Goal: Information Seeking & Learning: Learn about a topic

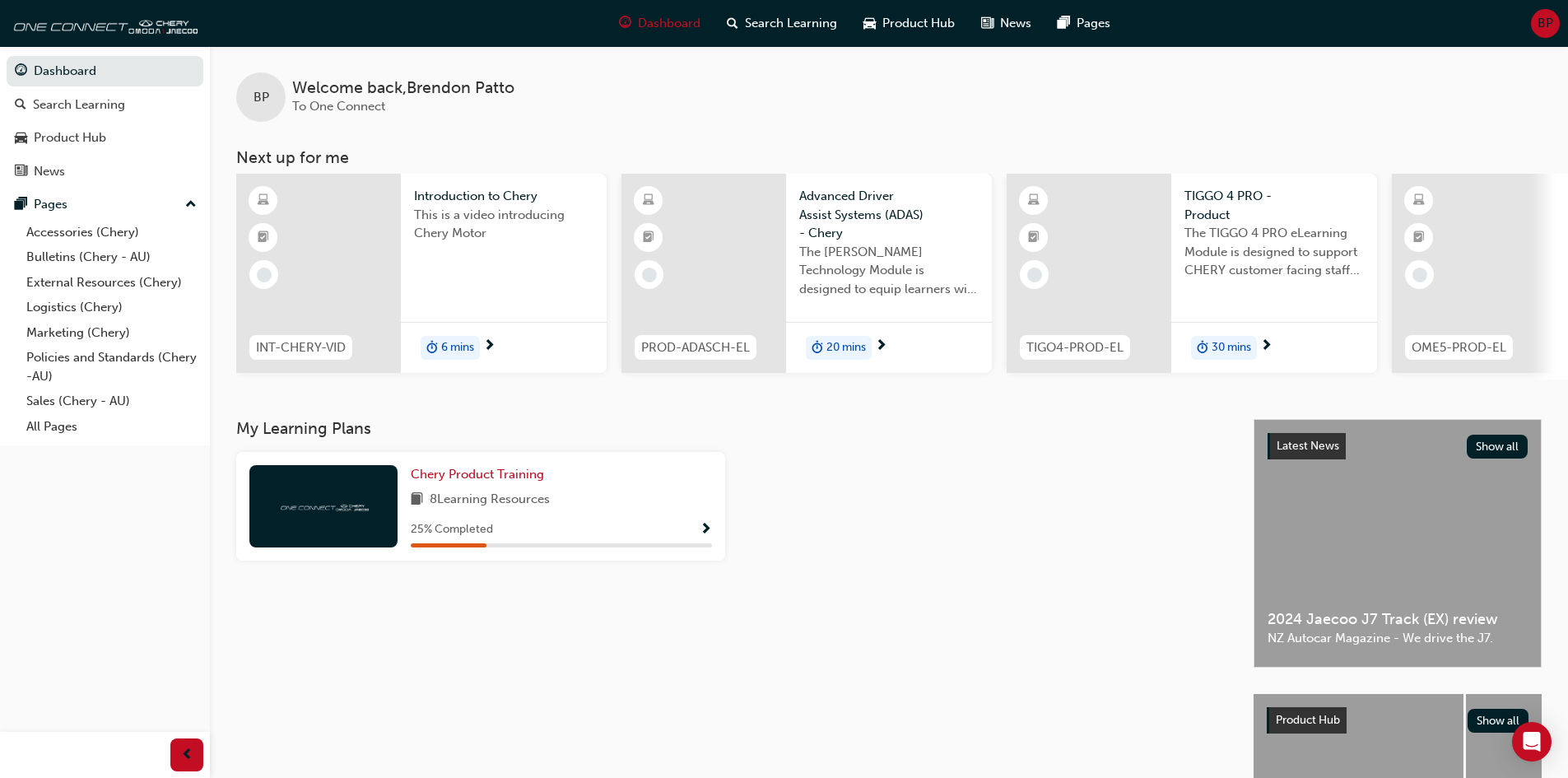
drag, startPoint x: 971, startPoint y: 386, endPoint x: 983, endPoint y: 382, distance: 12.6
click at [983, 379] on div "INT-CHERY-VID Introduction to Chery This is a video introducing Chery Motor 6 m…" at bounding box center [902, 276] width 1331 height 206
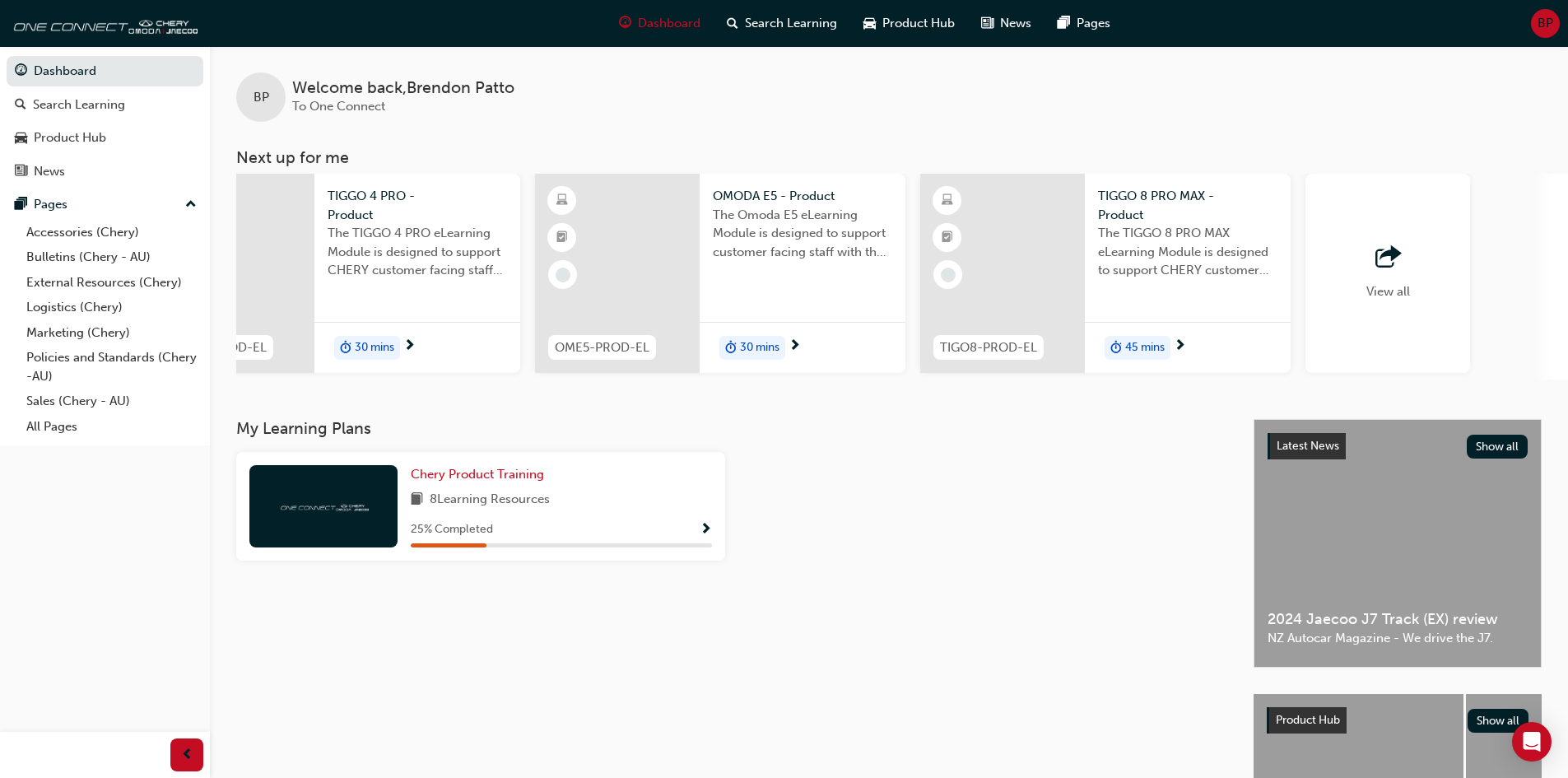
scroll to position [0, 977]
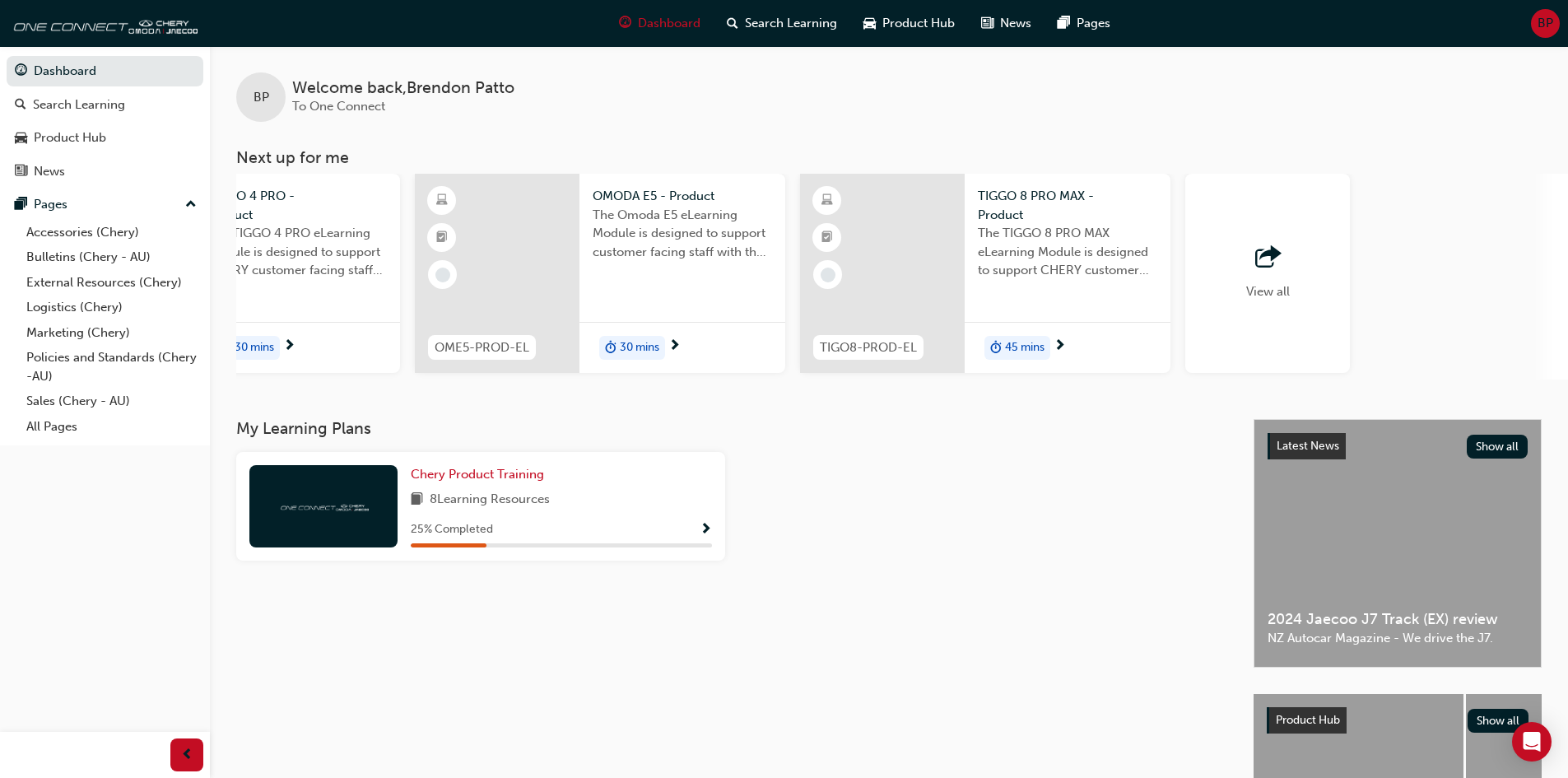
click at [1232, 238] on div "View all" at bounding box center [1267, 273] width 164 height 199
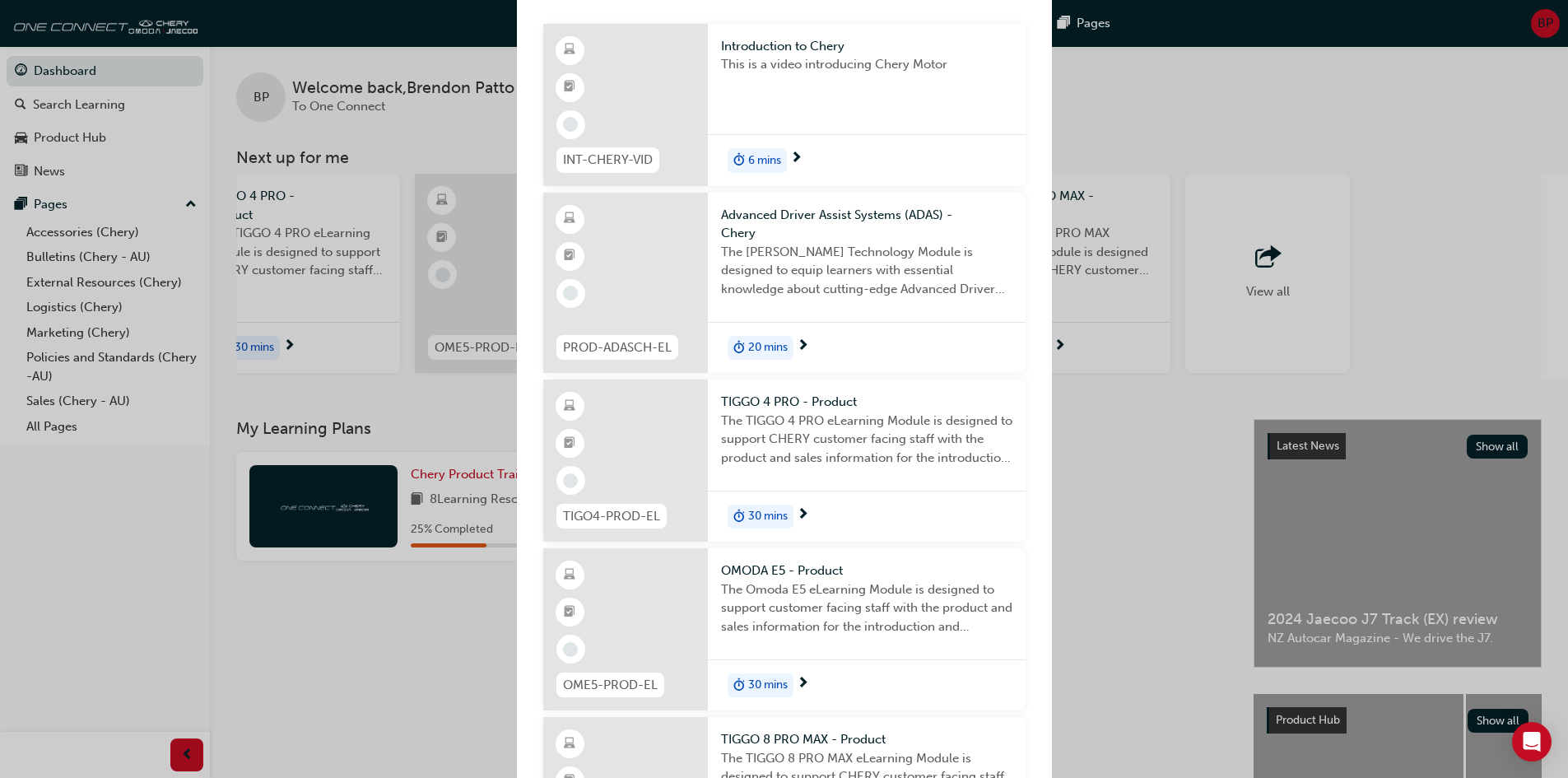
scroll to position [27, 0]
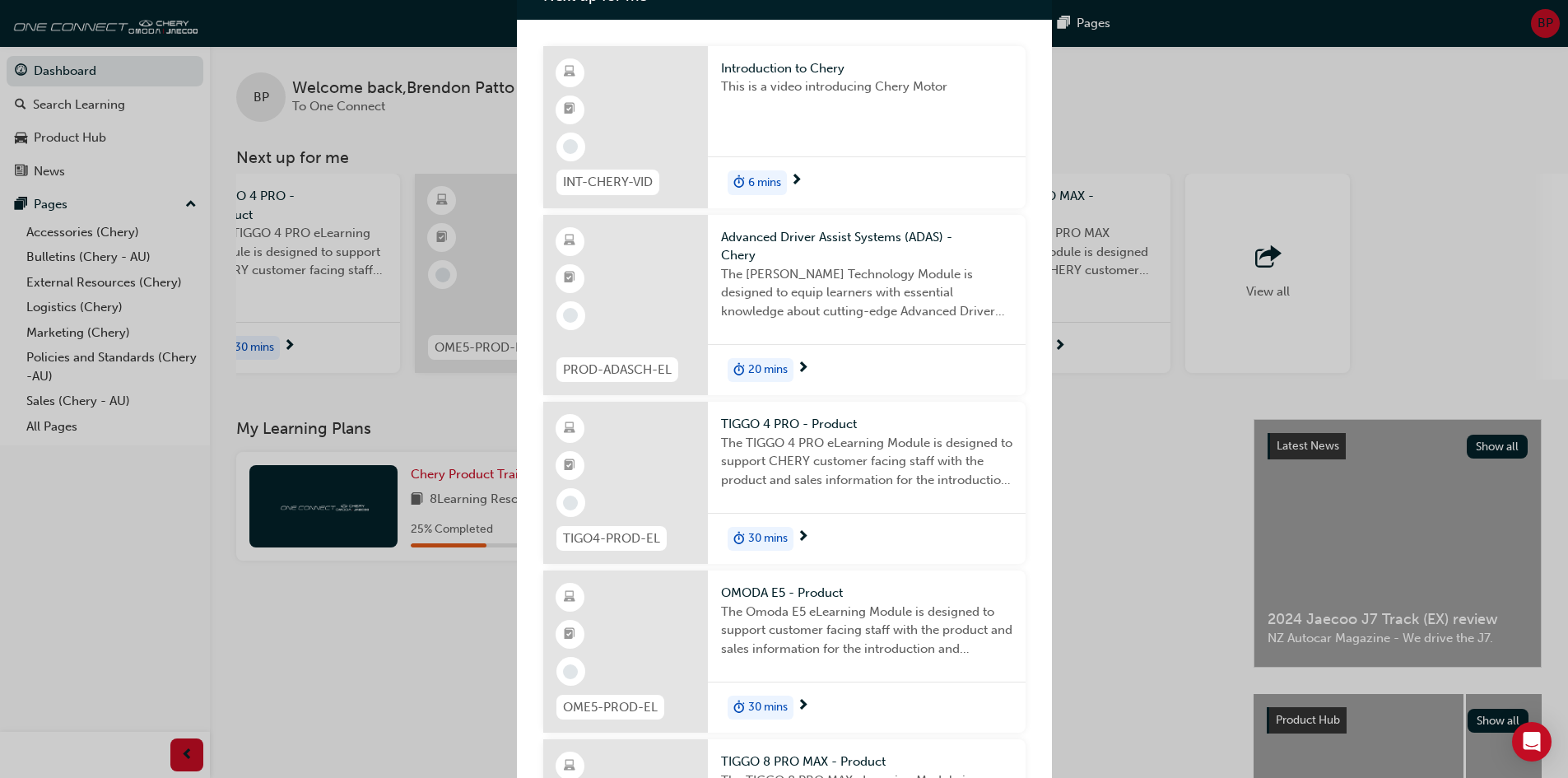
click at [1118, 541] on div "Next up for me INT-CHERY-VID Introduction to Chery This is a video introducing …" at bounding box center [784, 389] width 1568 height 778
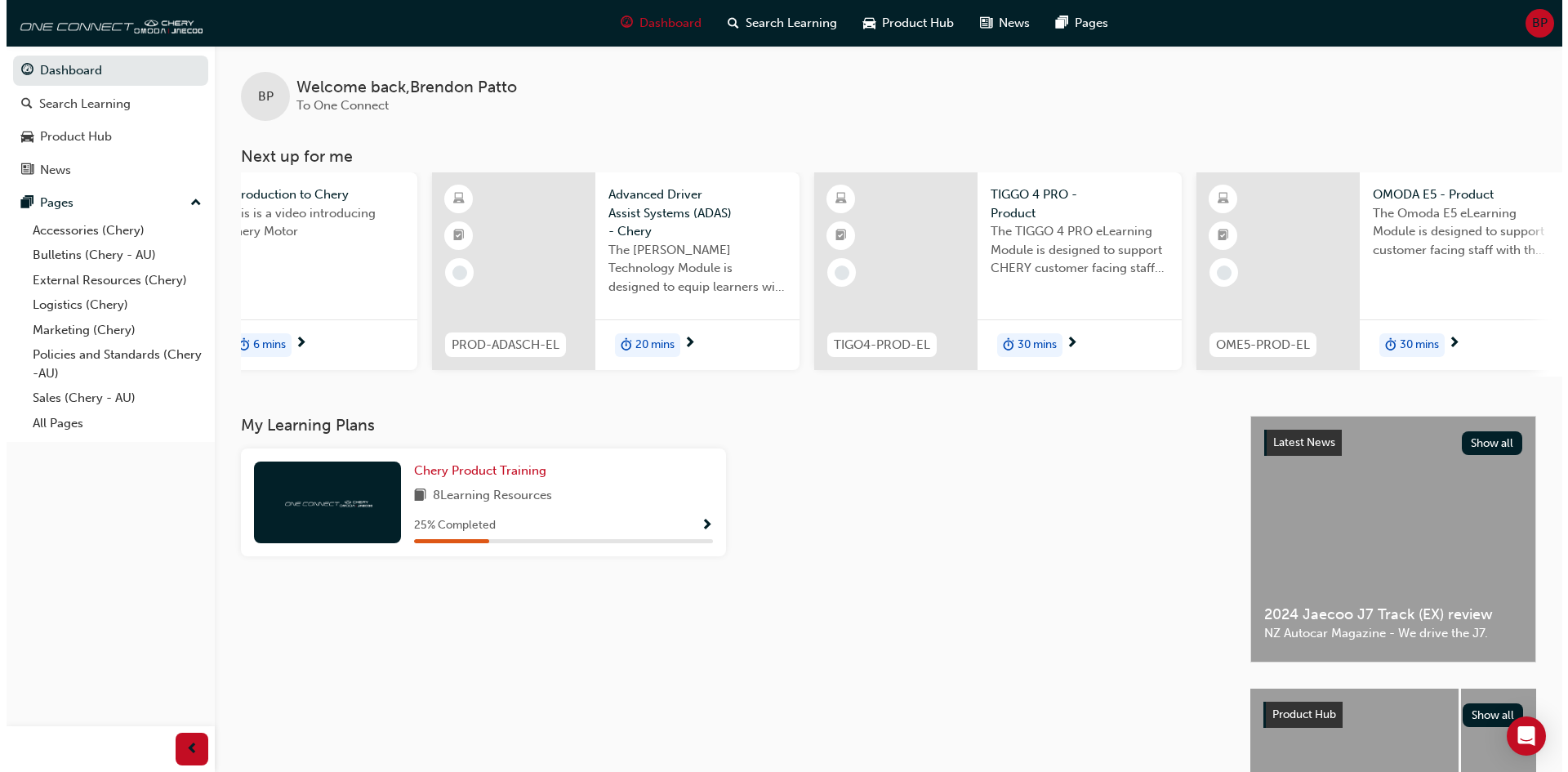
scroll to position [0, 180]
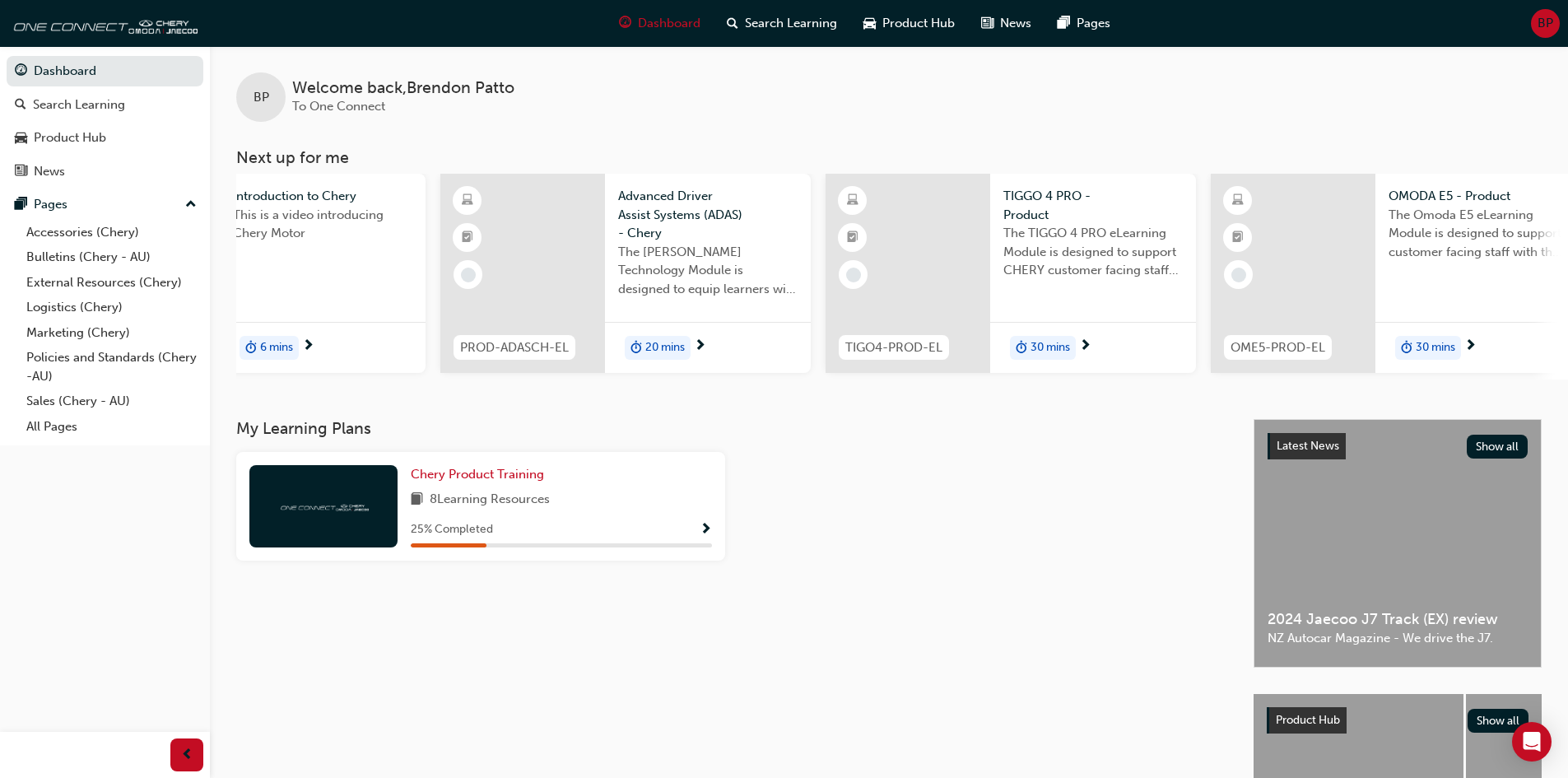
click at [704, 351] on span "next-icon" at bounding box center [699, 346] width 13 height 15
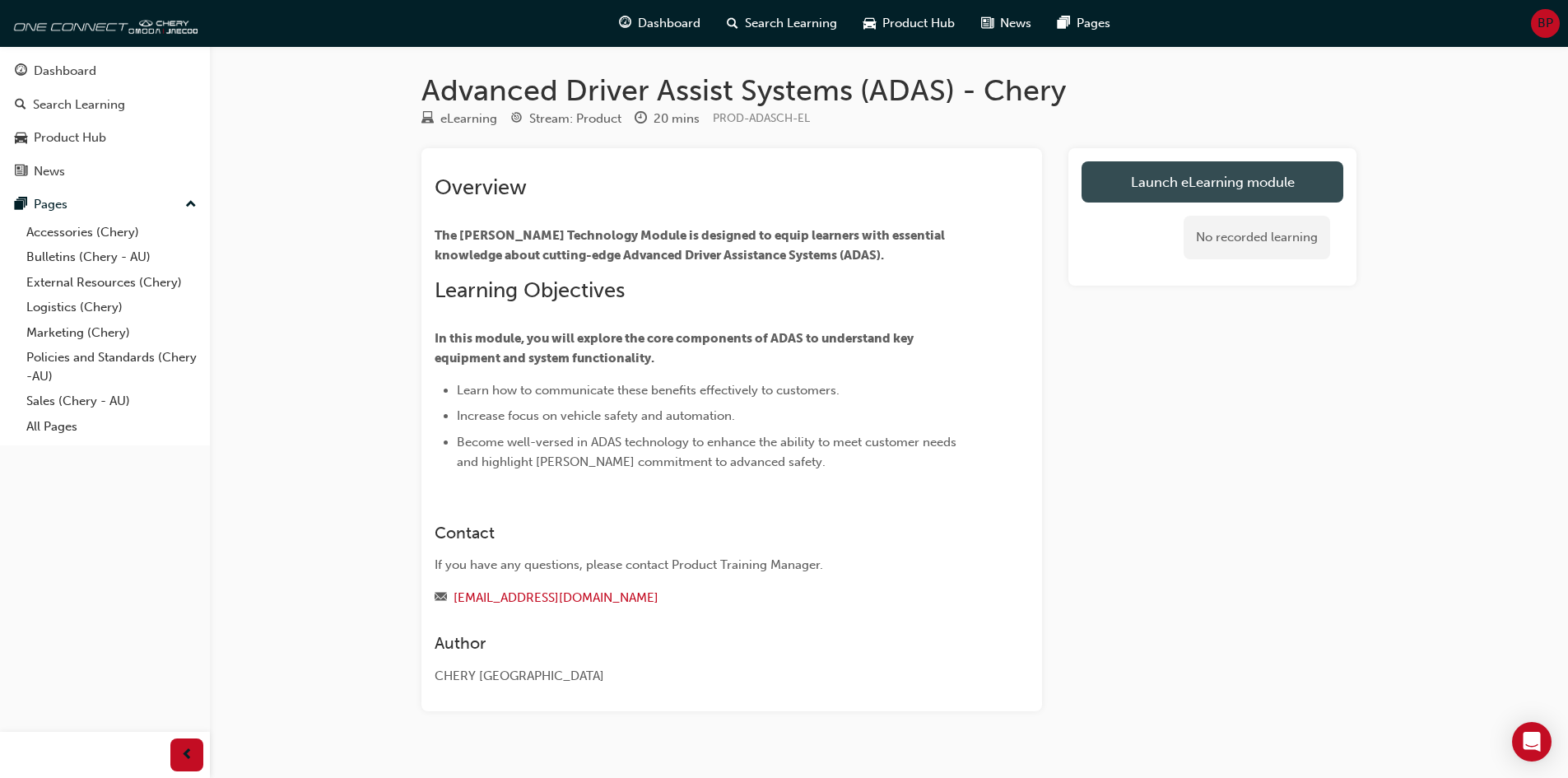
click at [1287, 190] on link "Launch eLearning module" at bounding box center [1212, 181] width 262 height 41
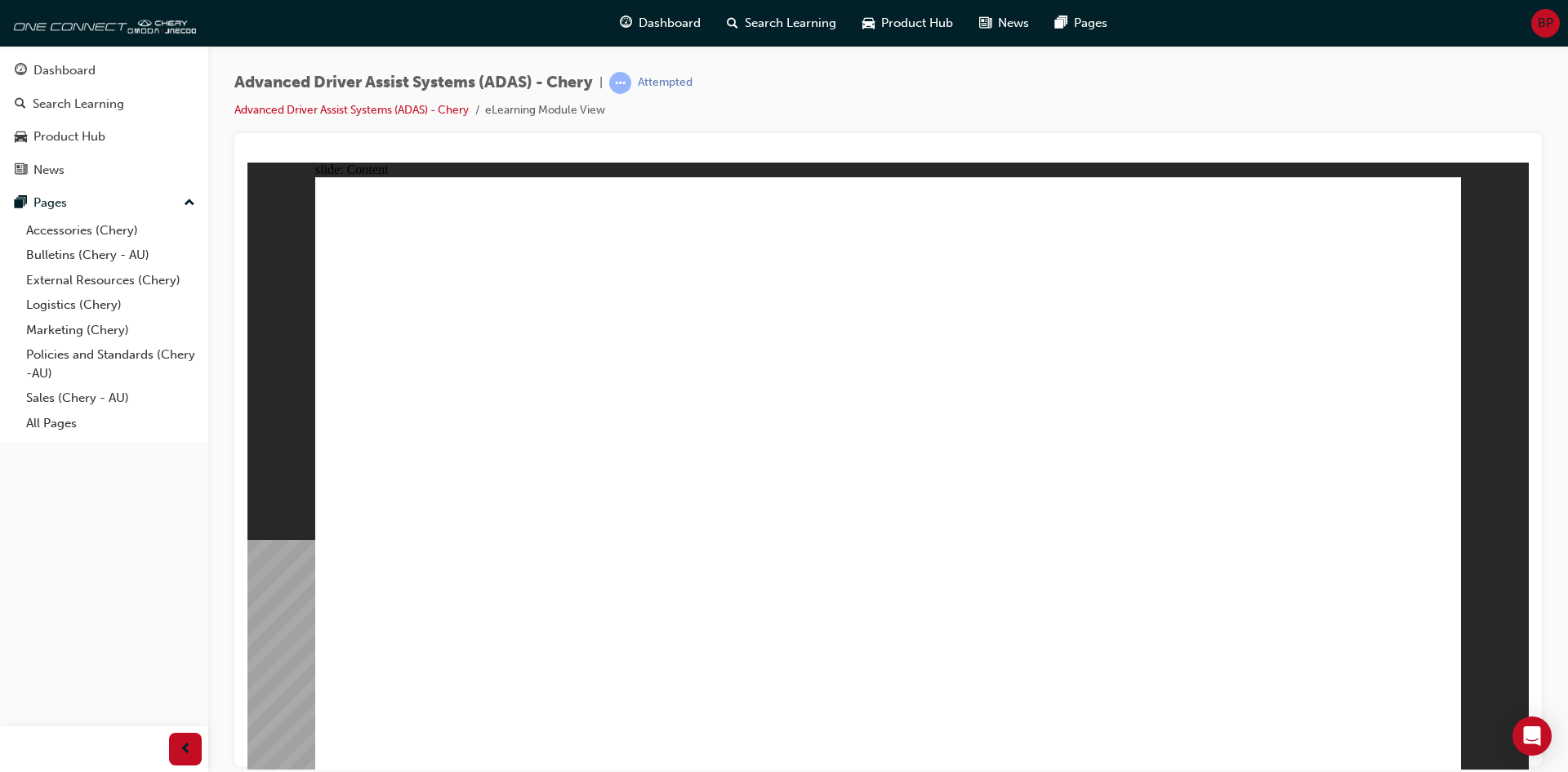
drag, startPoint x: 486, startPoint y: 667, endPoint x: 496, endPoint y: 660, distance: 12.2
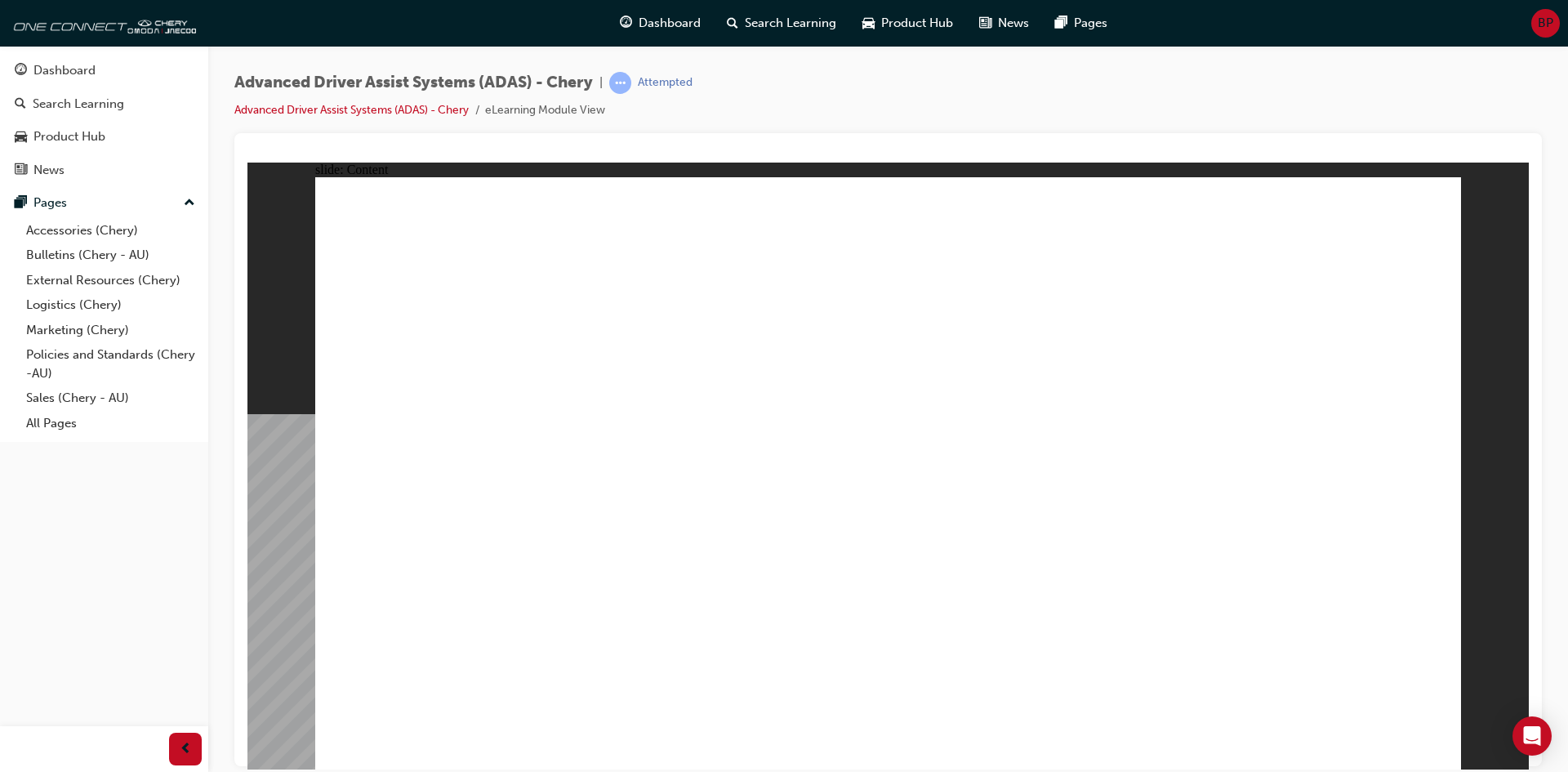
drag, startPoint x: 1427, startPoint y: 217, endPoint x: 1424, endPoint y: 227, distance: 10.4
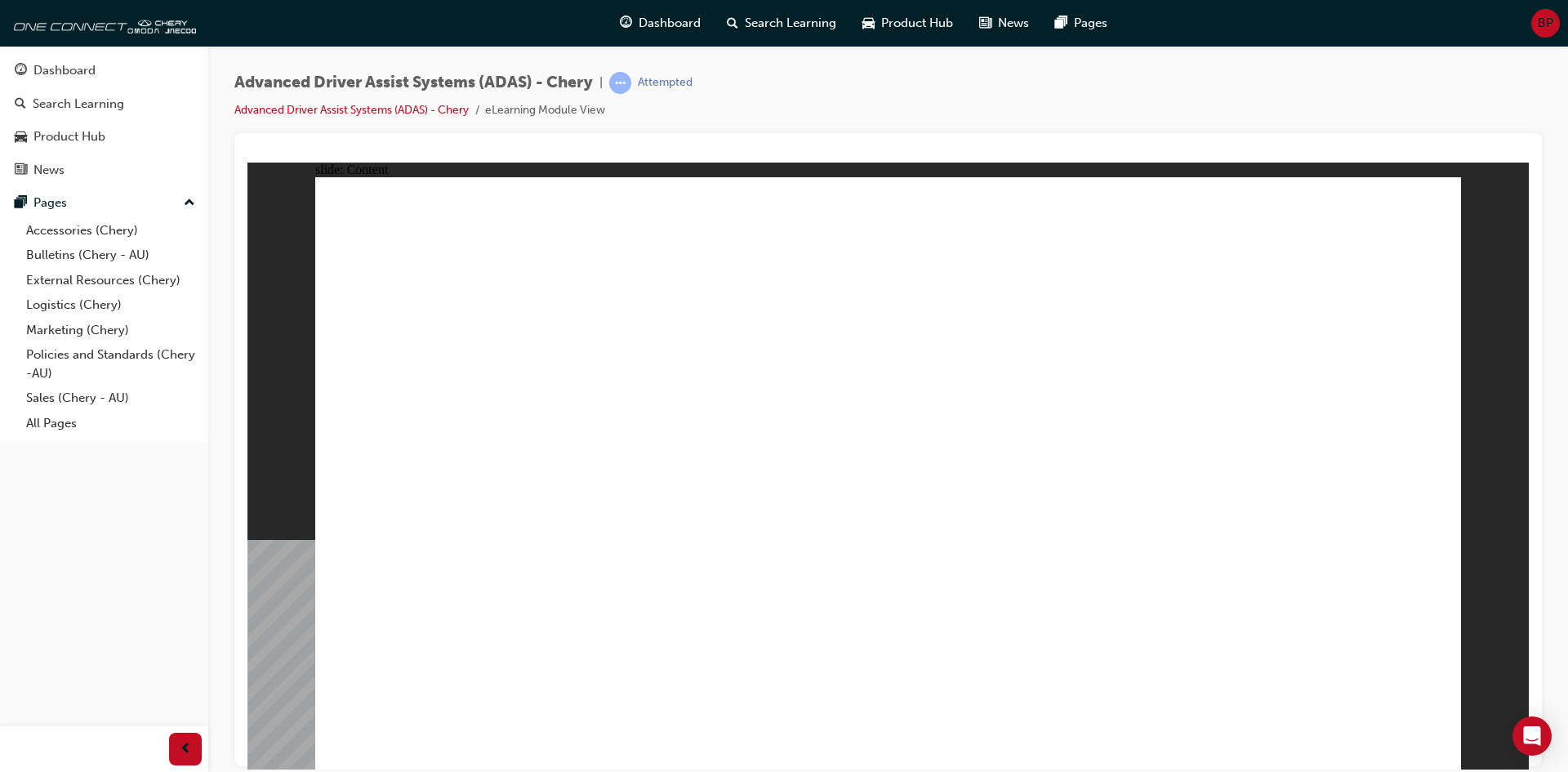
drag, startPoint x: 331, startPoint y: 452, endPoint x: 966, endPoint y: 441, distance: 635.1
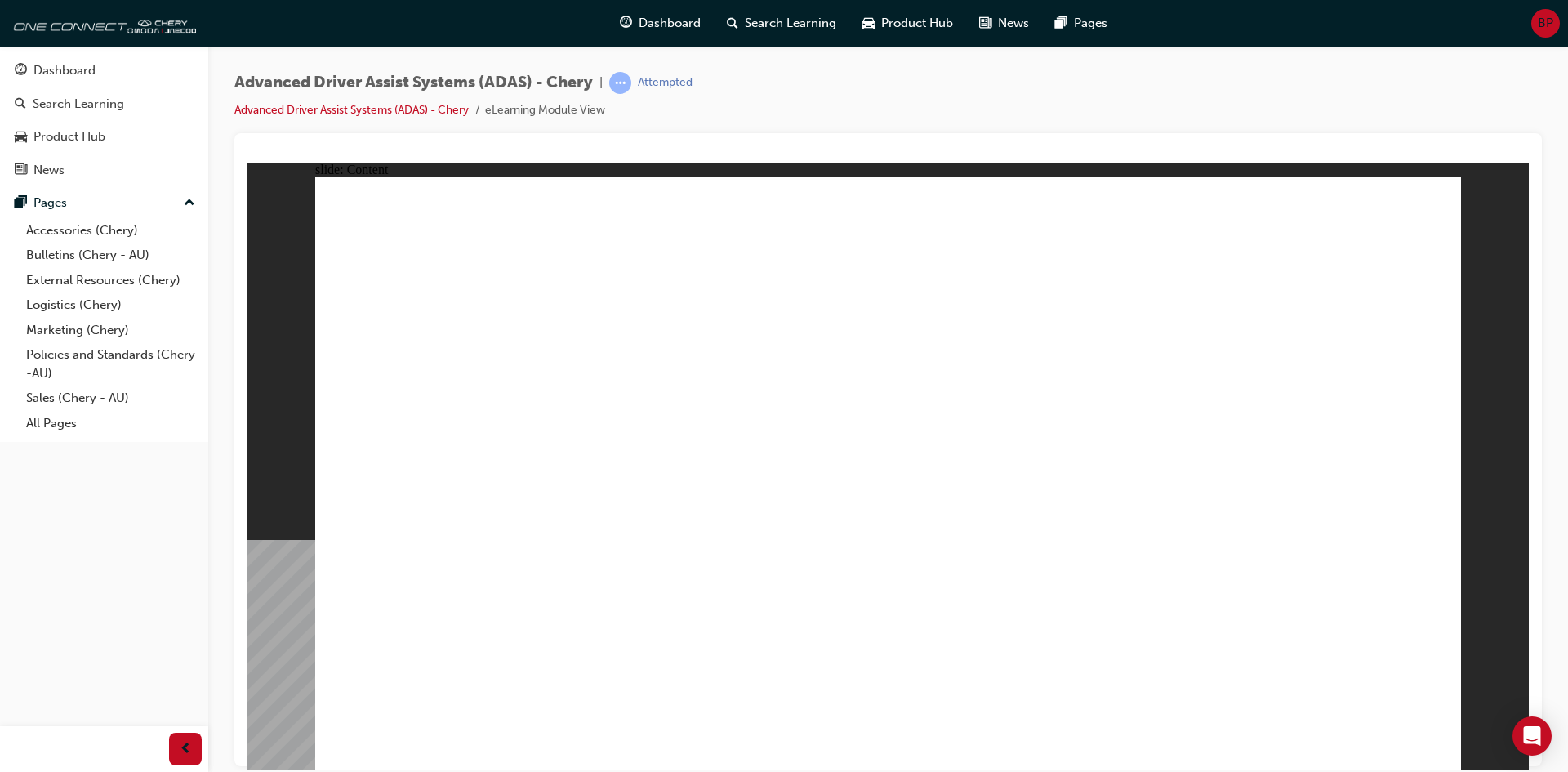
drag, startPoint x: 533, startPoint y: 343, endPoint x: 673, endPoint y: 489, distance: 202.3
drag, startPoint x: 685, startPoint y: 511, endPoint x: 841, endPoint y: 517, distance: 156.1
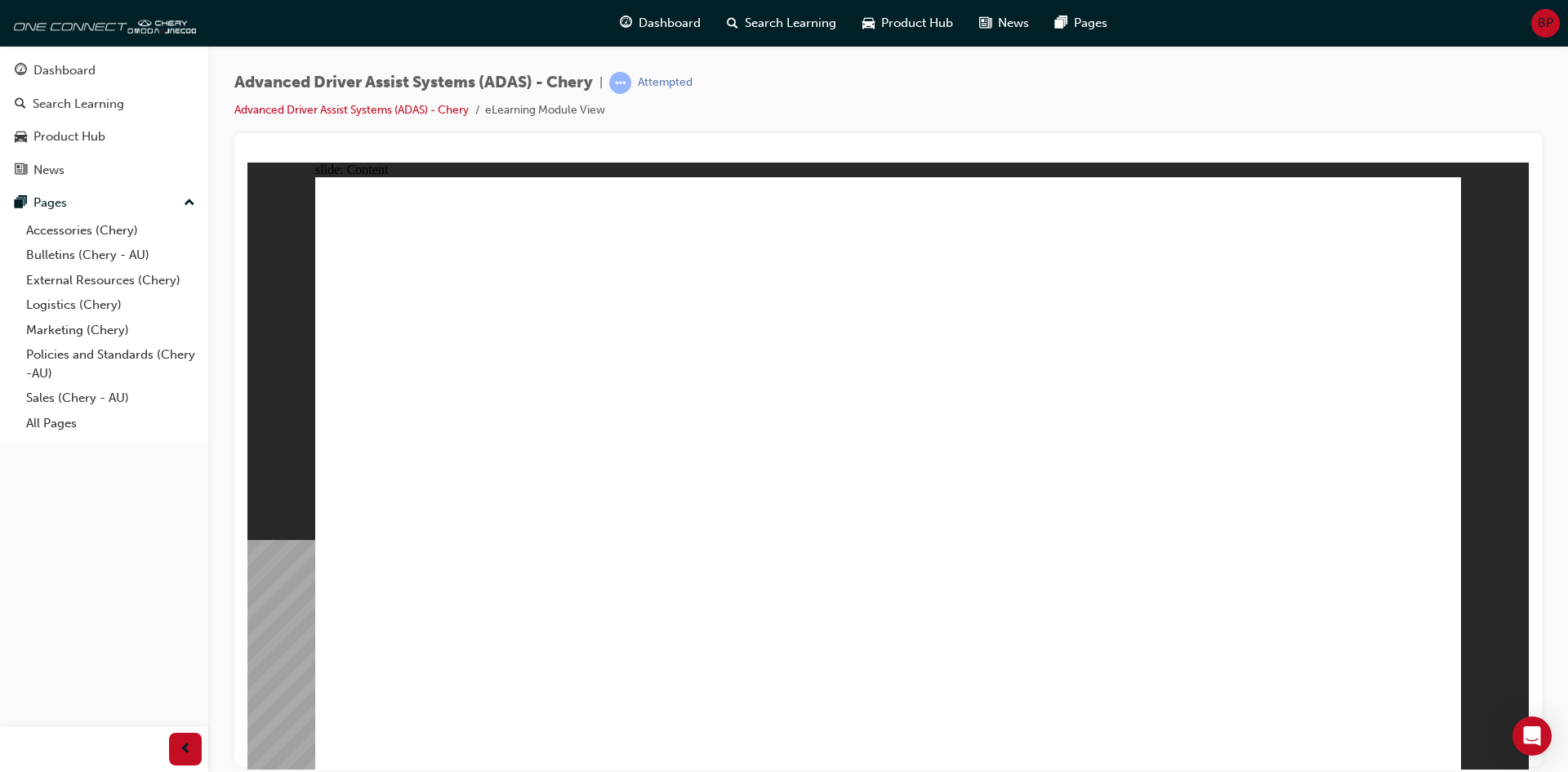
drag, startPoint x: 857, startPoint y: 517, endPoint x: 865, endPoint y: 514, distance: 8.5
drag, startPoint x: 1039, startPoint y: 468, endPoint x: 1132, endPoint y: 482, distance: 94.0
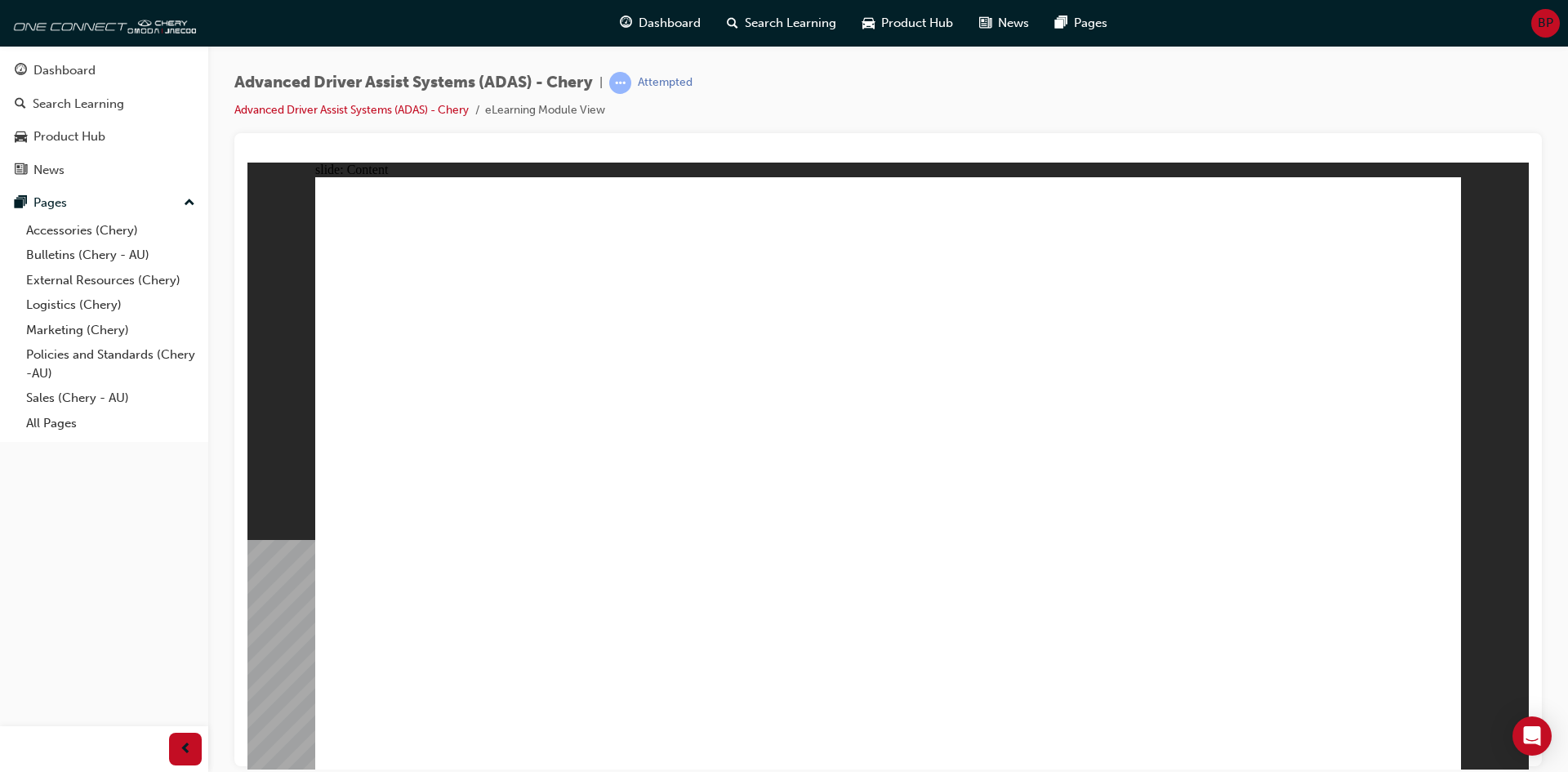
drag, startPoint x: 1136, startPoint y: 482, endPoint x: 1259, endPoint y: 566, distance: 148.9
click at [1463, 728] on div "slide: Content Rectangle 1 Rectangle 1 FRONT CAMERA MODULE Group 1 Rectangle 2…" at bounding box center [888, 465] width 1282 height 607
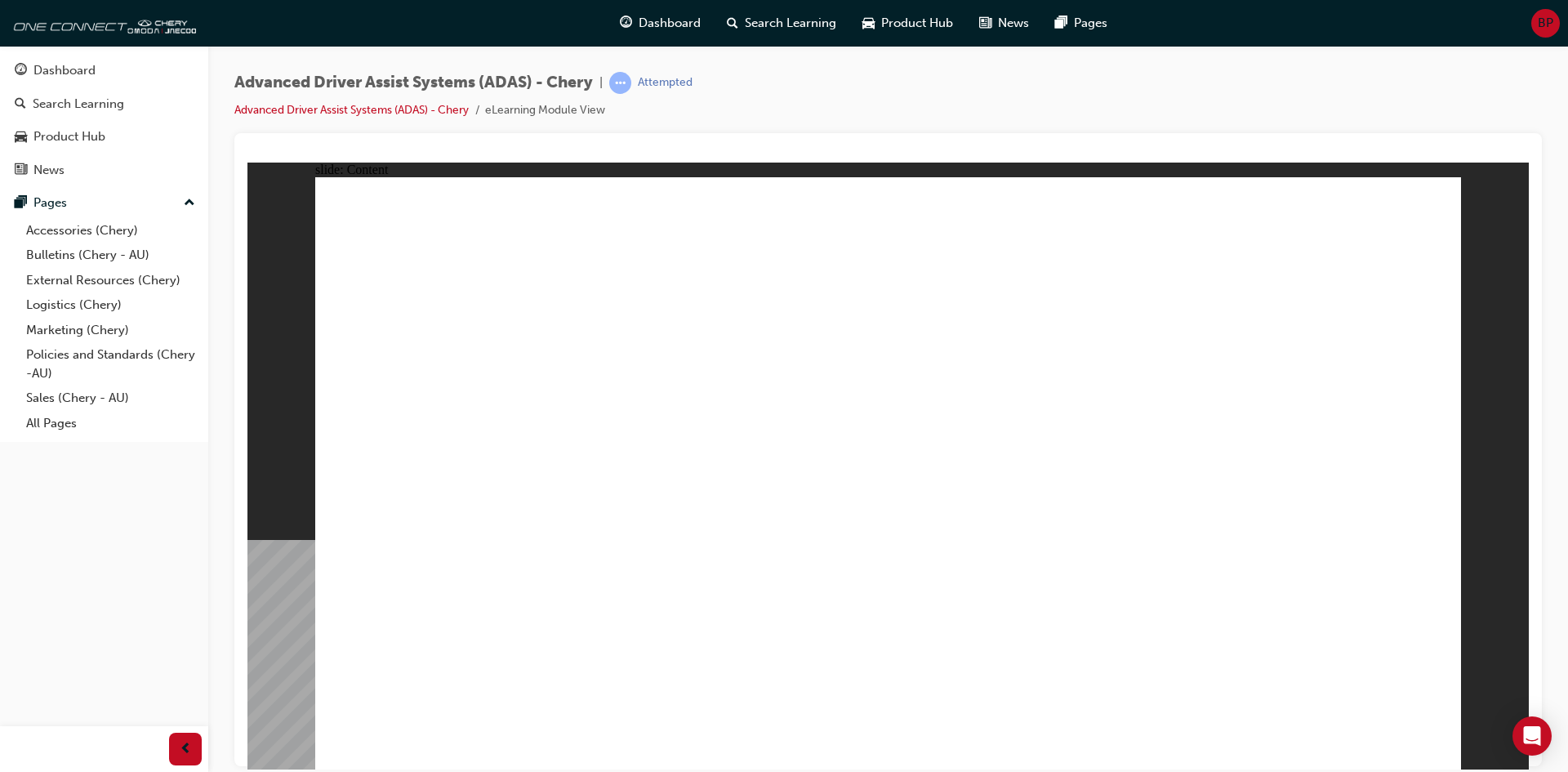
drag, startPoint x: 1445, startPoint y: 734, endPoint x: 1437, endPoint y: 740, distance: 10.0
drag, startPoint x: 585, startPoint y: 634, endPoint x: 589, endPoint y: 665, distance: 31.3
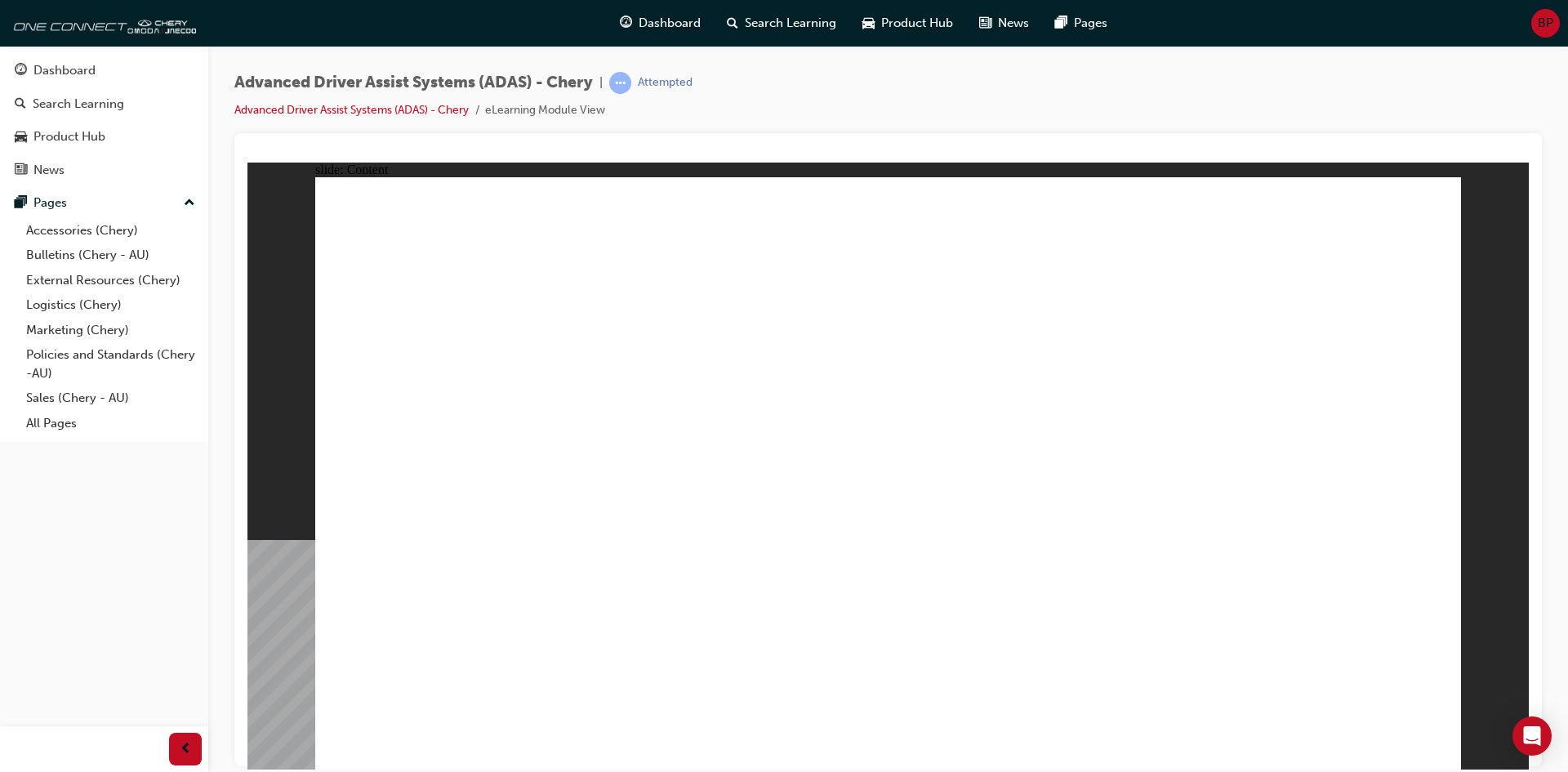
drag, startPoint x: 1403, startPoint y: 392, endPoint x: 1415, endPoint y: 388, distance: 12.6
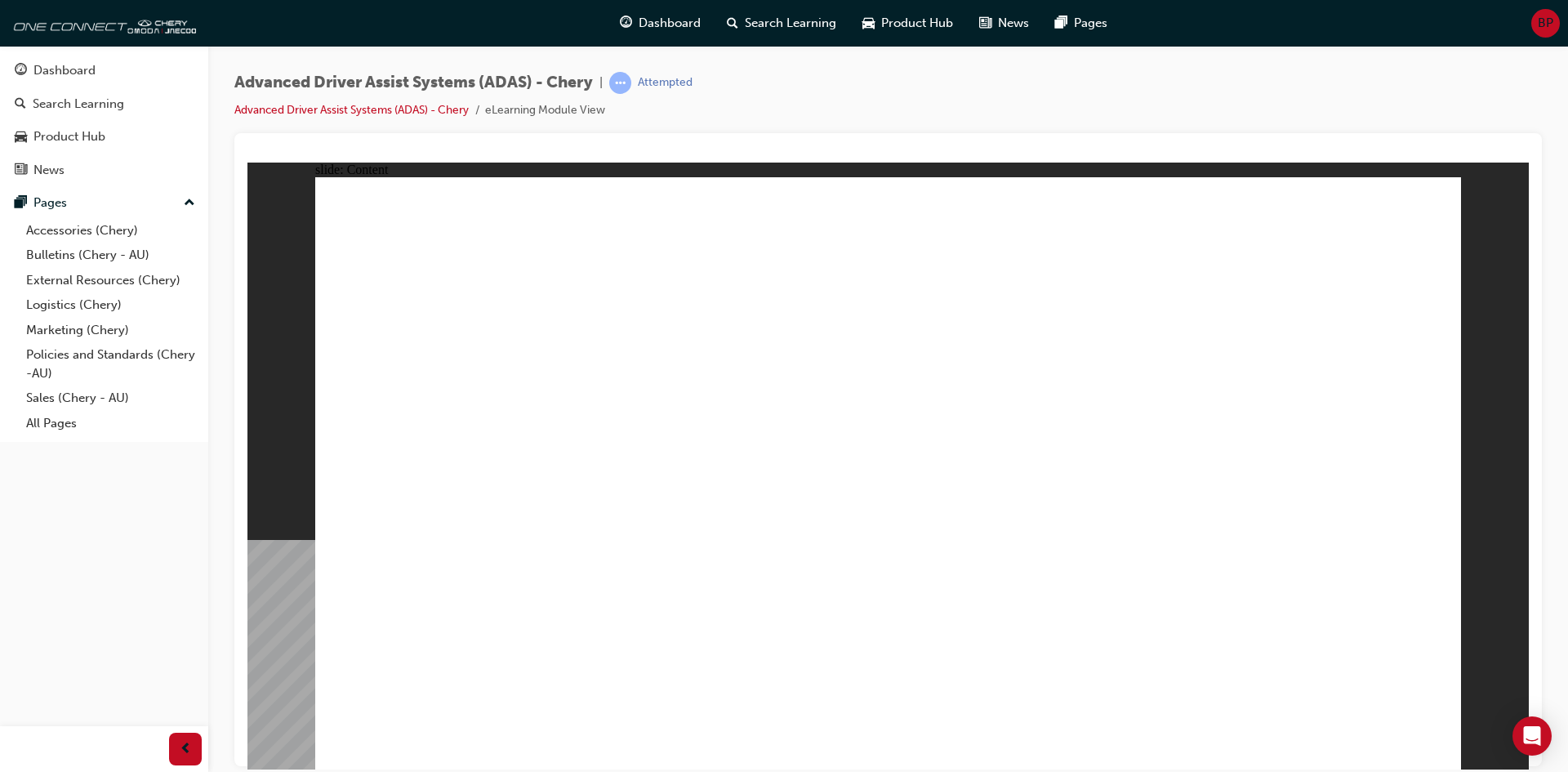
drag, startPoint x: 1223, startPoint y: 384, endPoint x: 1226, endPoint y: 416, distance: 32.1
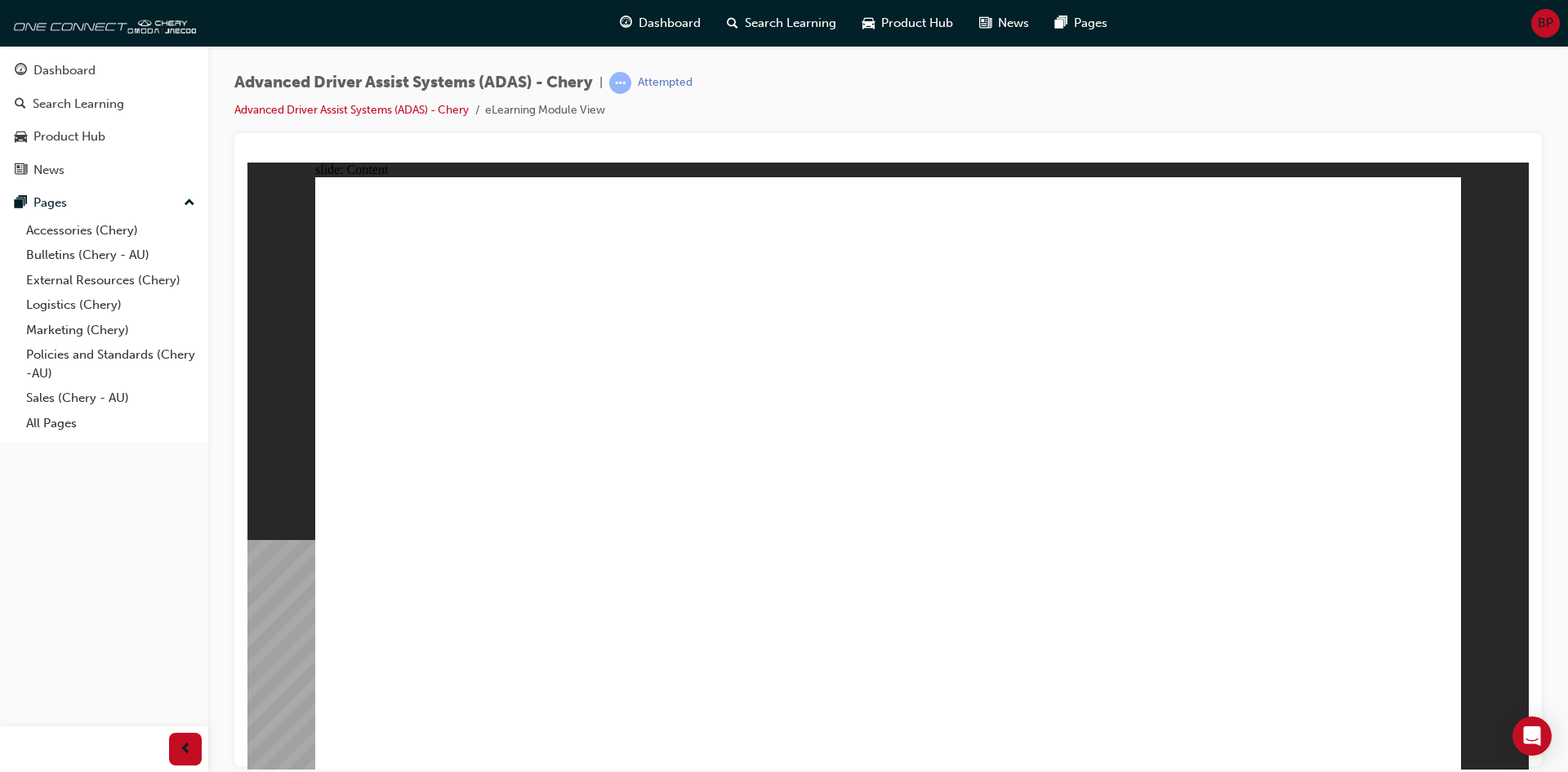
drag, startPoint x: 1144, startPoint y: 631, endPoint x: 598, endPoint y: 642, distance: 546.1
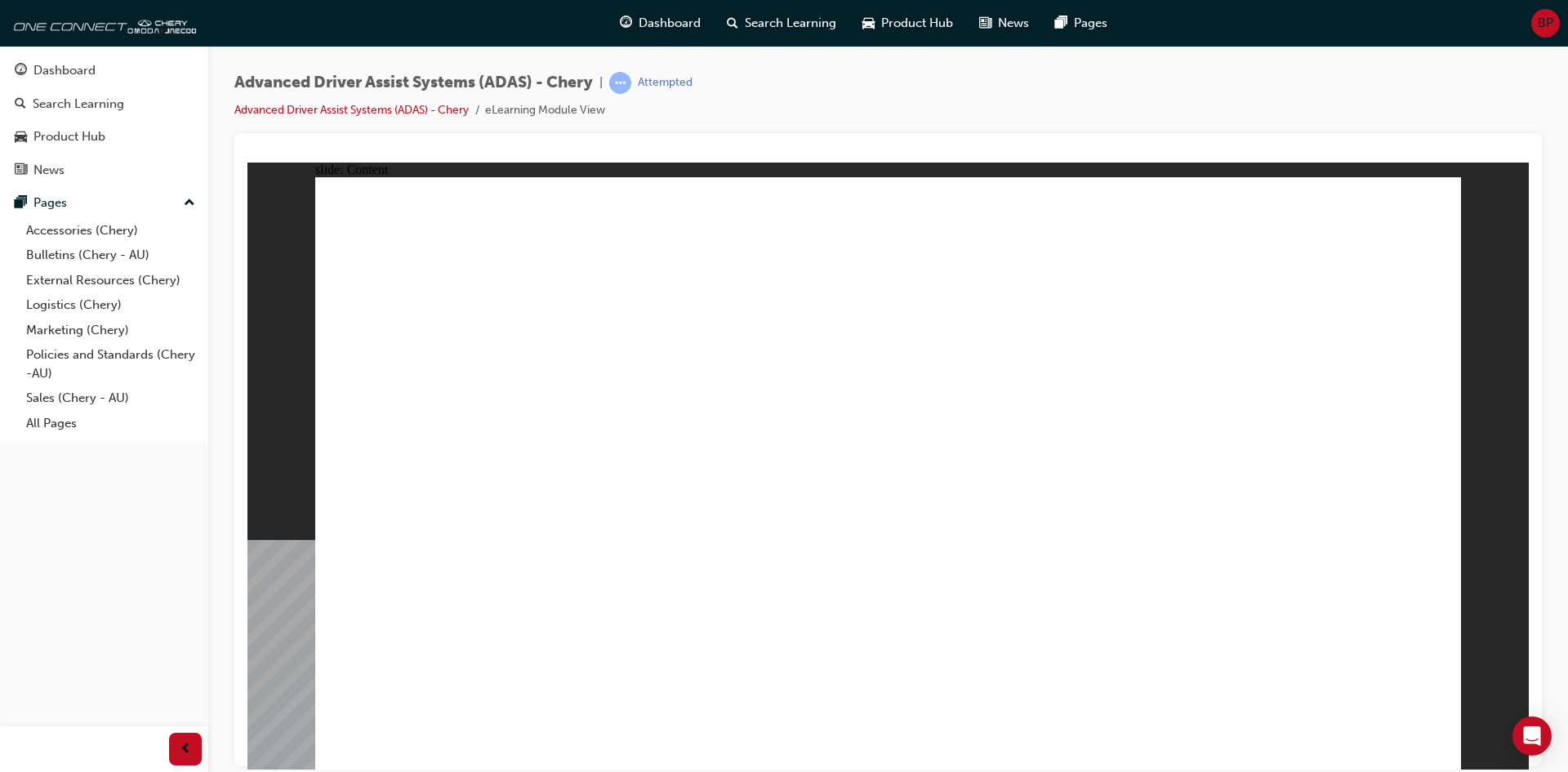
drag, startPoint x: 549, startPoint y: 352, endPoint x: 1028, endPoint y: 511, distance: 504.7
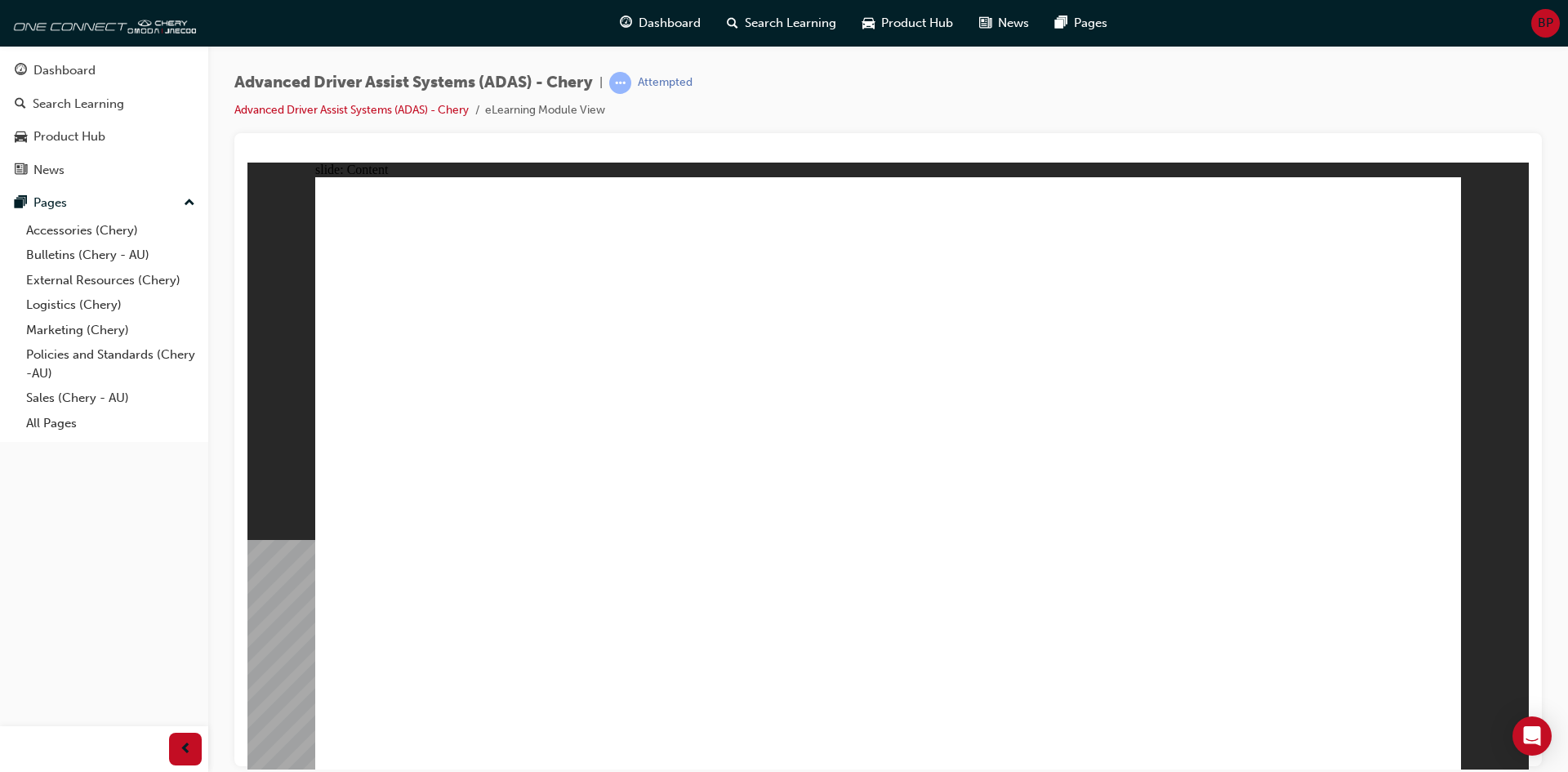
drag, startPoint x: 1121, startPoint y: 322, endPoint x: 904, endPoint y: 423, distance: 239.4
drag, startPoint x: 1195, startPoint y: 222, endPoint x: 1198, endPoint y: 241, distance: 19.2
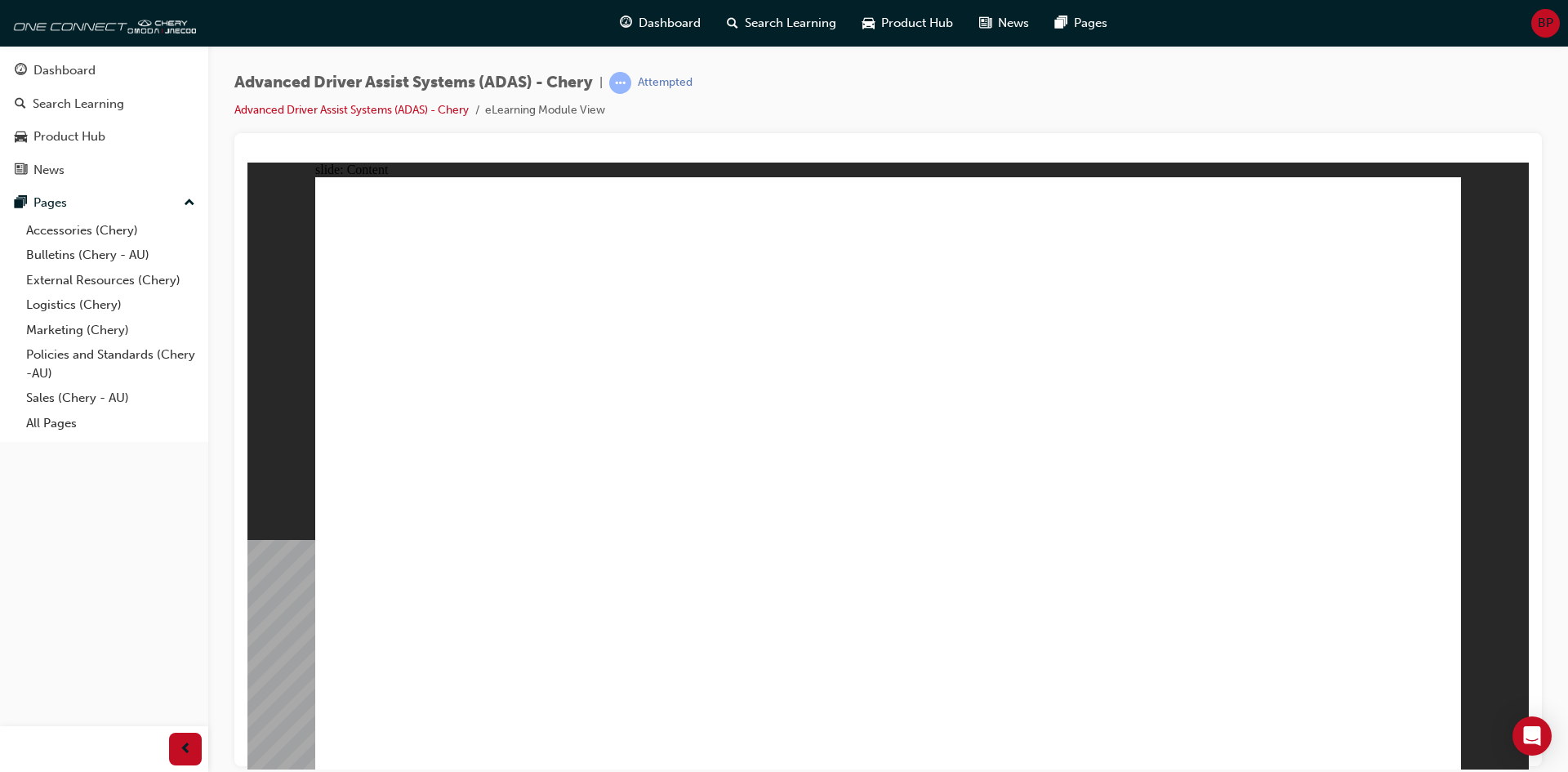
drag, startPoint x: 1191, startPoint y: 395, endPoint x: 1118, endPoint y: 440, distance: 85.8
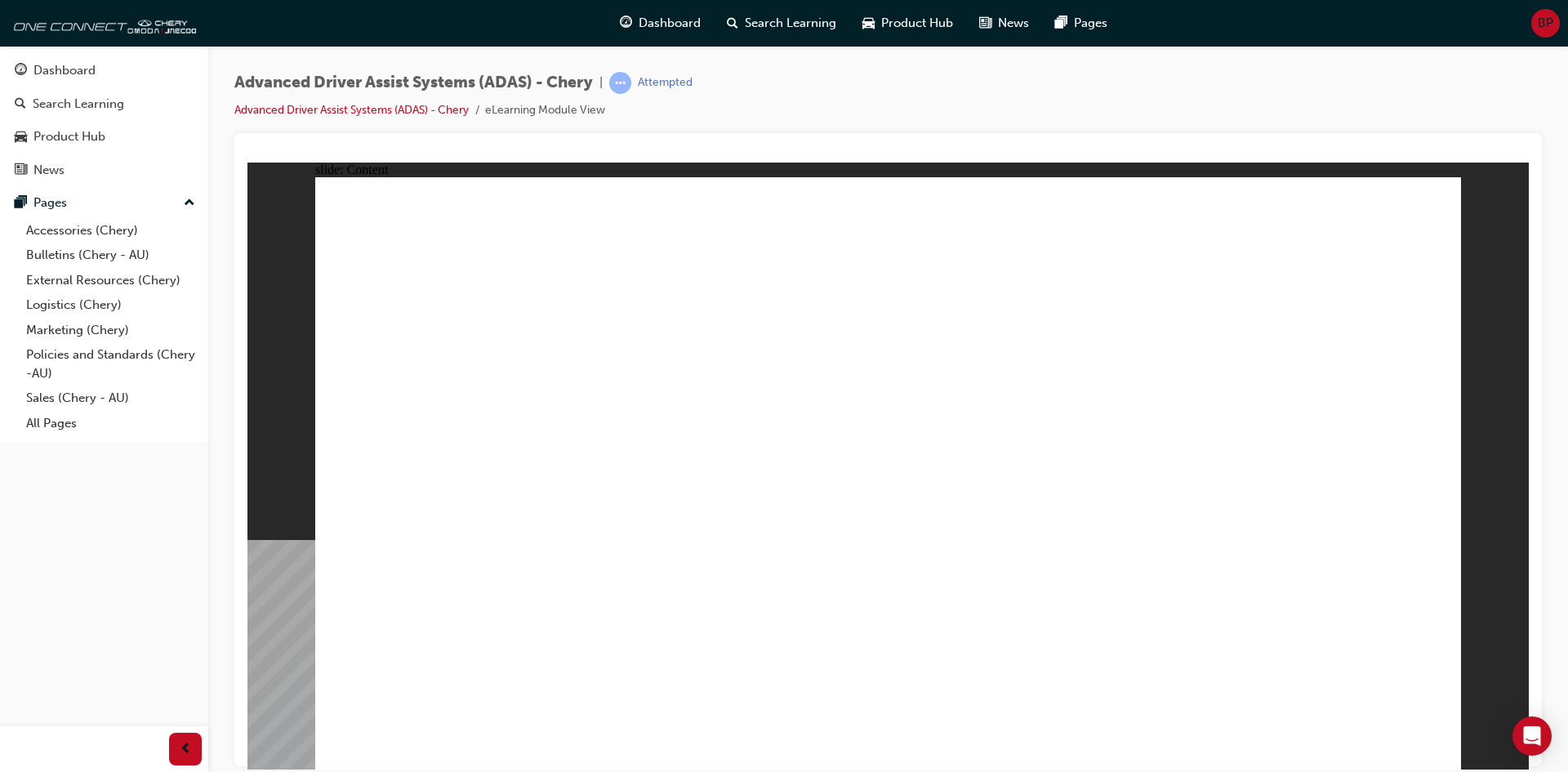
drag, startPoint x: 907, startPoint y: 472, endPoint x: 869, endPoint y: 495, distance: 44.4
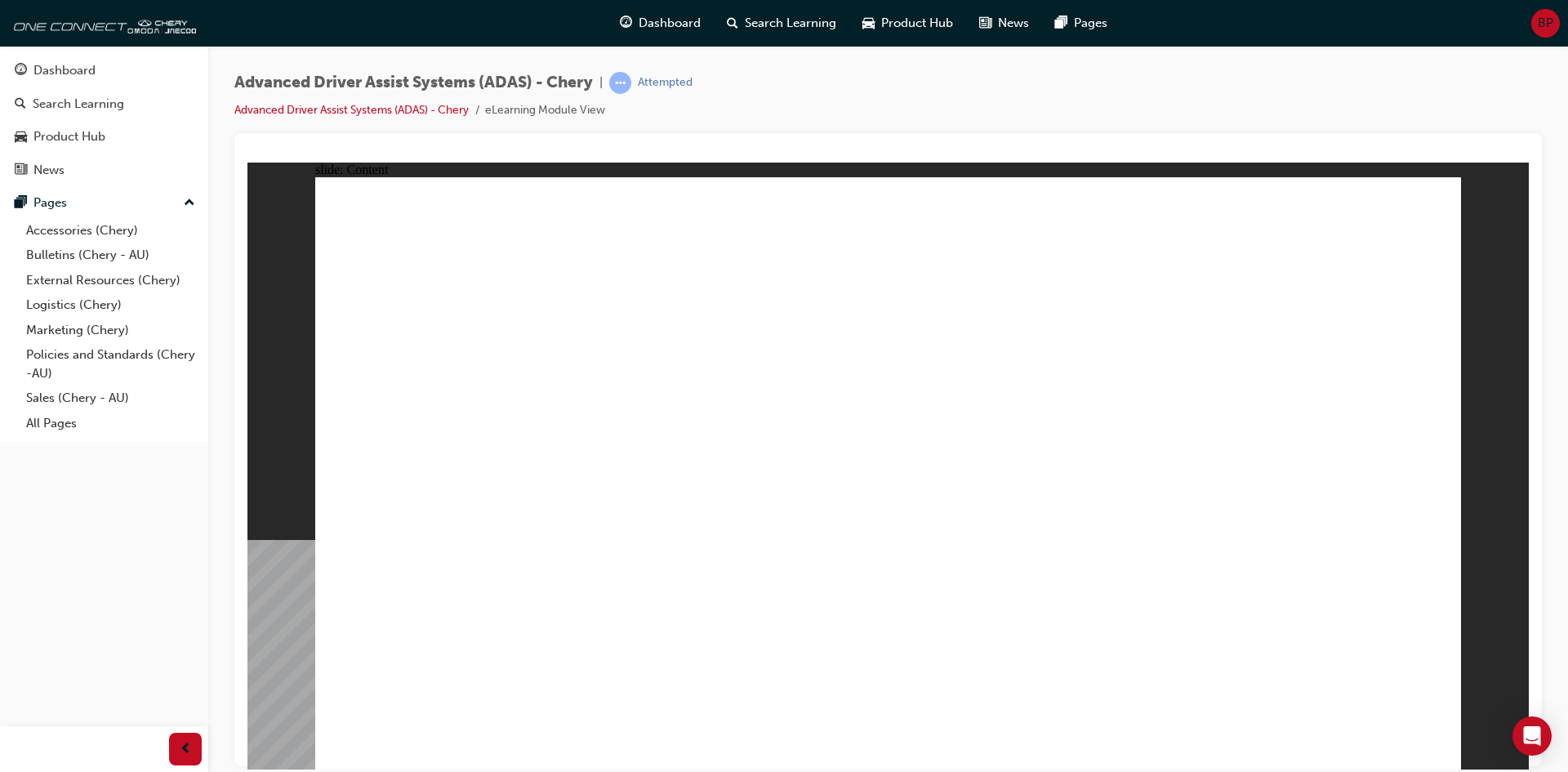
drag, startPoint x: 477, startPoint y: 501, endPoint x: 483, endPoint y: 494, distance: 9.2
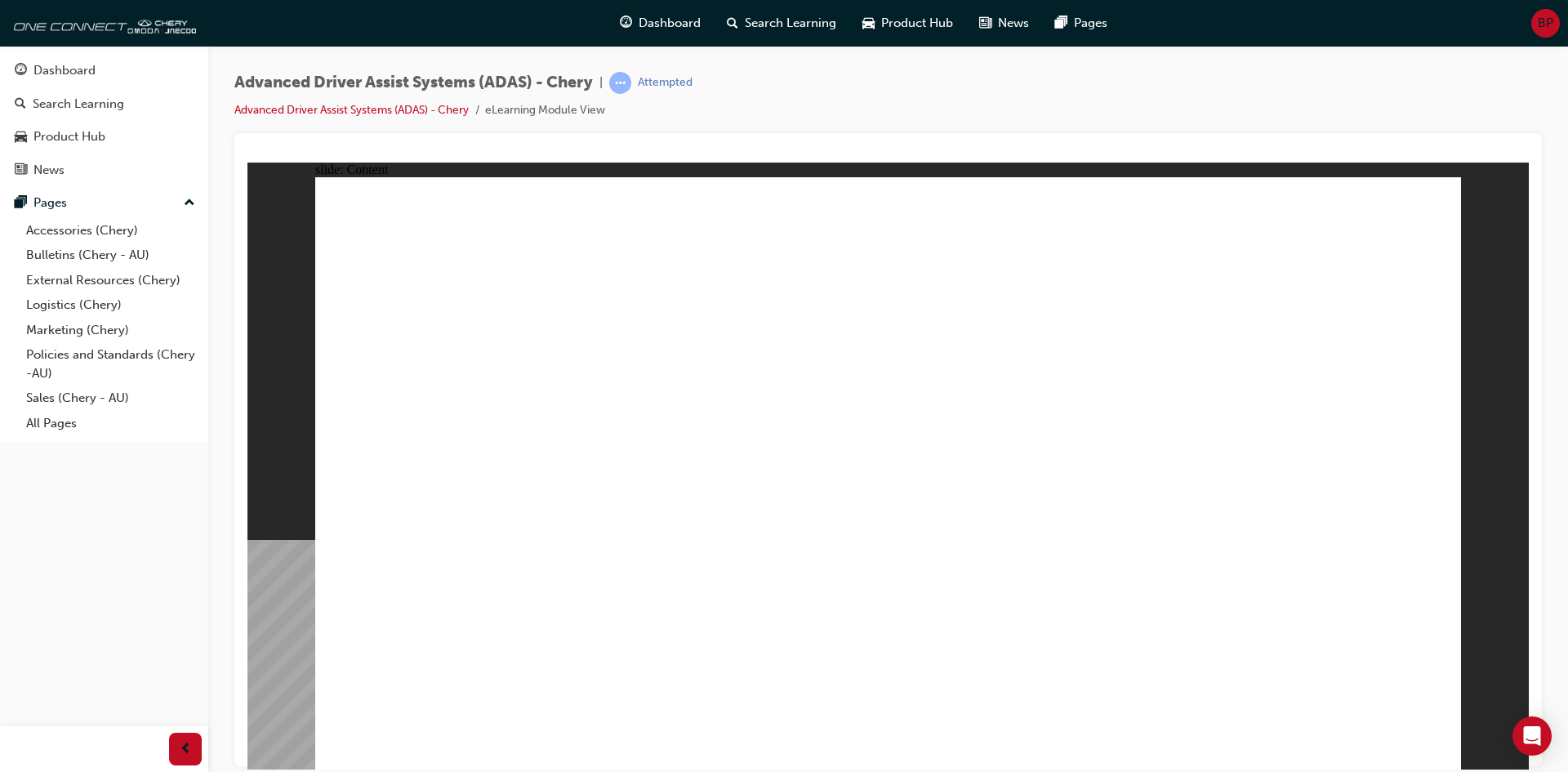
drag, startPoint x: 810, startPoint y: 504, endPoint x: 1044, endPoint y: 415, distance: 250.4
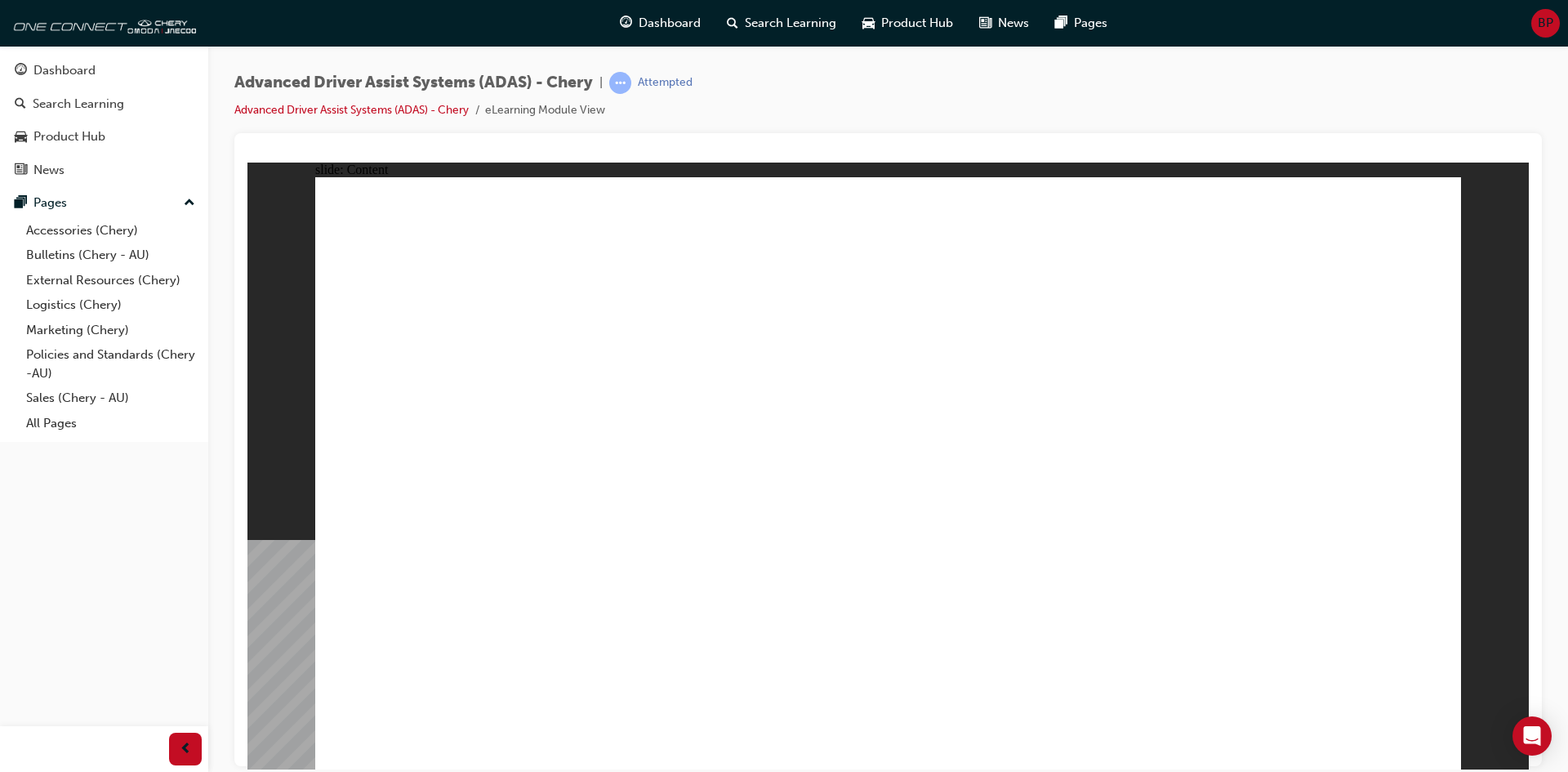
drag, startPoint x: 1123, startPoint y: 345, endPoint x: 1133, endPoint y: 355, distance: 14.1
drag, startPoint x: 781, startPoint y: 536, endPoint x: 797, endPoint y: 493, distance: 45.9
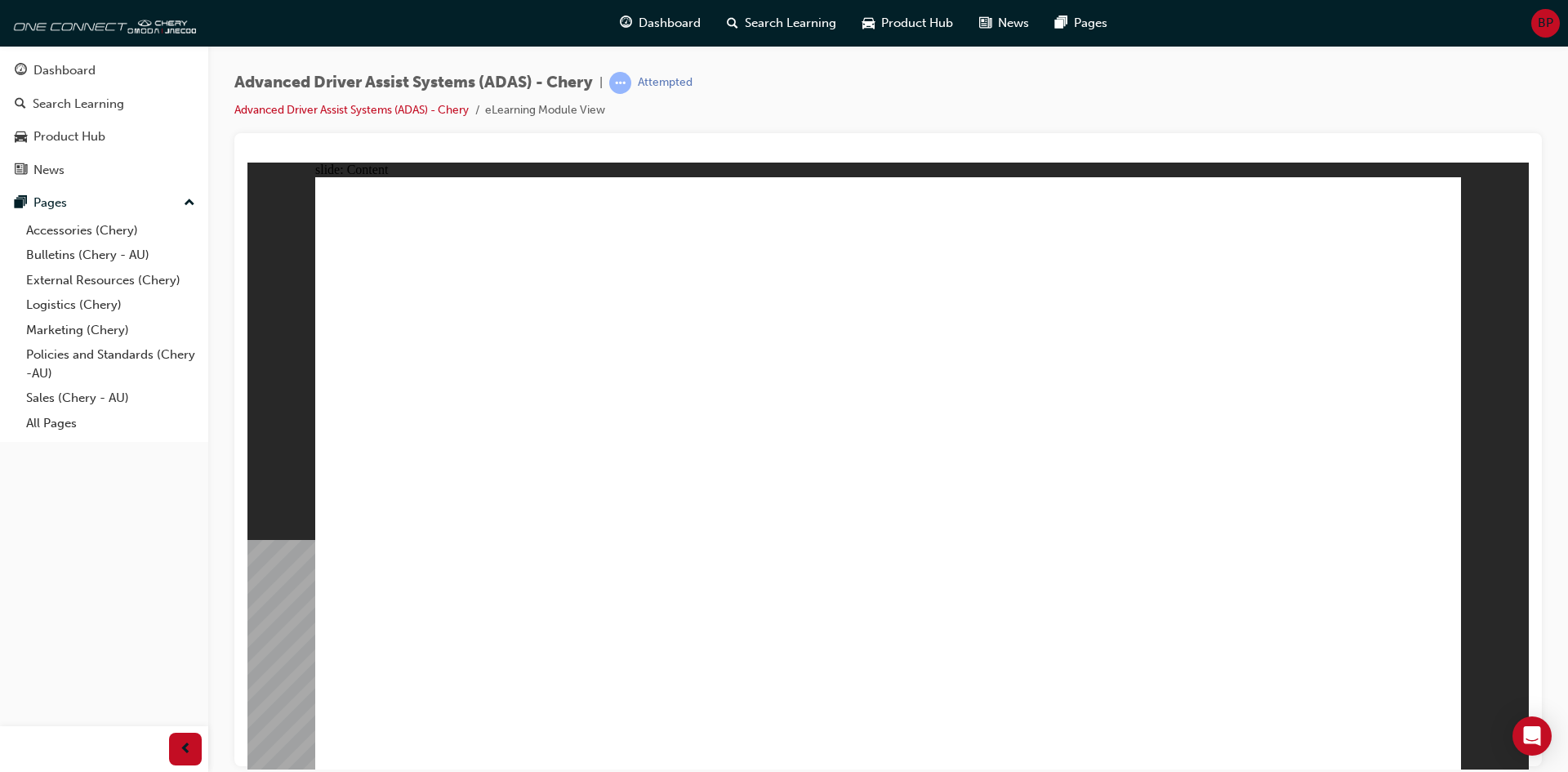
drag, startPoint x: 748, startPoint y: 570, endPoint x: 869, endPoint y: 661, distance: 151.4
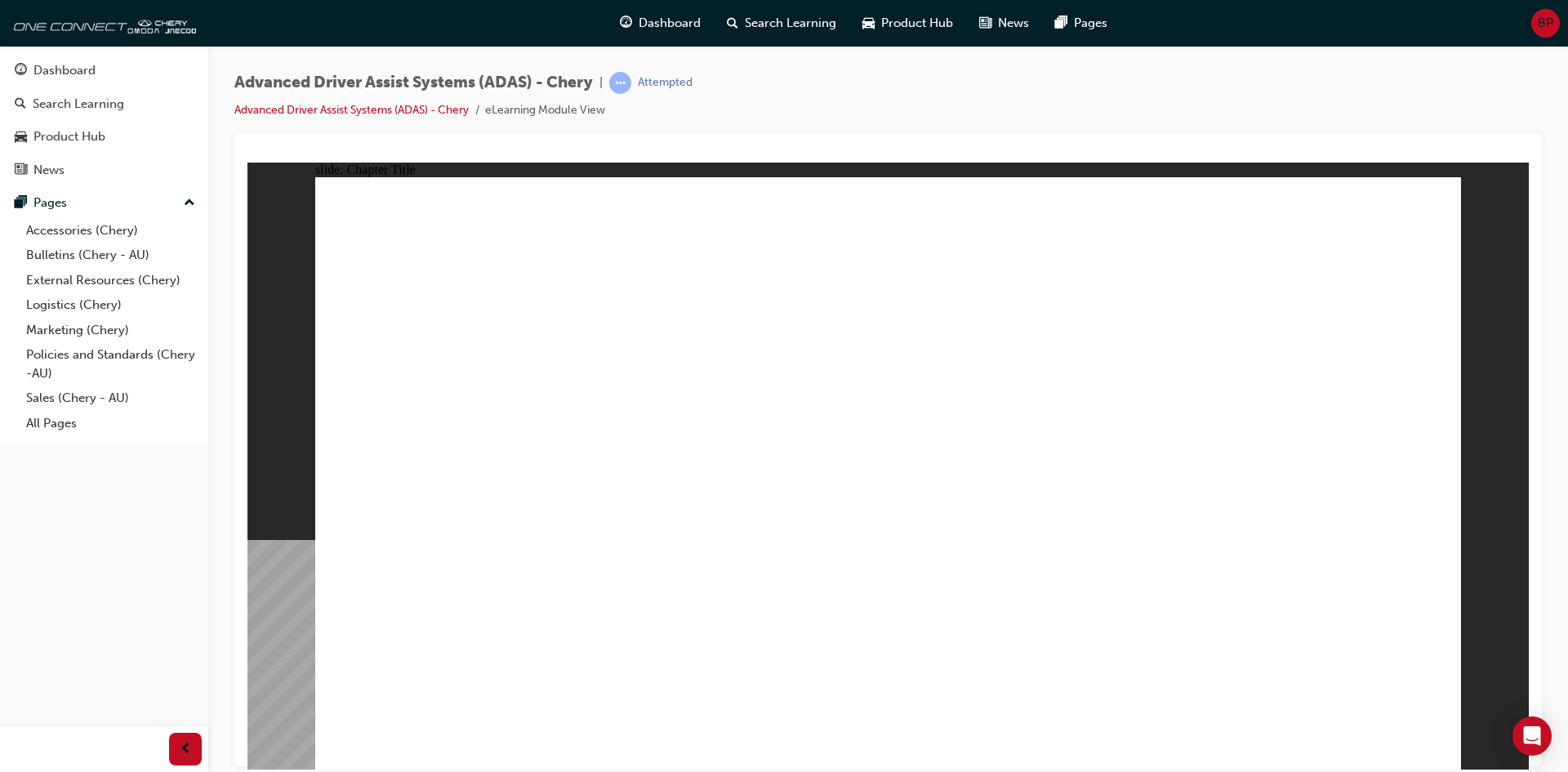
drag, startPoint x: 799, startPoint y: 659, endPoint x: 866, endPoint y: 381, distance: 286.0
drag, startPoint x: 963, startPoint y: 485, endPoint x: 922, endPoint y: 288, distance: 201.2
drag, startPoint x: 1071, startPoint y: 435, endPoint x: 983, endPoint y: 366, distance: 111.8
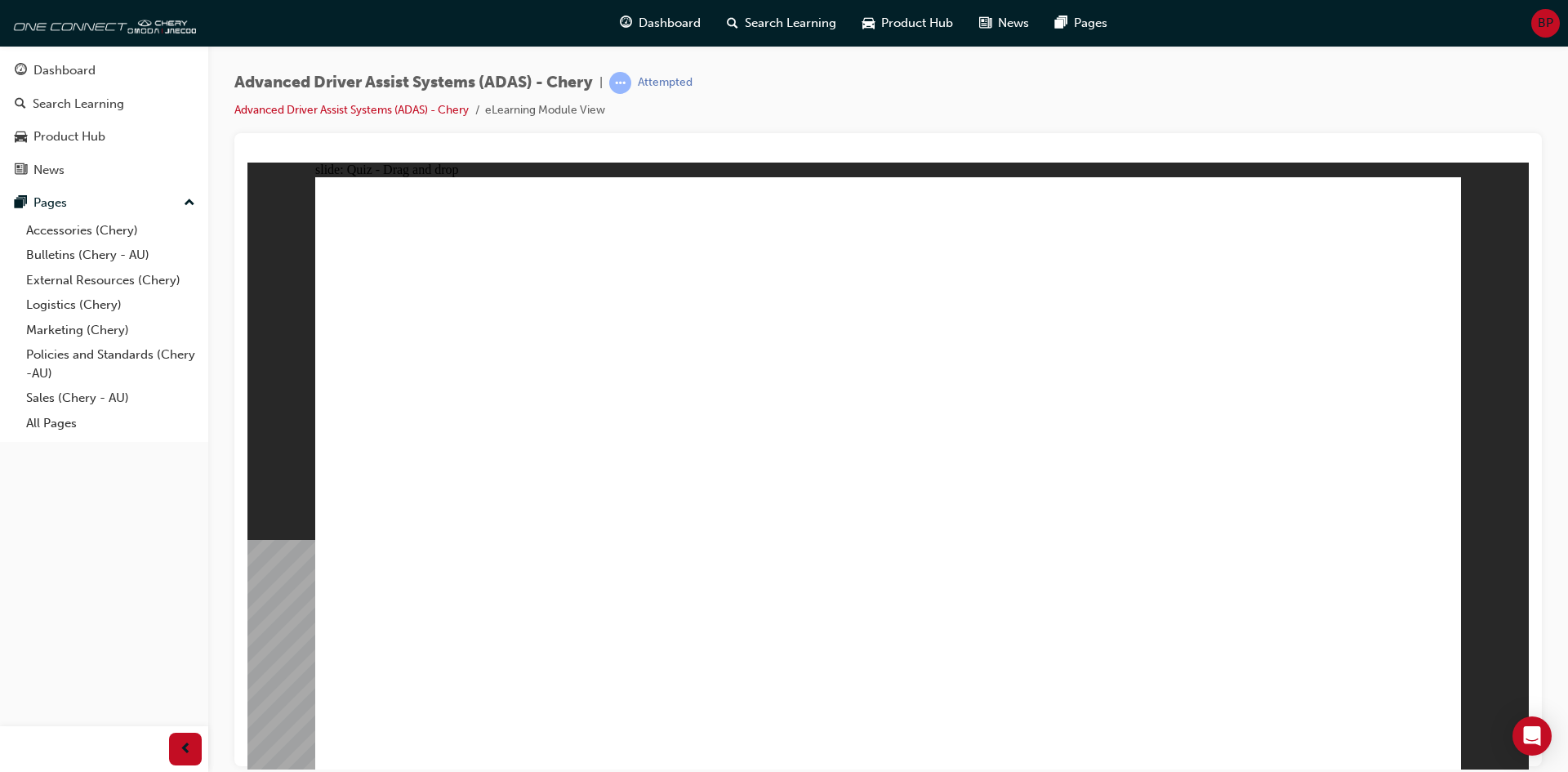
drag, startPoint x: 810, startPoint y: 477, endPoint x: 901, endPoint y: 387, distance: 128.0
drag, startPoint x: 849, startPoint y: 420, endPoint x: 998, endPoint y: 454, distance: 152.8
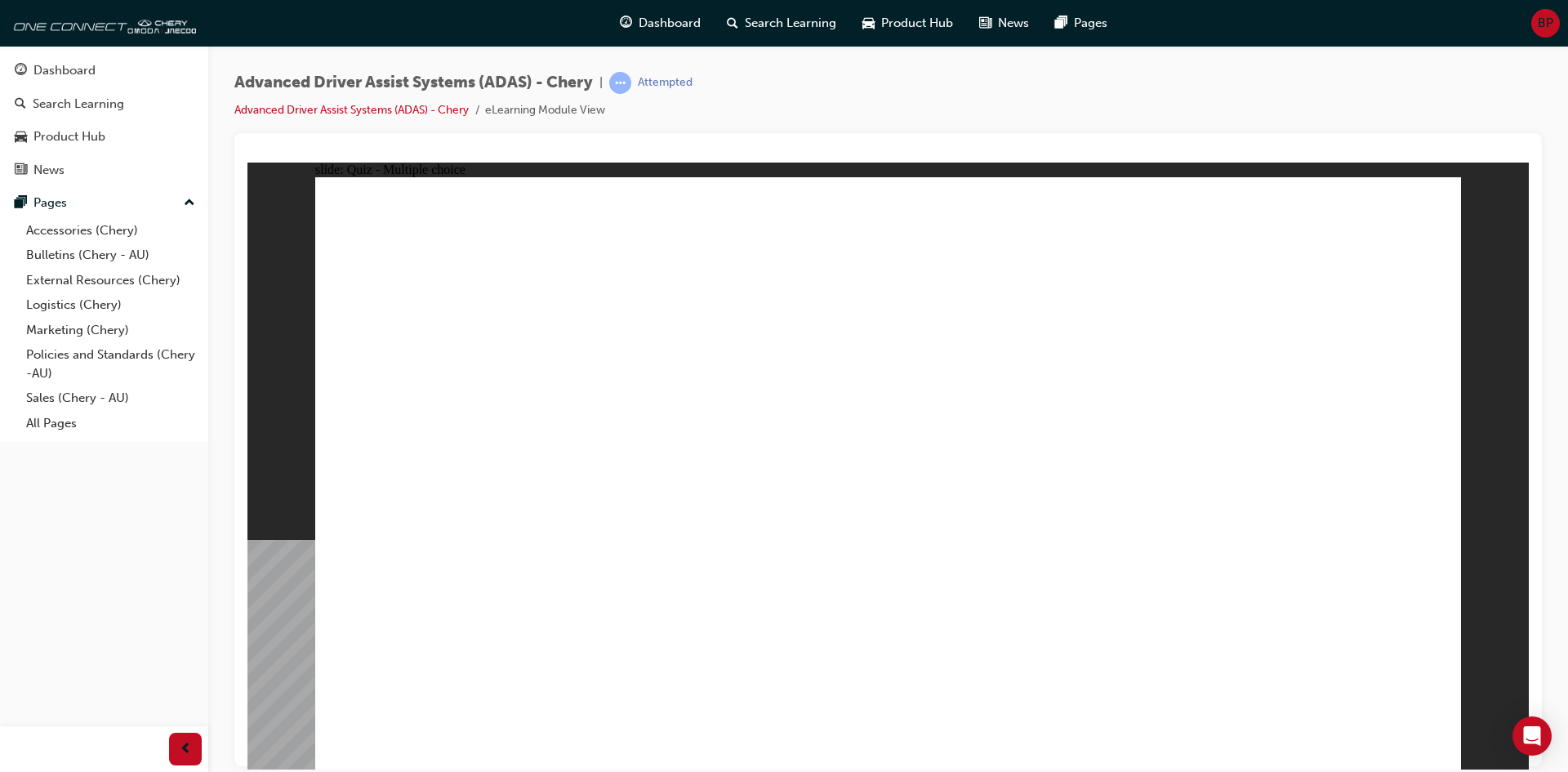
checkbox input "true"
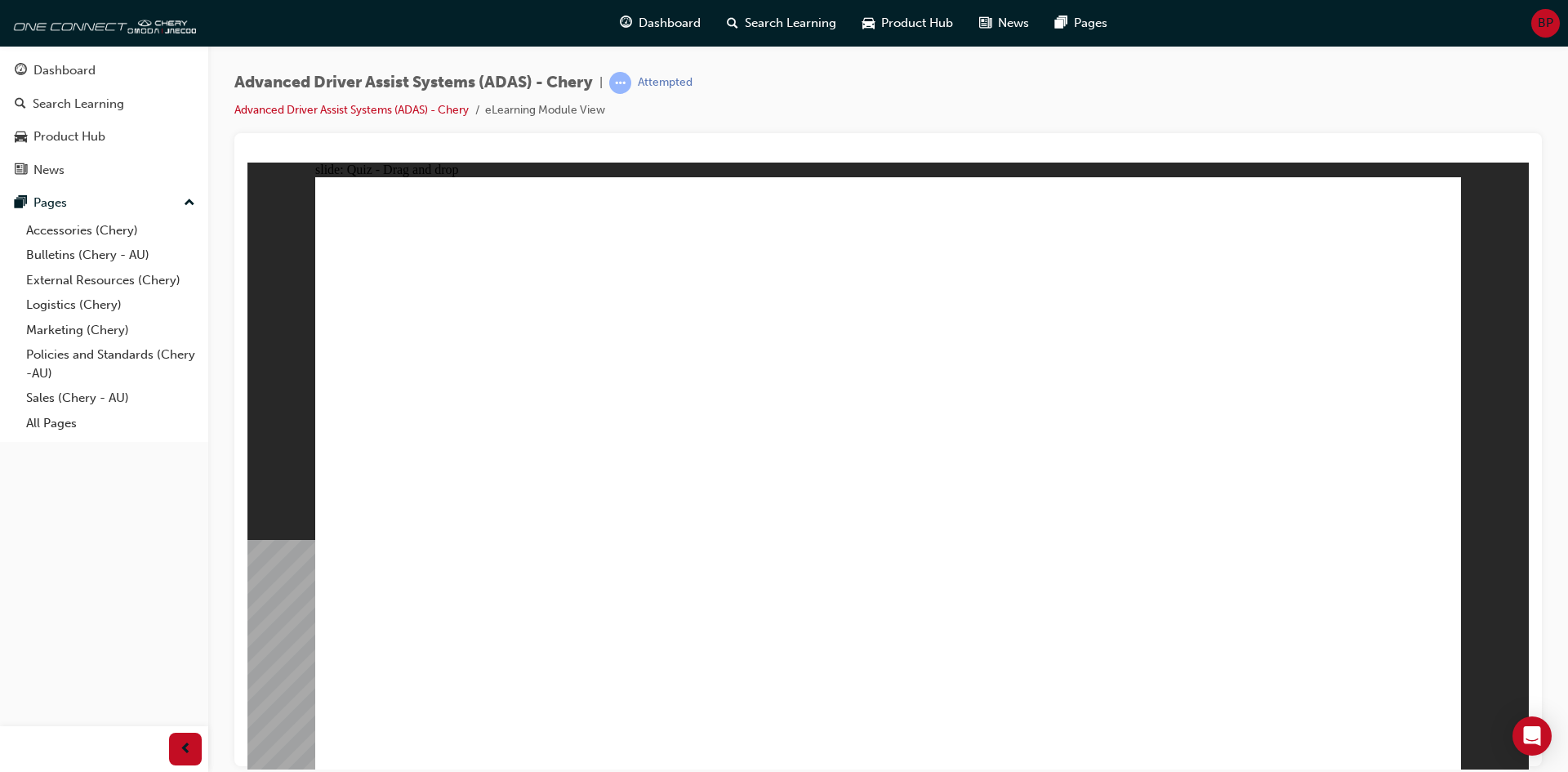
drag, startPoint x: 1139, startPoint y: 289, endPoint x: 1130, endPoint y: 548, distance: 259.2
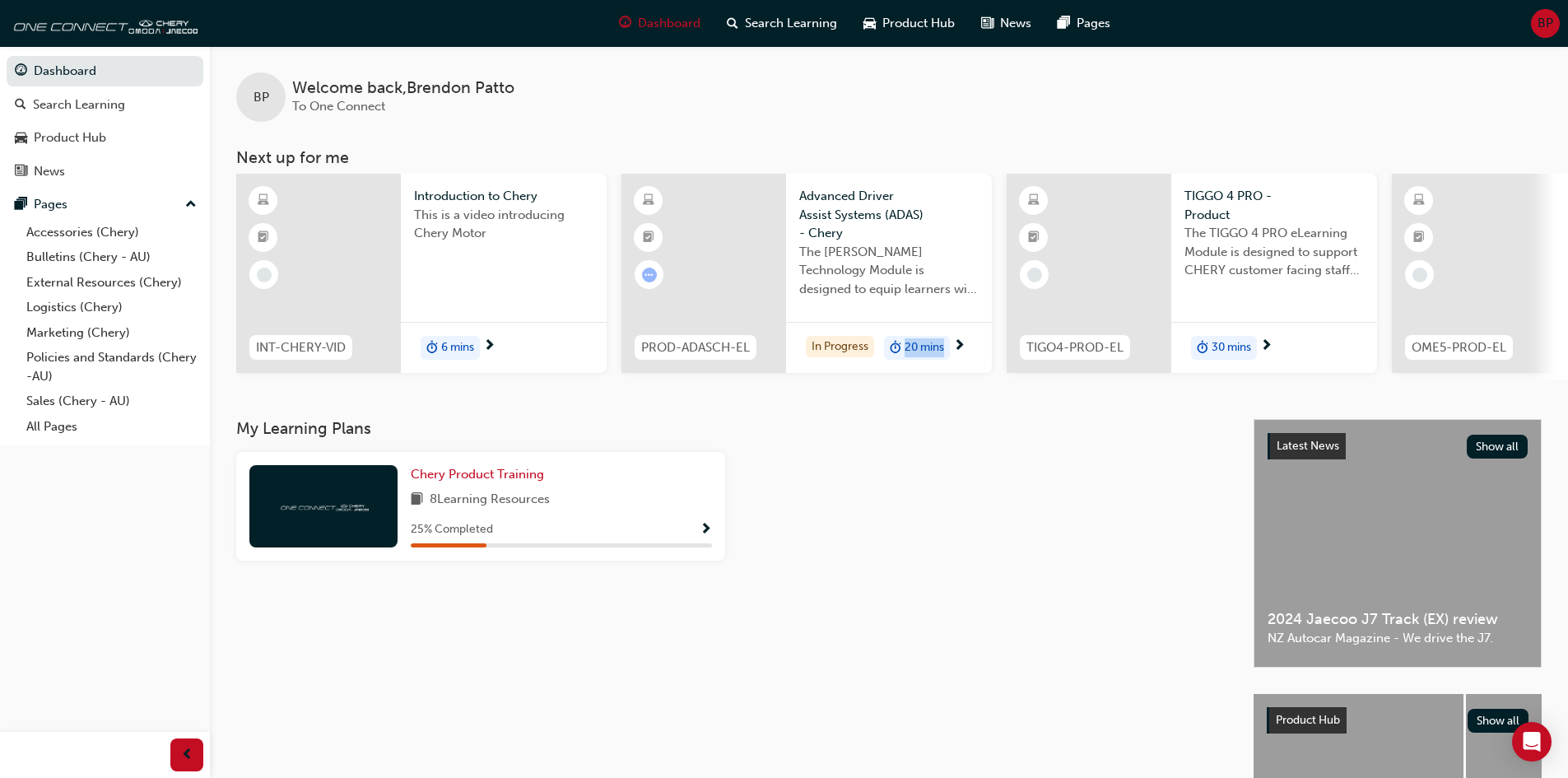
drag, startPoint x: 889, startPoint y: 376, endPoint x: 971, endPoint y: 377, distance: 82.0
click at [971, 377] on div "PROD-ADASCH-EL Advanced Driver Assist Systems (ADAS) - Chery The [PERSON_NAME] …" at bounding box center [806, 276] width 371 height 206
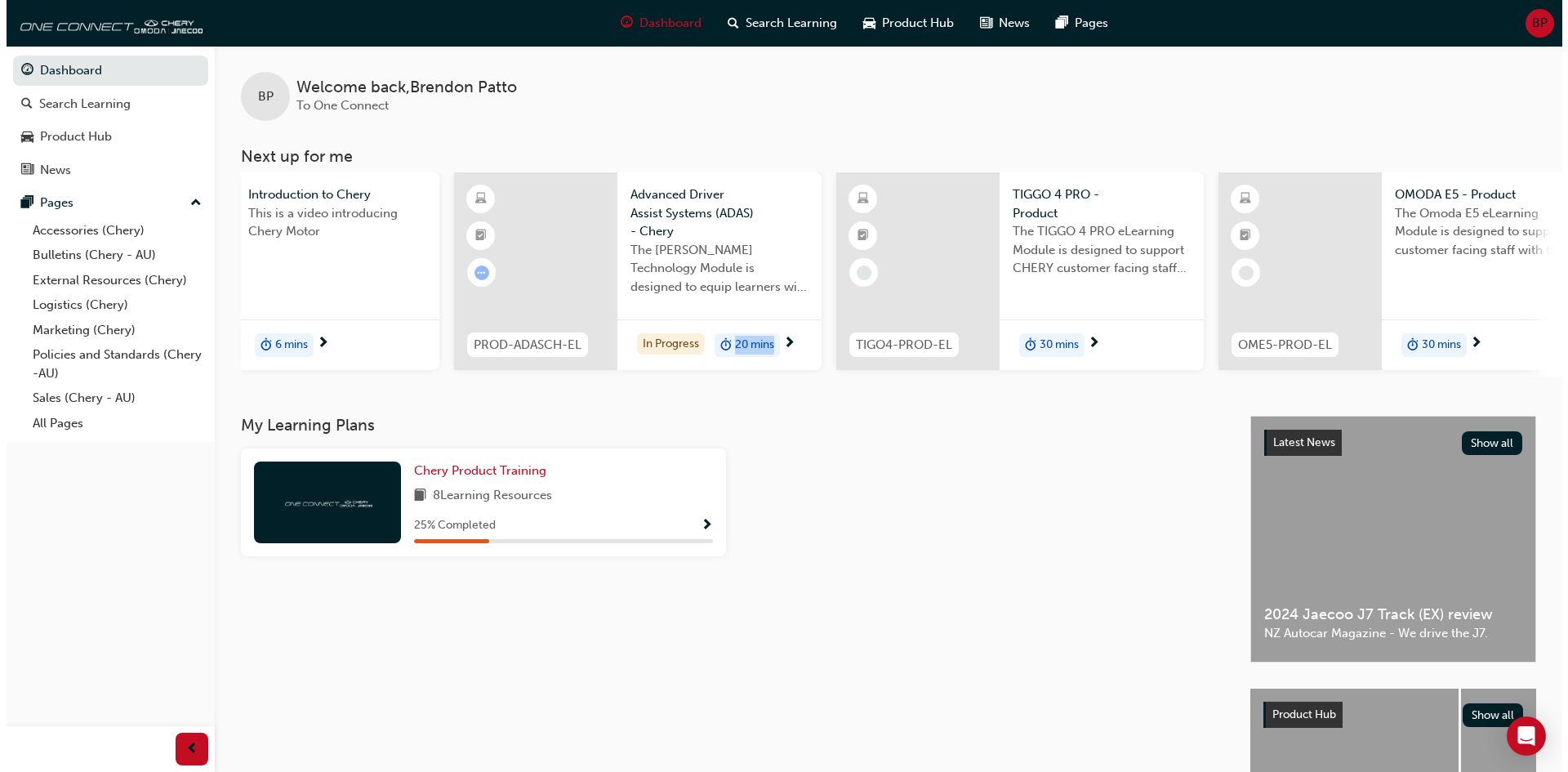
scroll to position [0, 176]
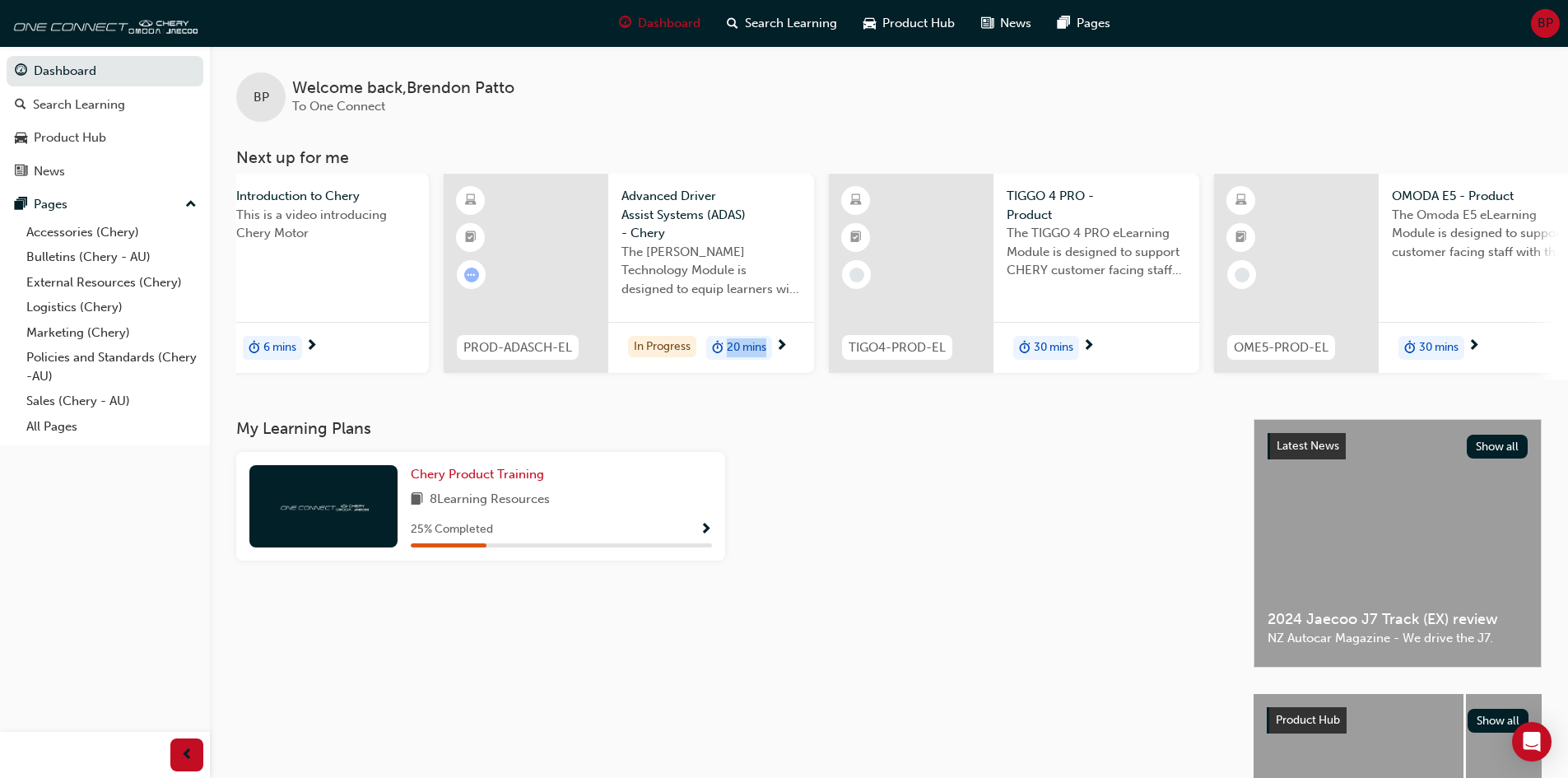
click at [1067, 346] on span "30 mins" at bounding box center [1053, 347] width 40 height 19
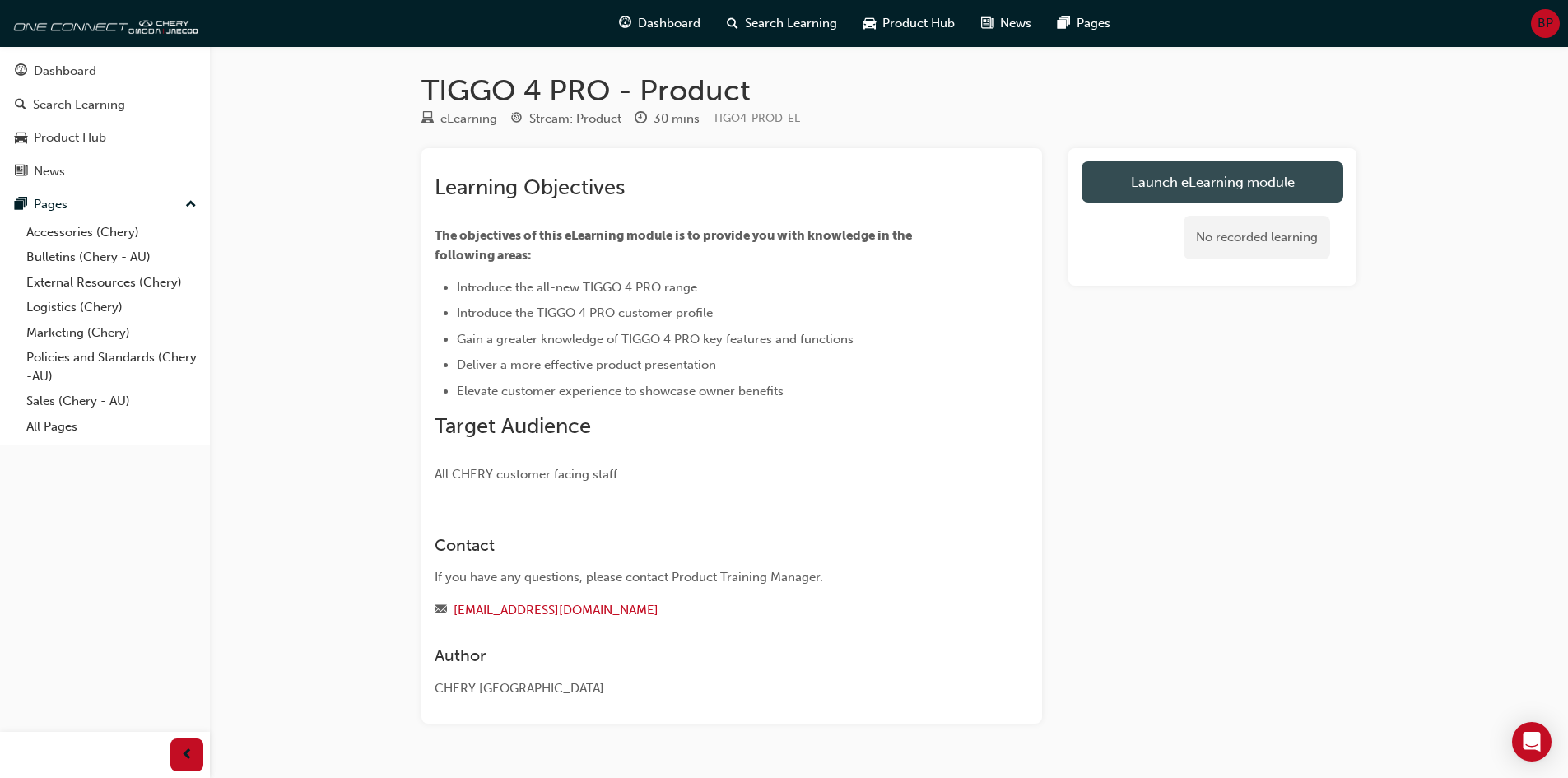
click at [1193, 183] on link "Launch eLearning module" at bounding box center [1212, 181] width 262 height 41
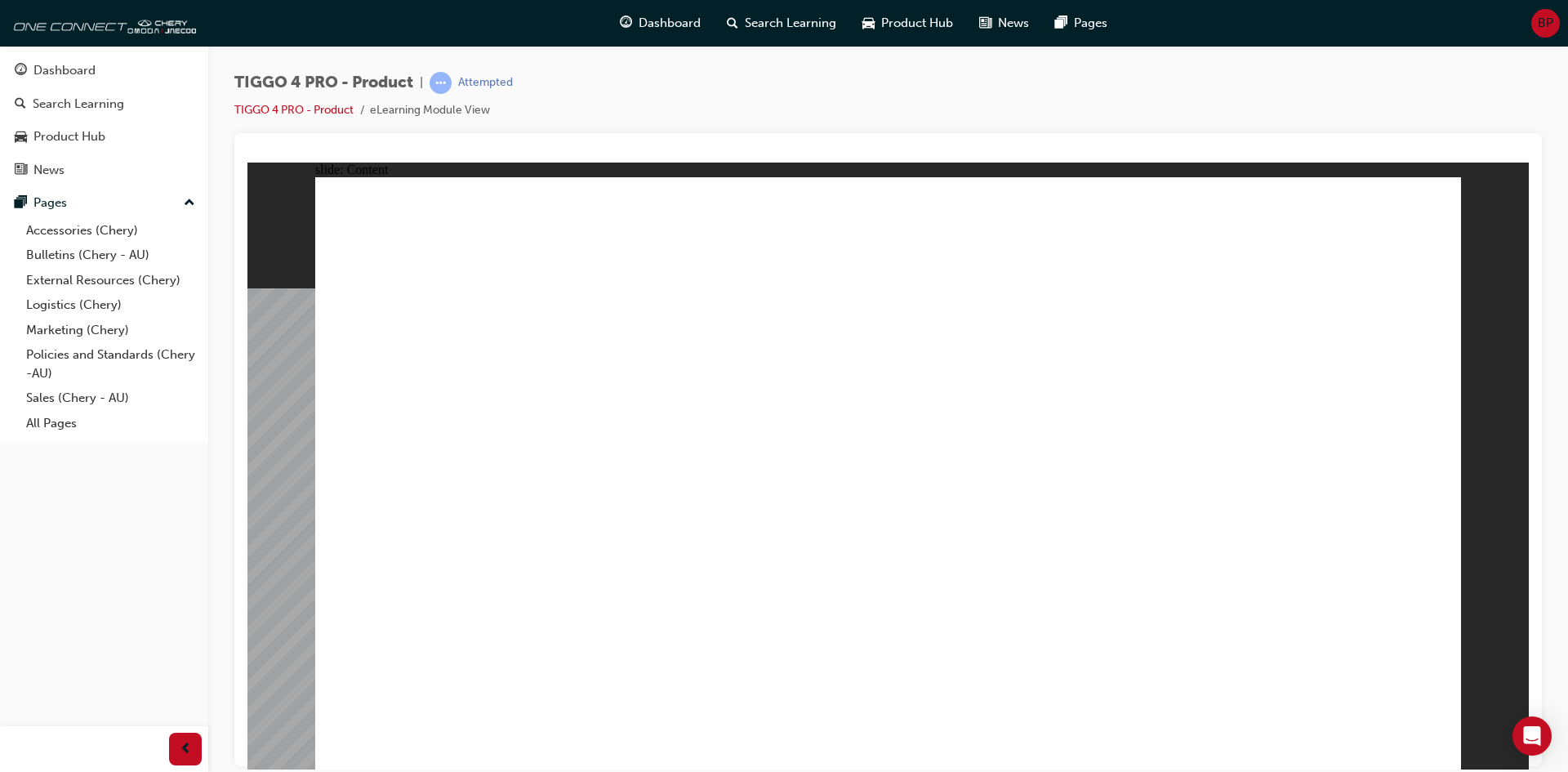
drag, startPoint x: 491, startPoint y: 424, endPoint x: 499, endPoint y: 478, distance: 54.6
drag, startPoint x: 529, startPoint y: 589, endPoint x: 531, endPoint y: 597, distance: 8.2
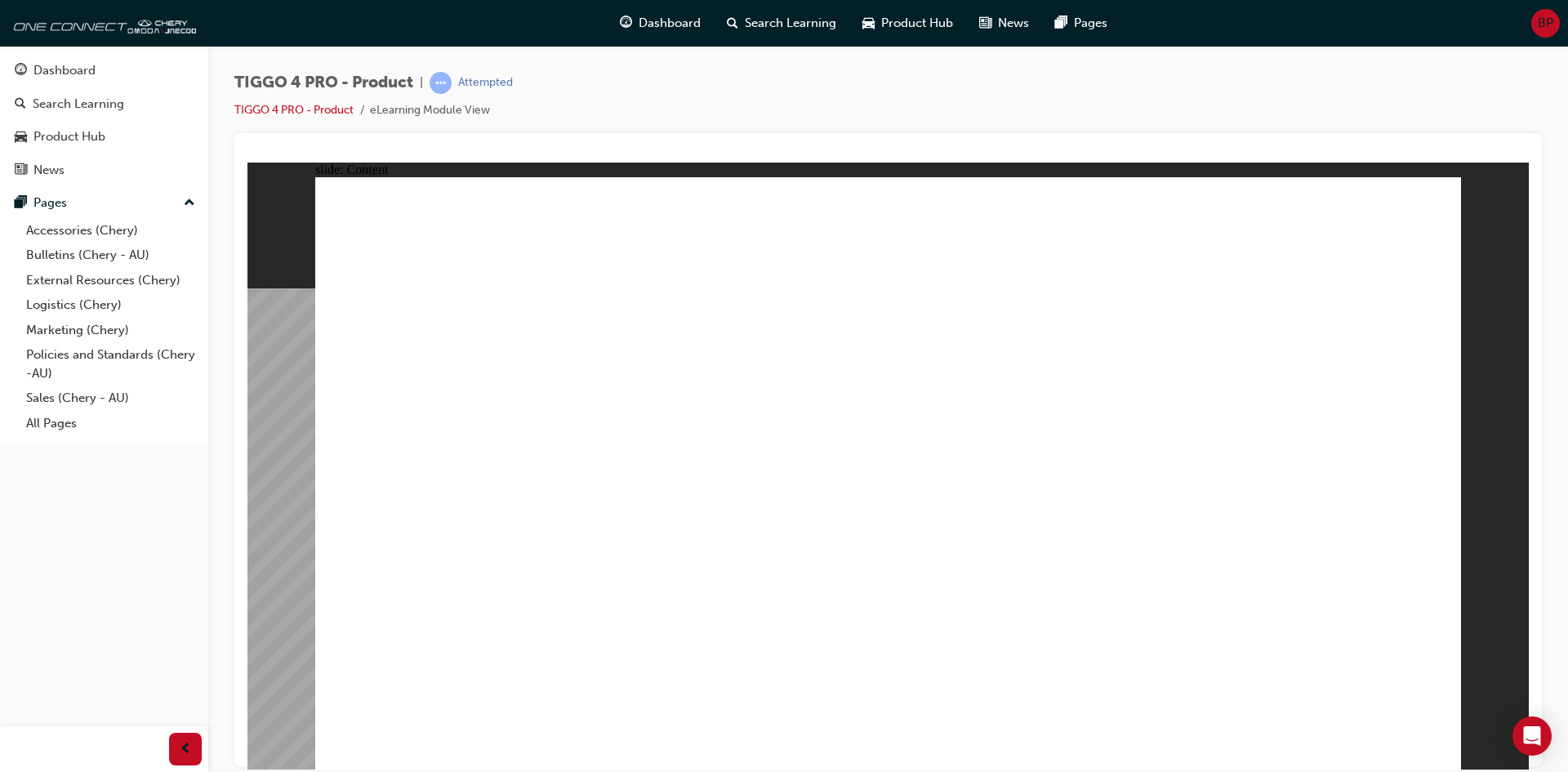
drag, startPoint x: 1036, startPoint y: 312, endPoint x: 1054, endPoint y: 297, distance: 23.4
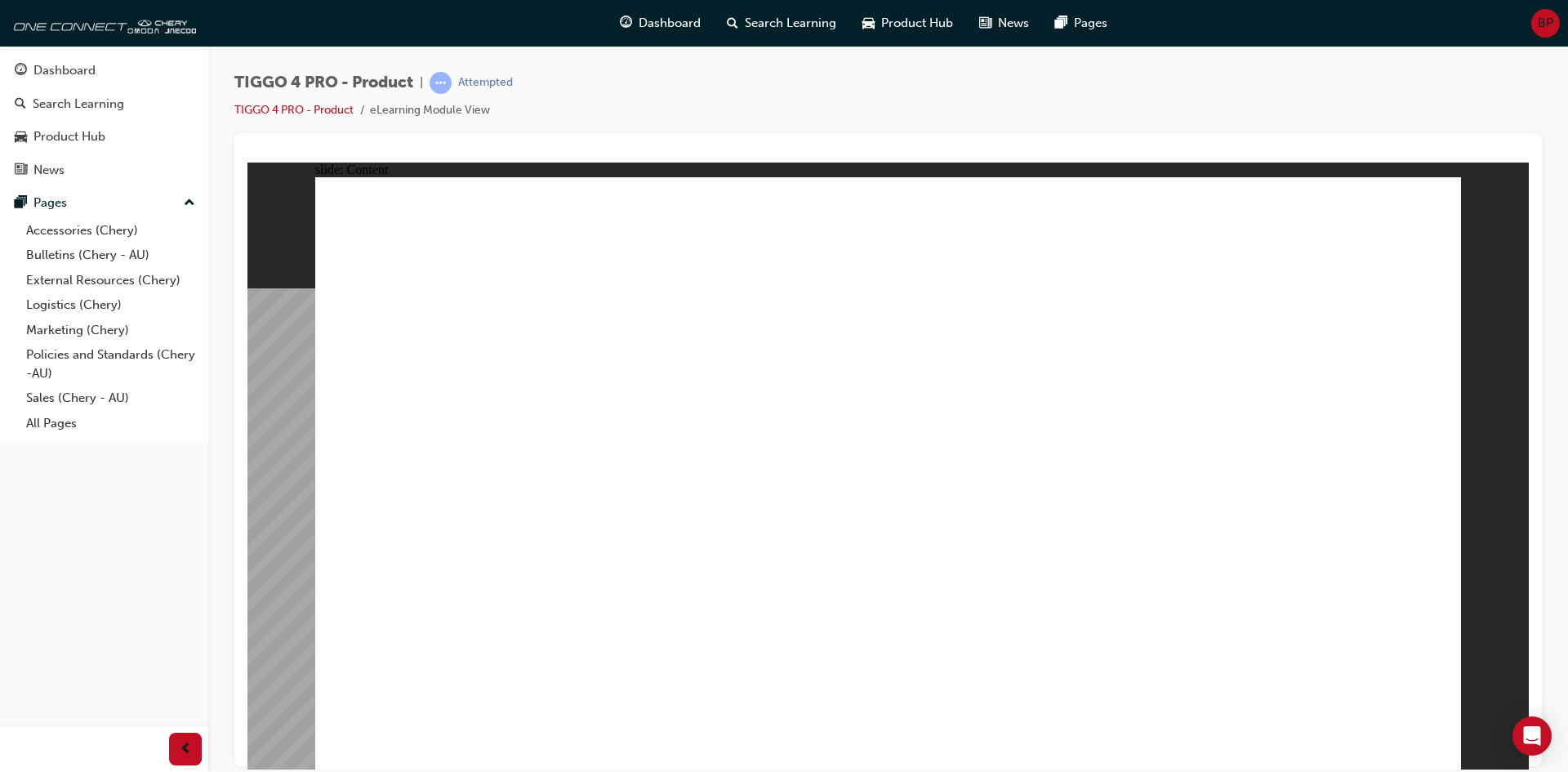
click at [1549, 18] on span "BP" at bounding box center [1545, 23] width 16 height 18
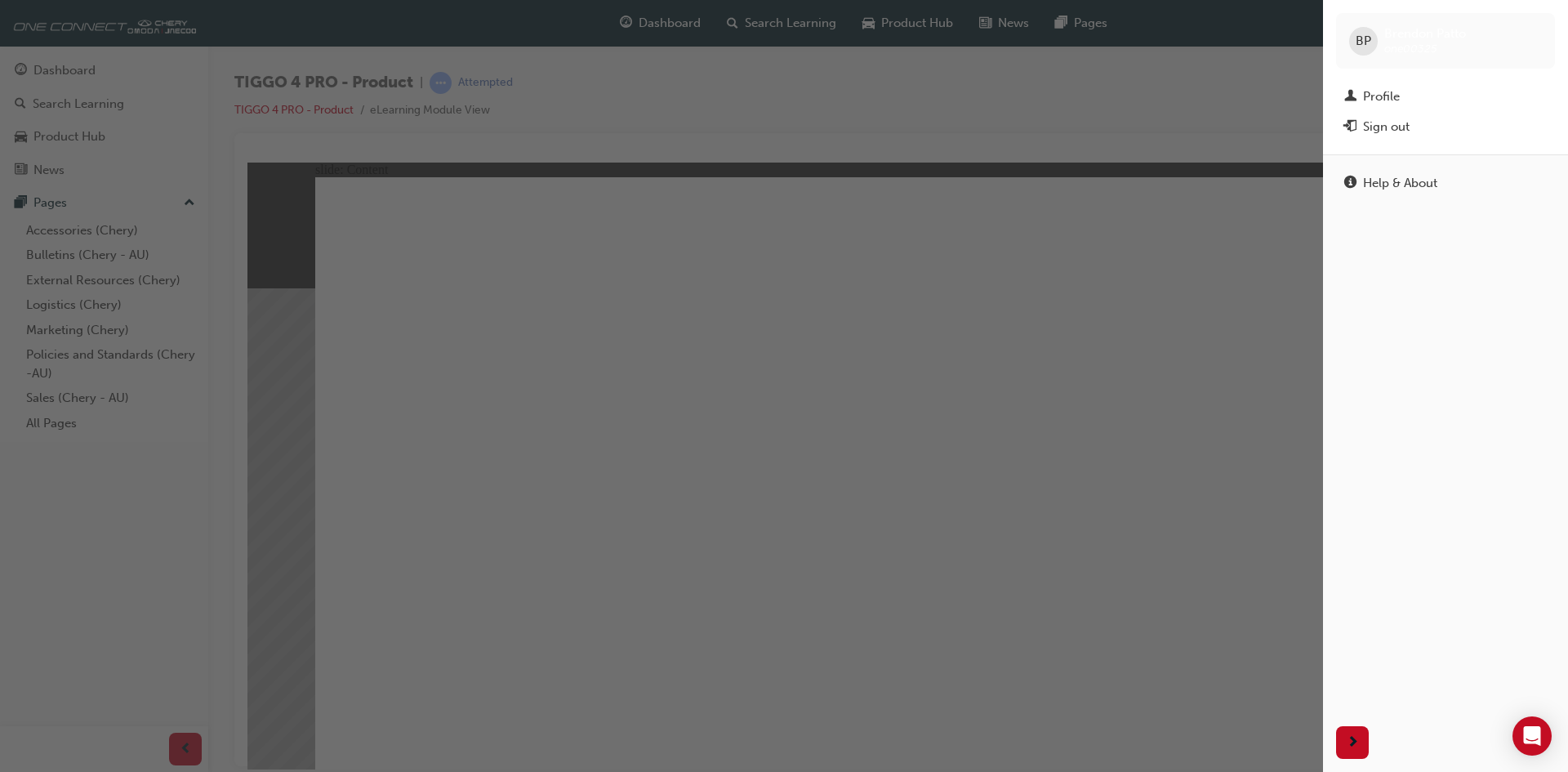
click at [1187, 115] on div "button" at bounding box center [661, 386] width 1323 height 772
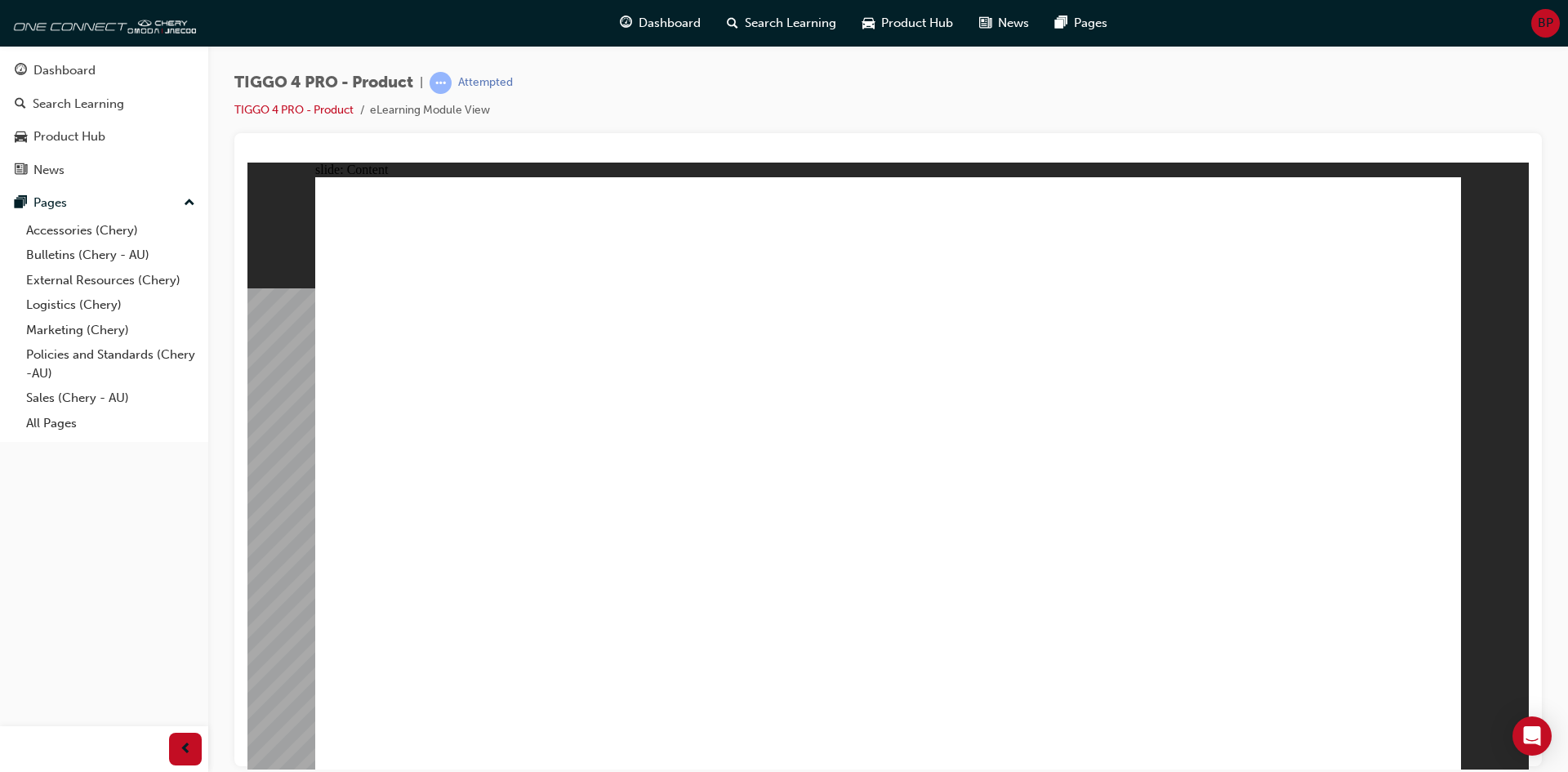
drag, startPoint x: 723, startPoint y: 448, endPoint x: 743, endPoint y: 653, distance: 206.0
drag, startPoint x: 743, startPoint y: 653, endPoint x: 1524, endPoint y: 677, distance: 781.4
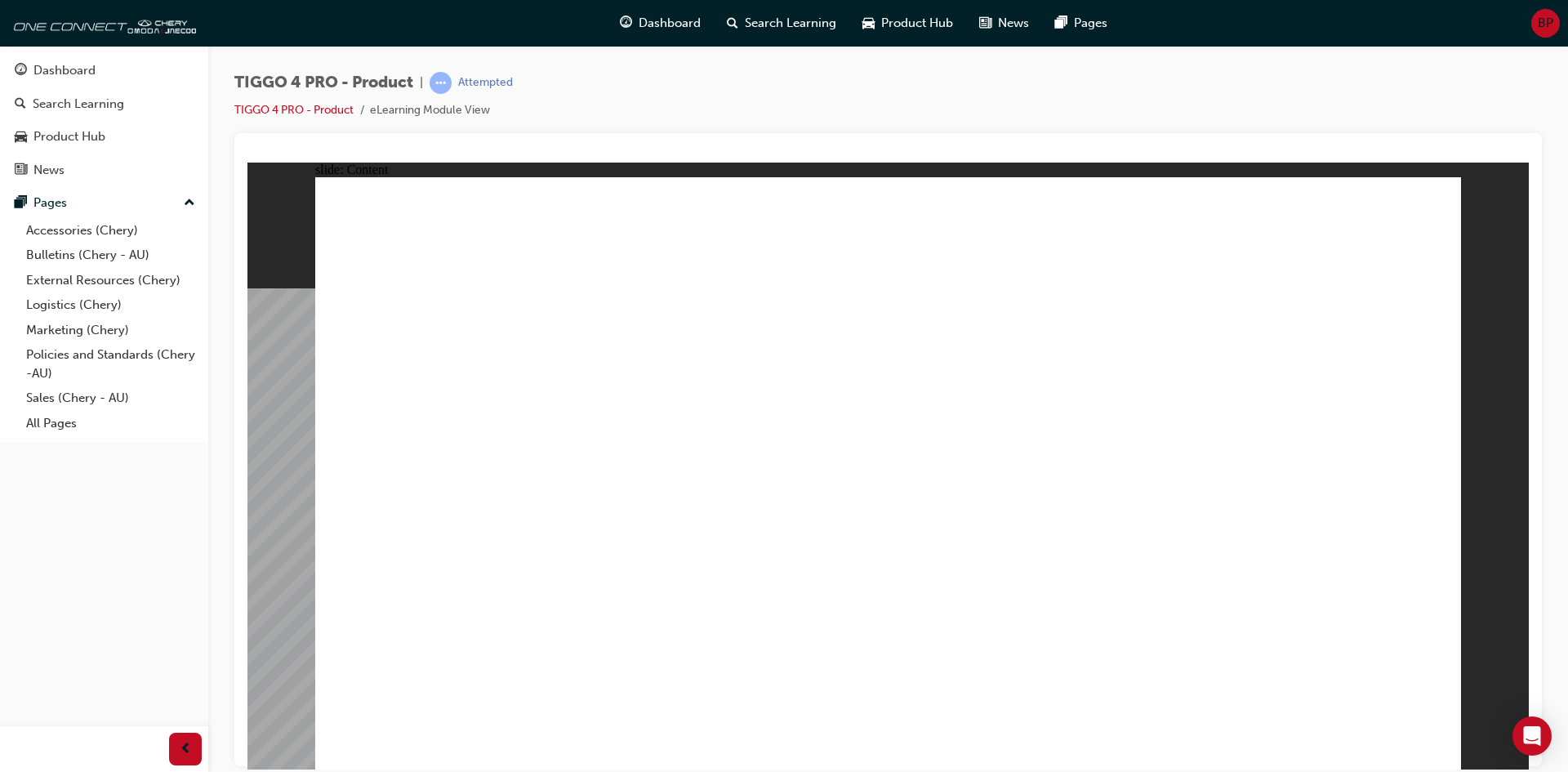
drag, startPoint x: 1408, startPoint y: 718, endPoint x: 1423, endPoint y: 732, distance: 20.5
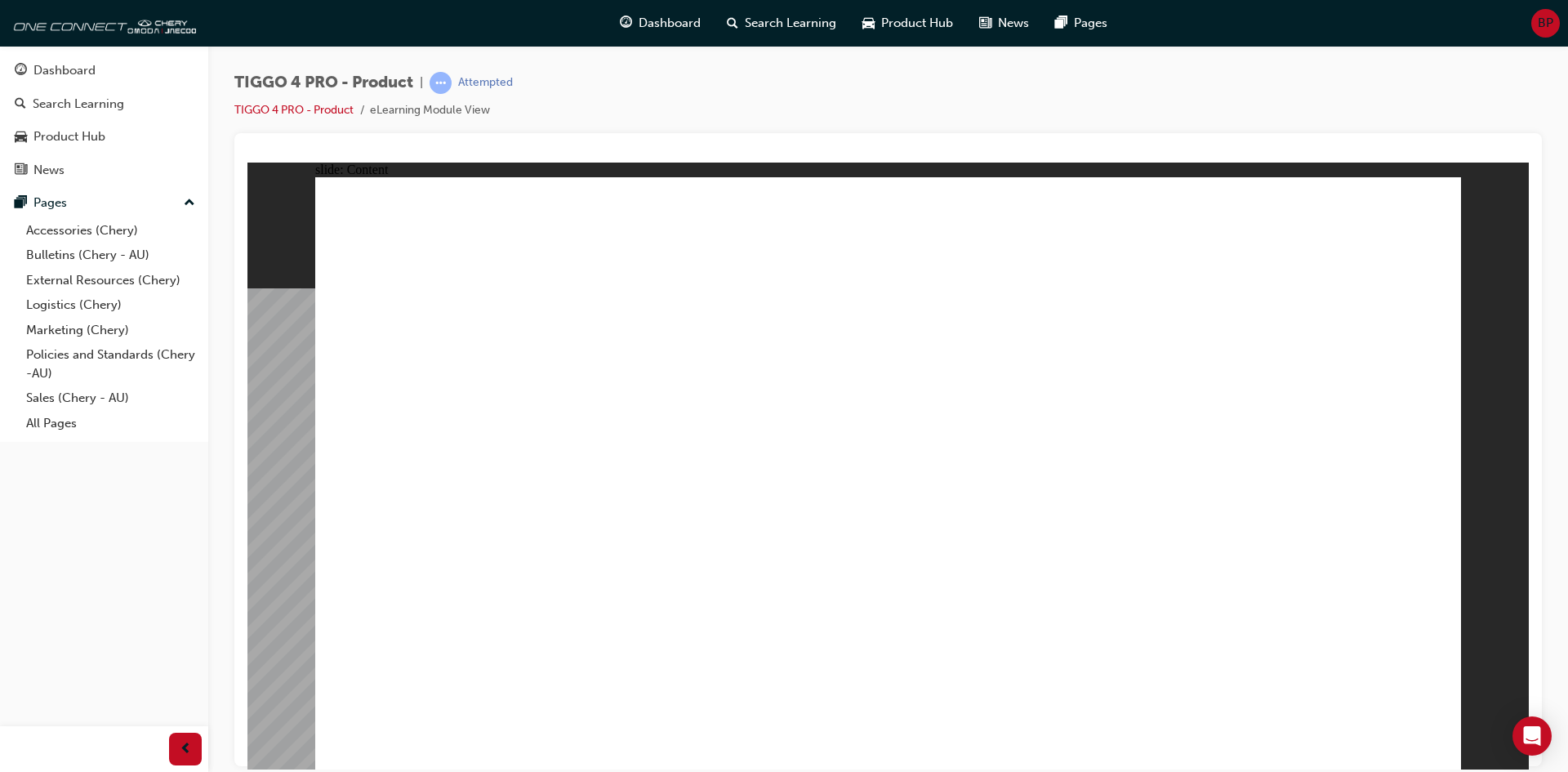
drag, startPoint x: 641, startPoint y: 662, endPoint x: 659, endPoint y: 660, distance: 18.1
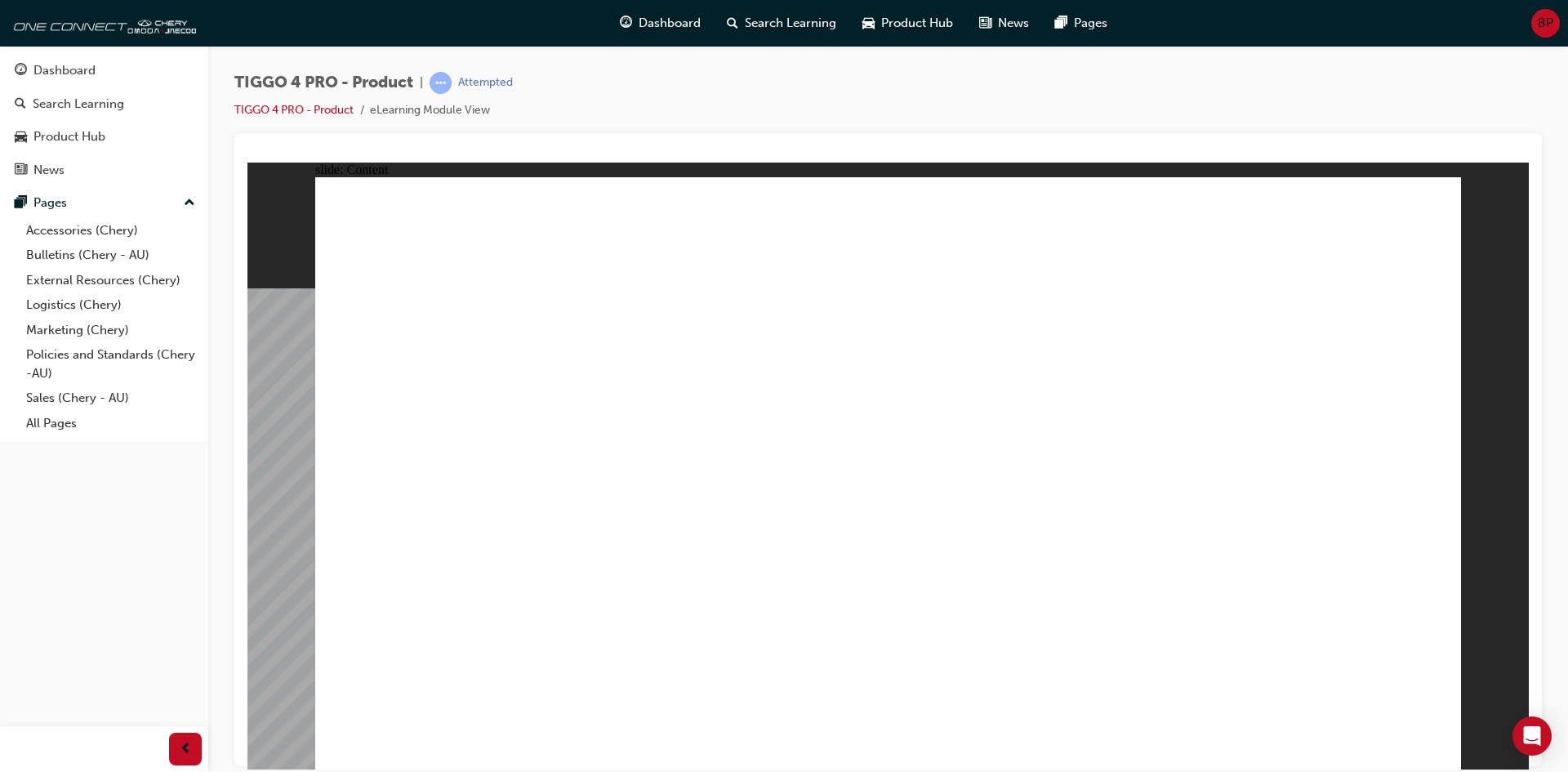
drag, startPoint x: 1082, startPoint y: 616, endPoint x: 774, endPoint y: 580, distance: 310.1
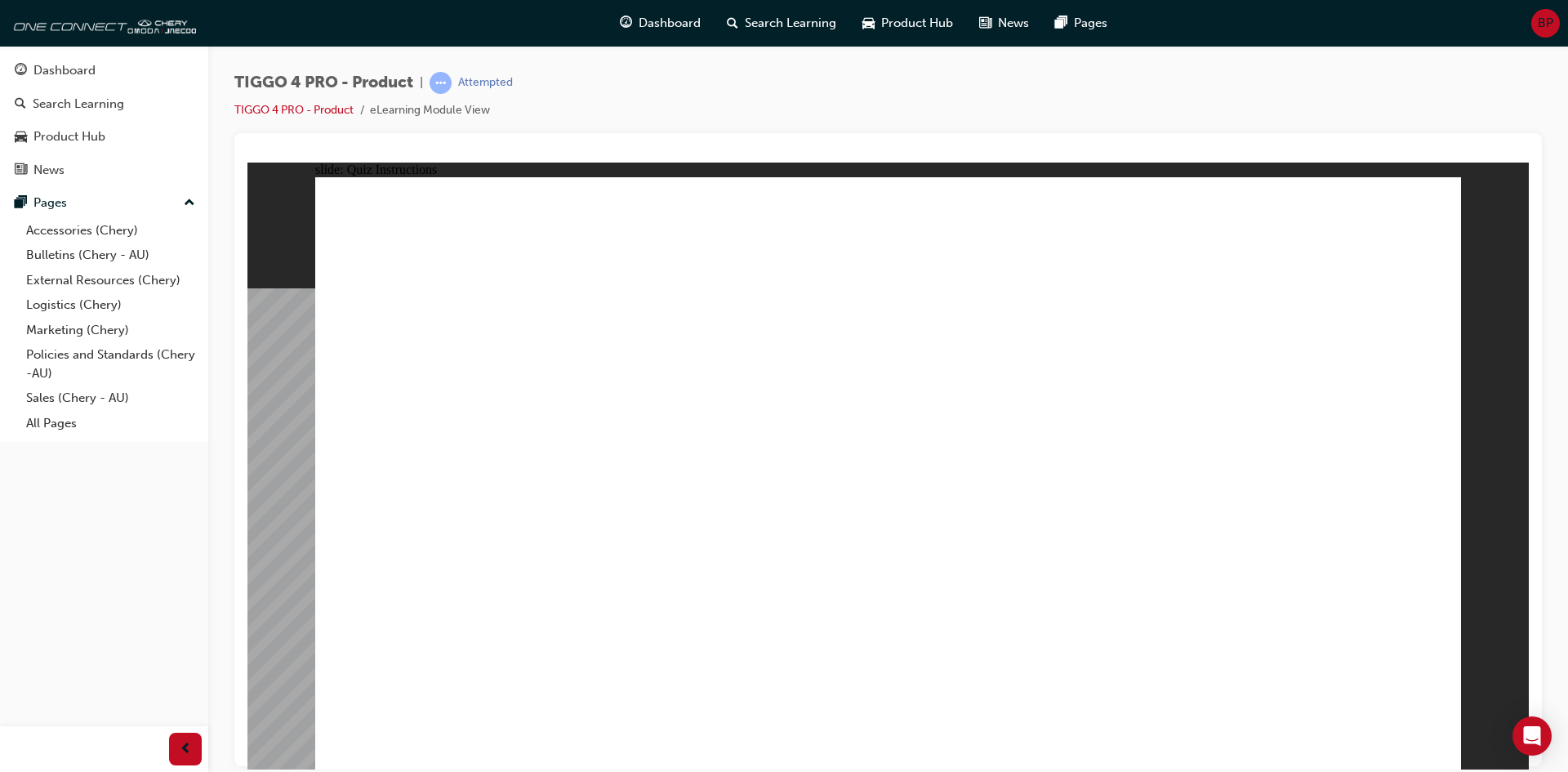
radio input "false"
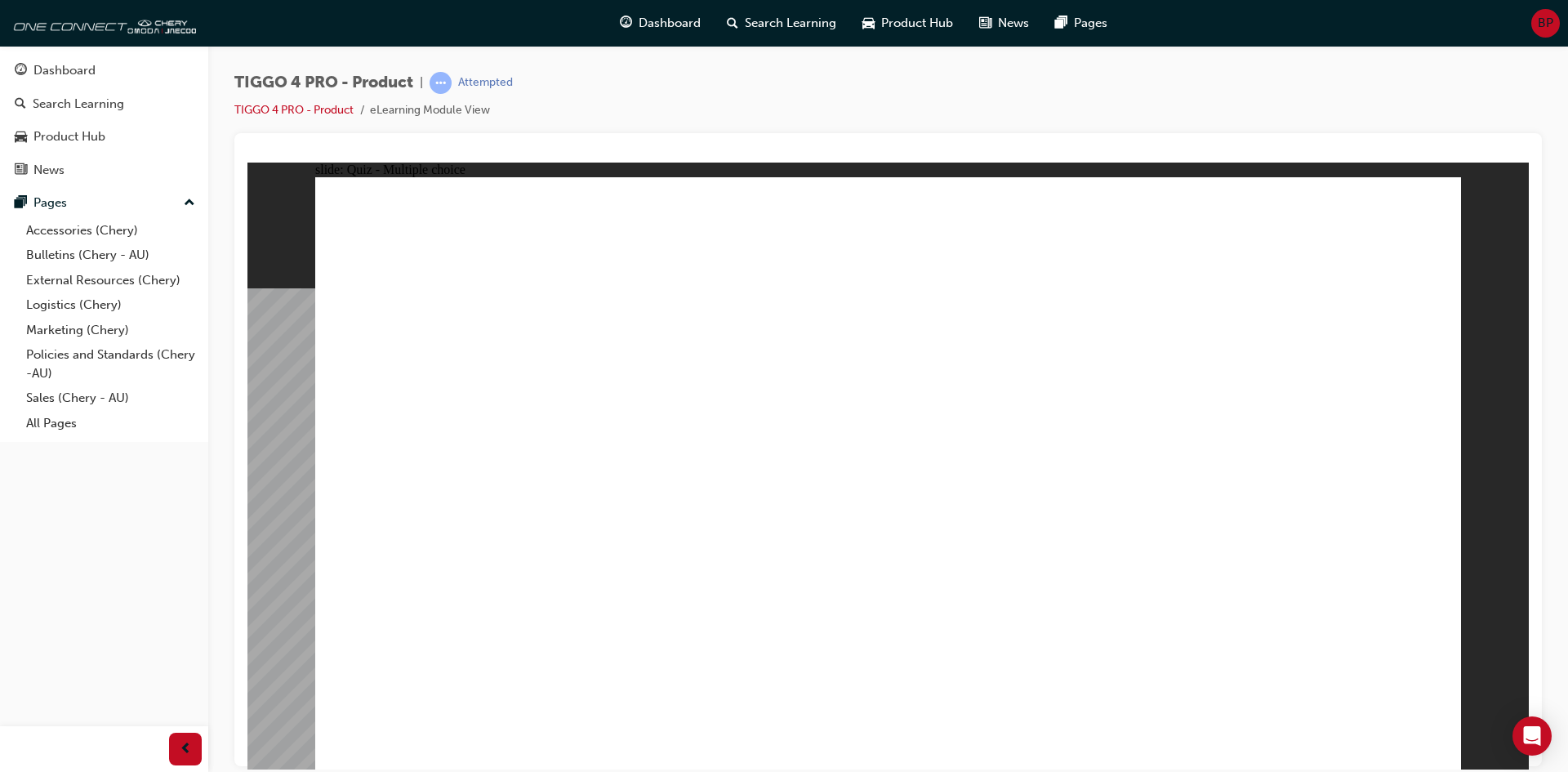
radio input "true"
drag, startPoint x: 698, startPoint y: 377, endPoint x: 719, endPoint y: 607, distance: 231.0
drag, startPoint x: 871, startPoint y: 381, endPoint x: 1085, endPoint y: 603, distance: 308.4
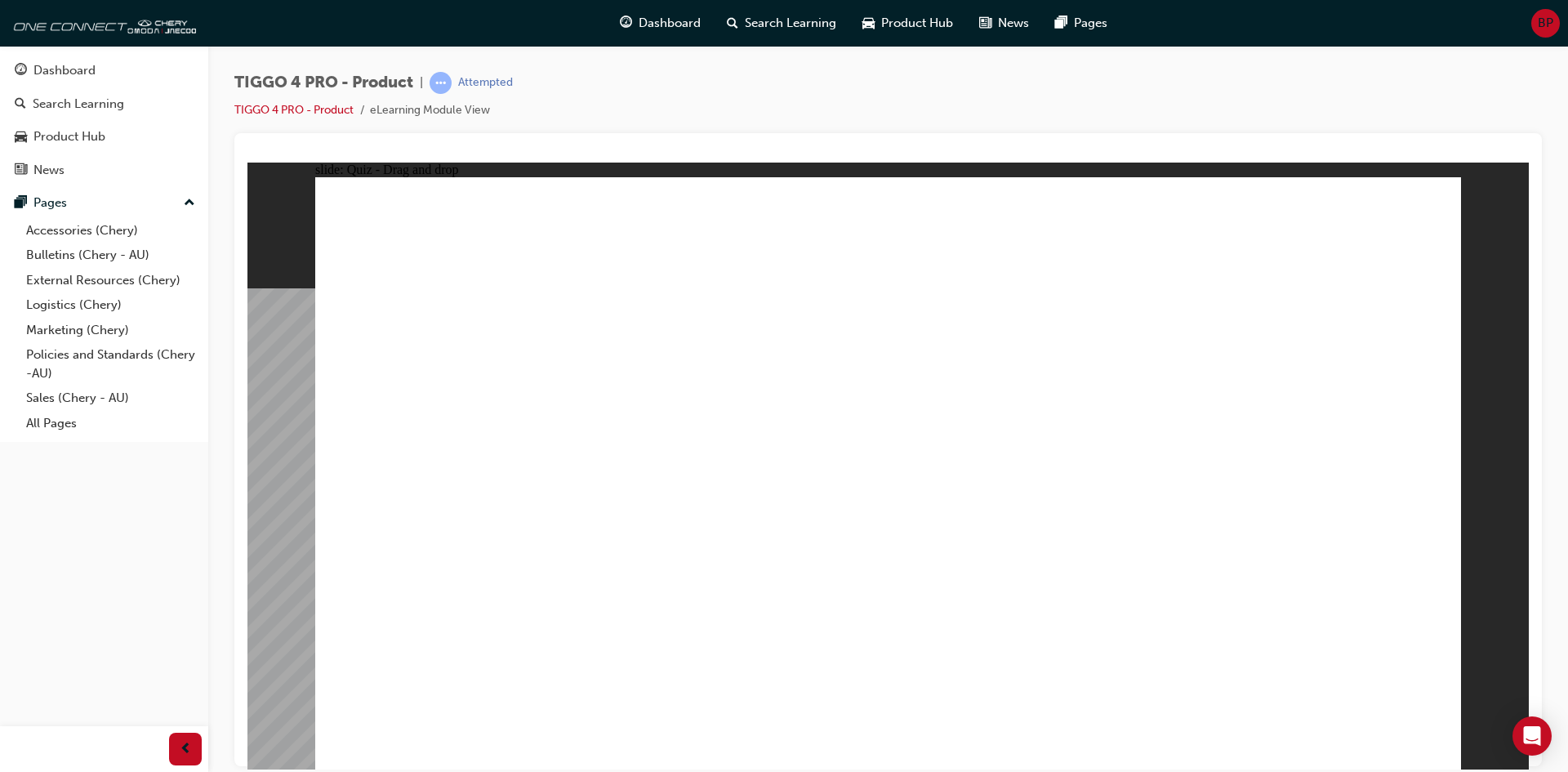
drag, startPoint x: 1279, startPoint y: 362, endPoint x: 1279, endPoint y: 587, distance: 225.0
drag, startPoint x: 483, startPoint y: 380, endPoint x: 900, endPoint y: 625, distance: 483.6
drag, startPoint x: 1009, startPoint y: 402, endPoint x: 432, endPoint y: 603, distance: 611.0
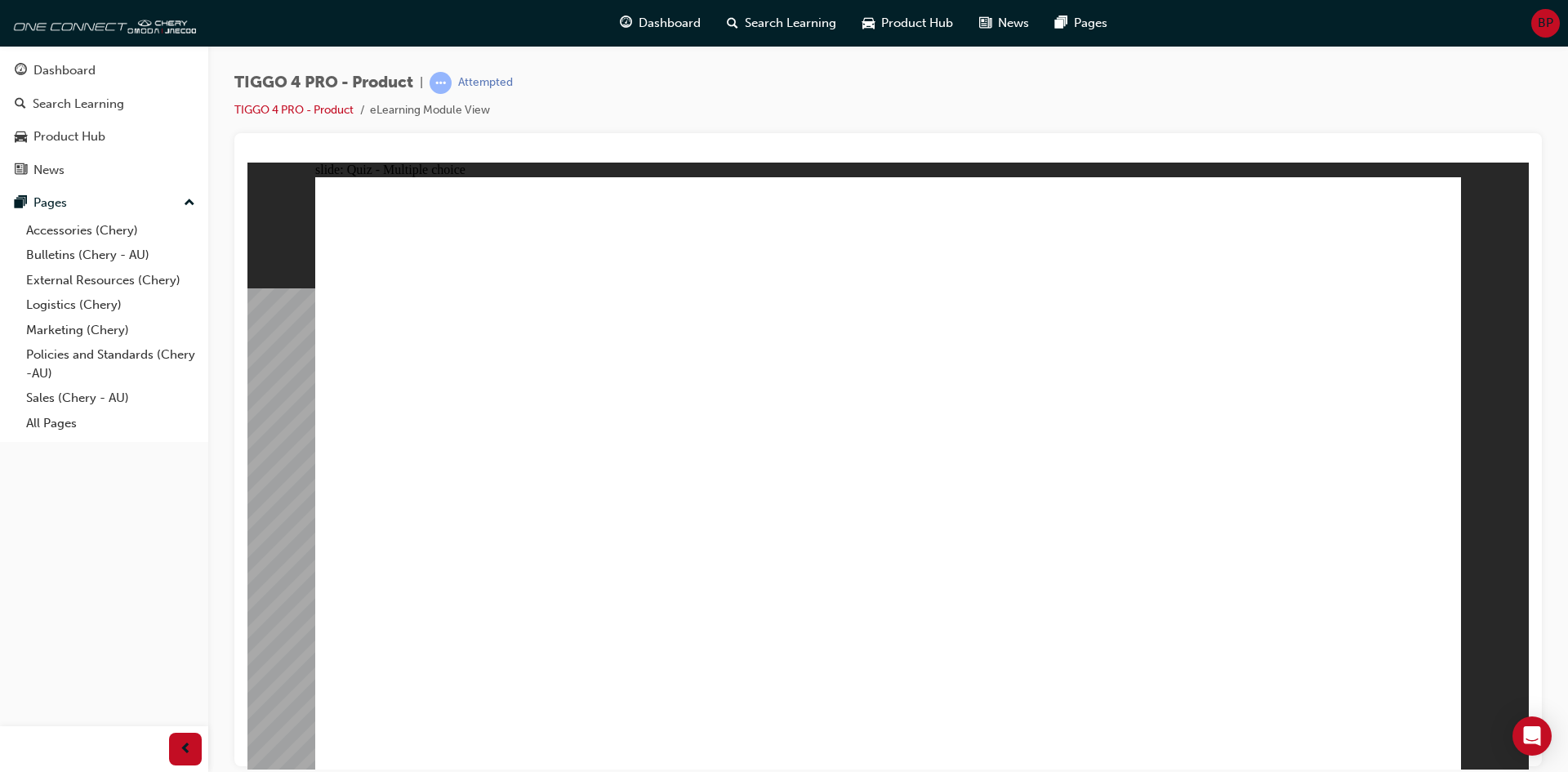
radio input "true"
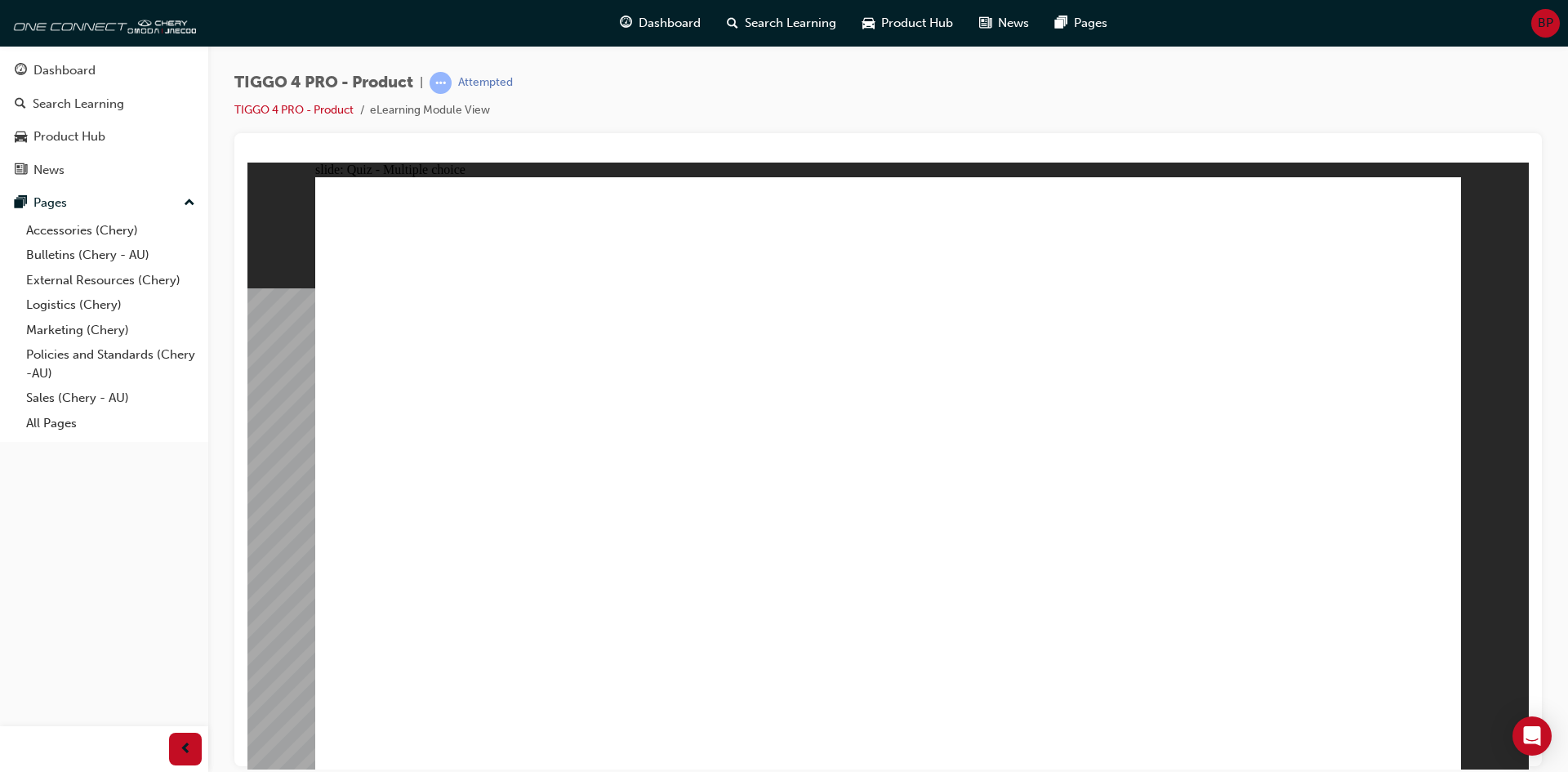
radio input "true"
drag, startPoint x: 711, startPoint y: 428, endPoint x: 963, endPoint y: 442, distance: 252.4
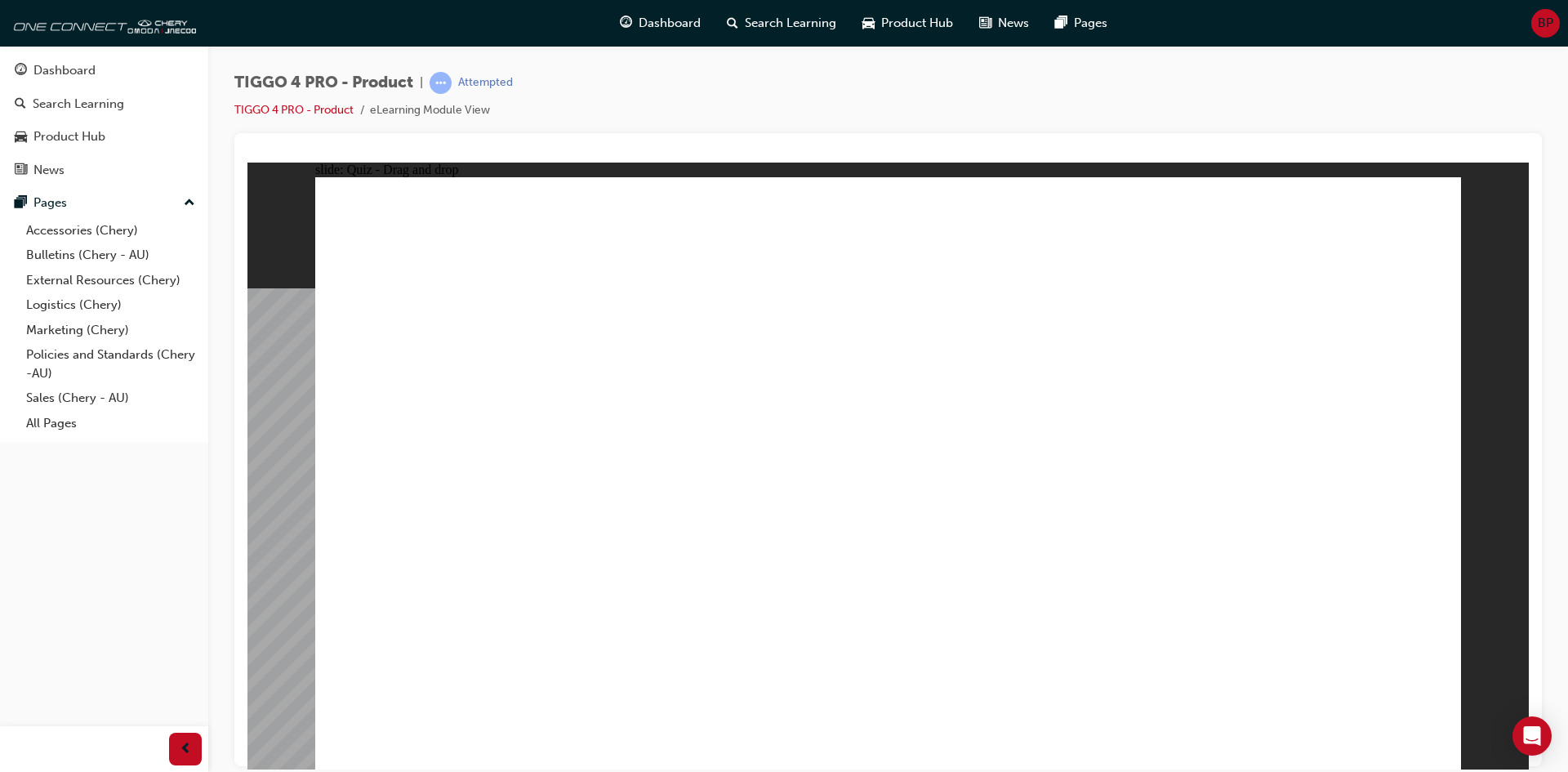
drag, startPoint x: 702, startPoint y: 467, endPoint x: 1222, endPoint y: 458, distance: 520.1
drag, startPoint x: 761, startPoint y: 538, endPoint x: 1314, endPoint y: 478, distance: 556.2
drag, startPoint x: 527, startPoint y: 427, endPoint x: 1279, endPoint y: 492, distance: 754.8
drag, startPoint x: 513, startPoint y: 499, endPoint x: 1259, endPoint y: 528, distance: 746.6
drag, startPoint x: 513, startPoint y: 550, endPoint x: 1045, endPoint y: 505, distance: 533.9
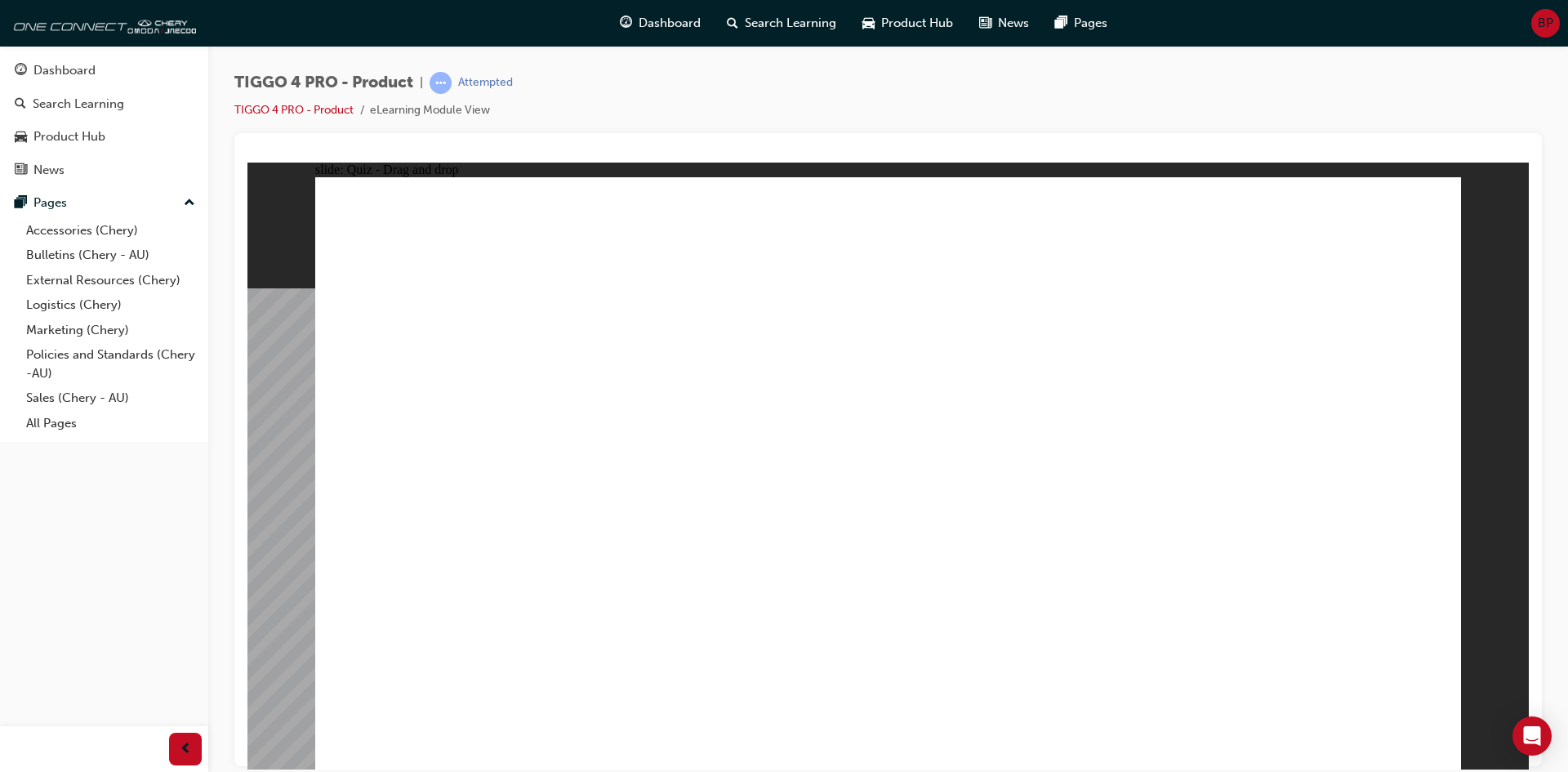
drag, startPoint x: 523, startPoint y: 598, endPoint x: 1263, endPoint y: 545, distance: 741.9
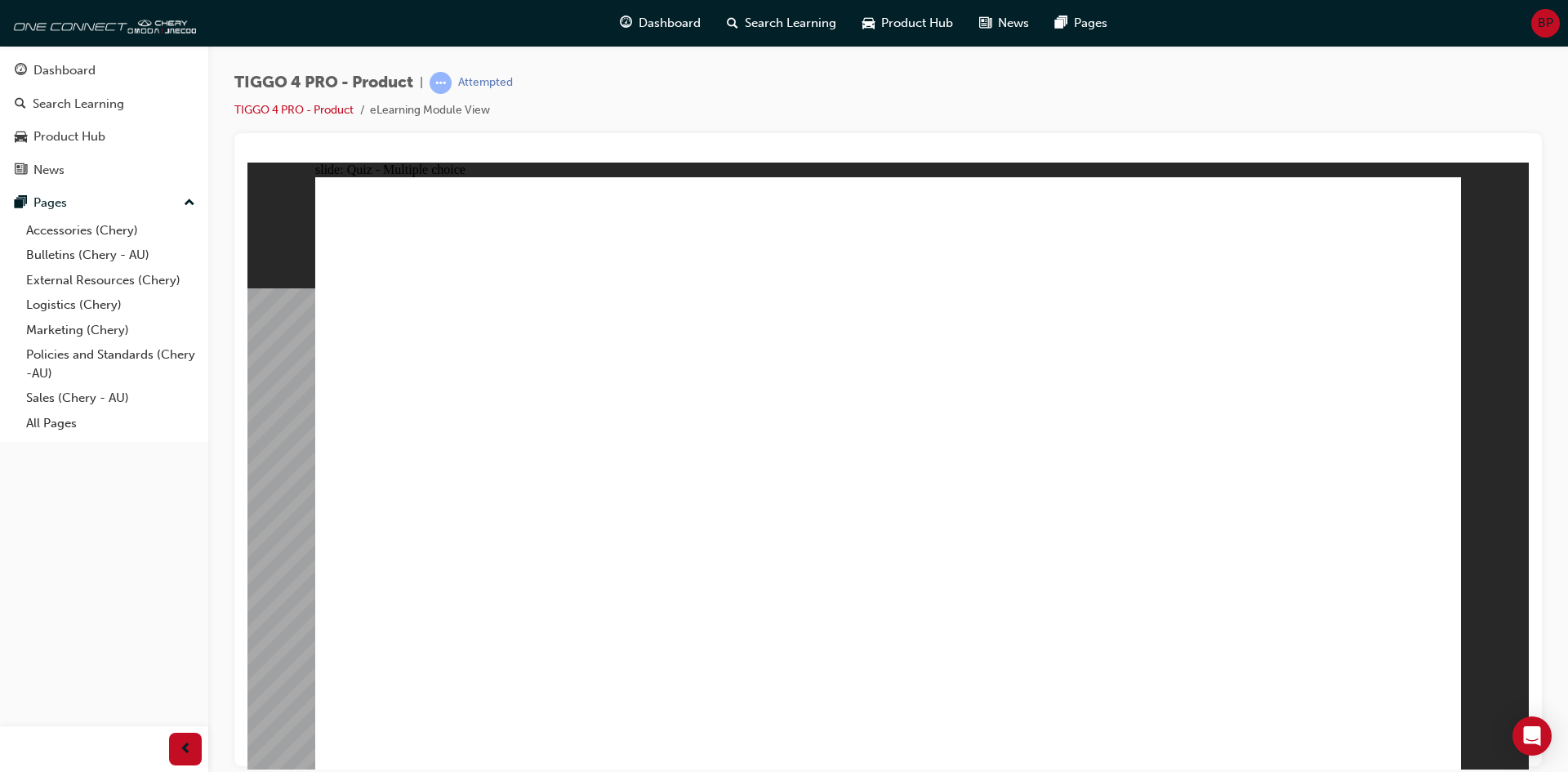
radio input "true"
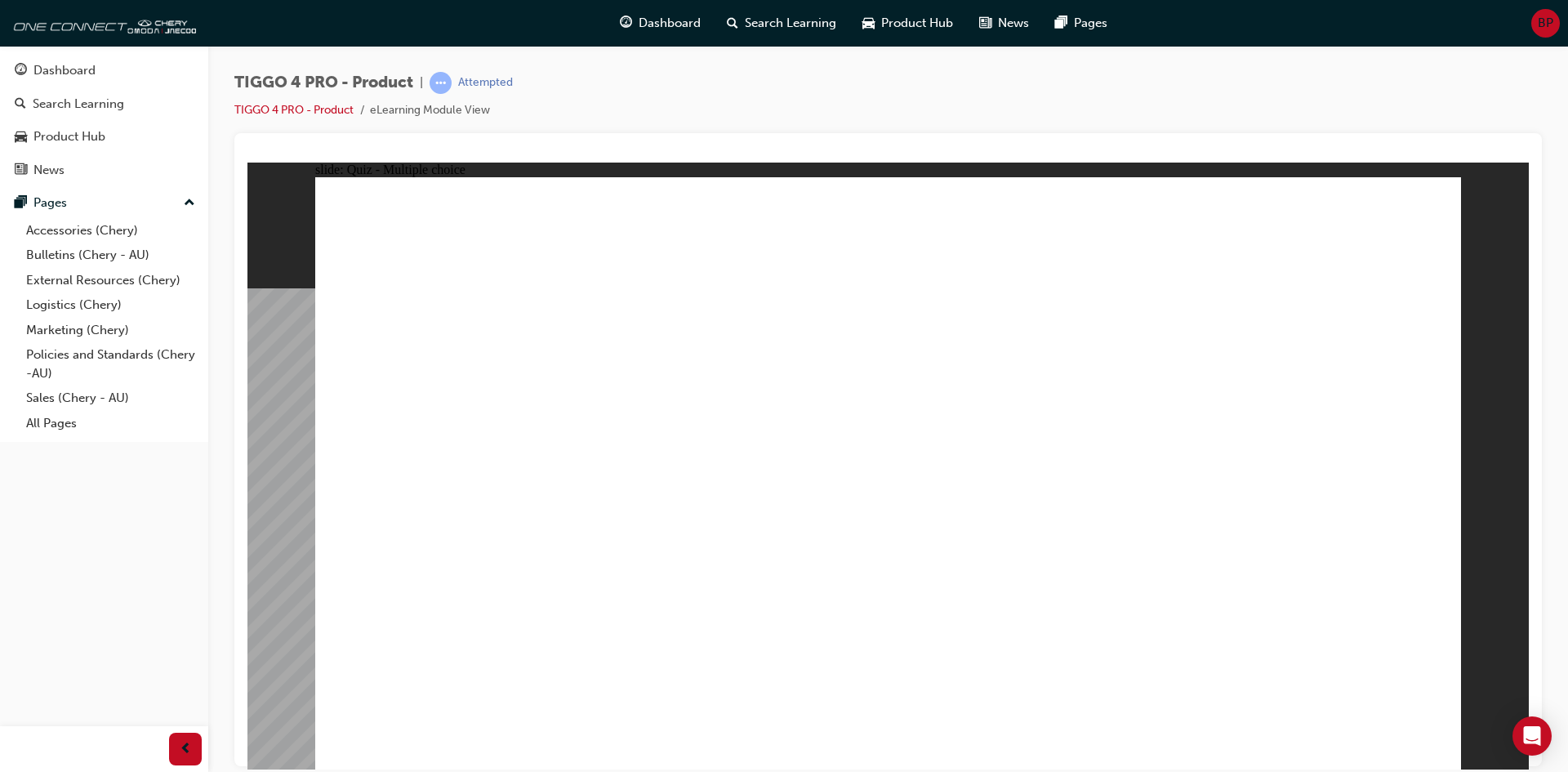
radio input "true"
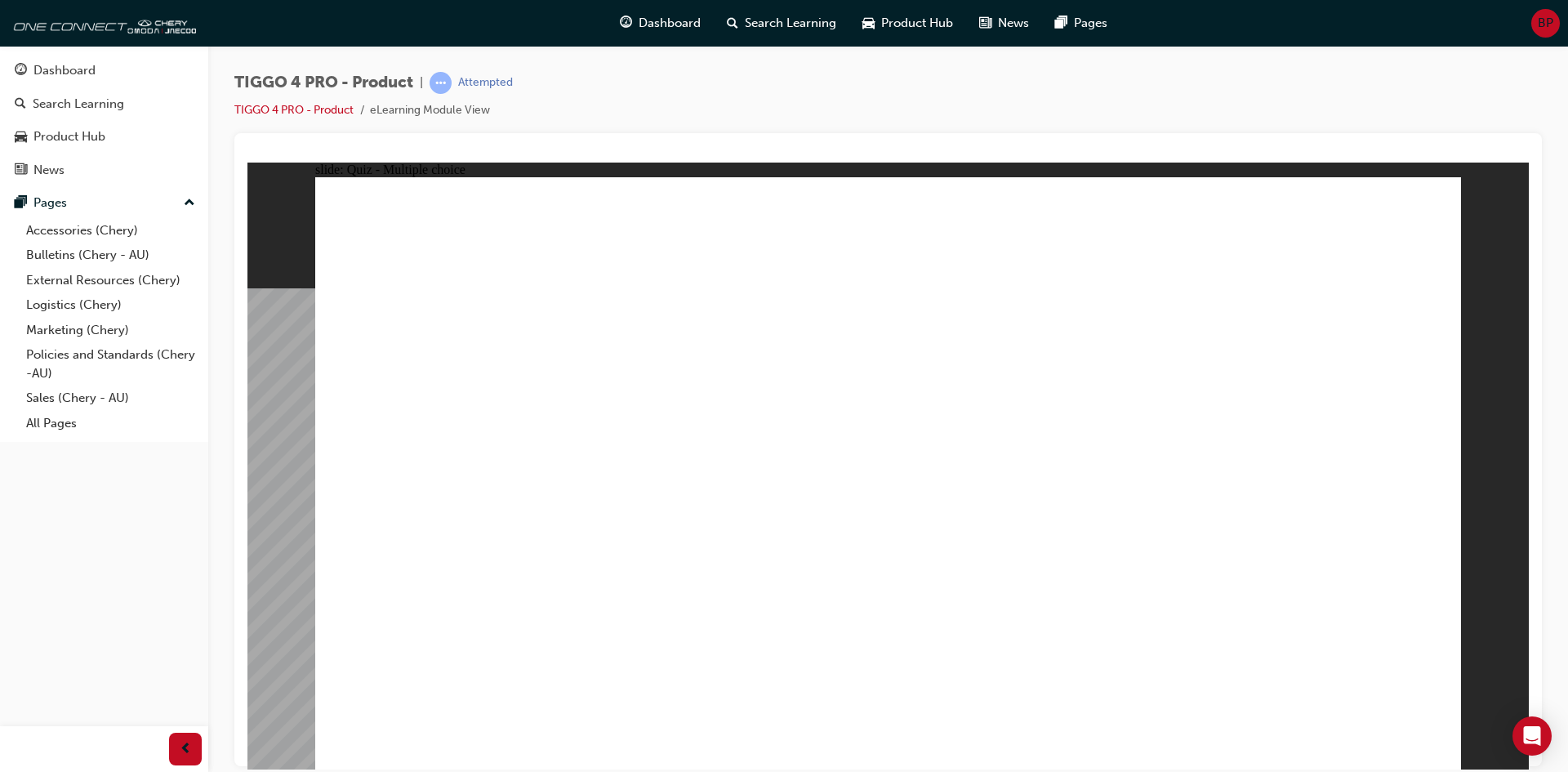
radio input "true"
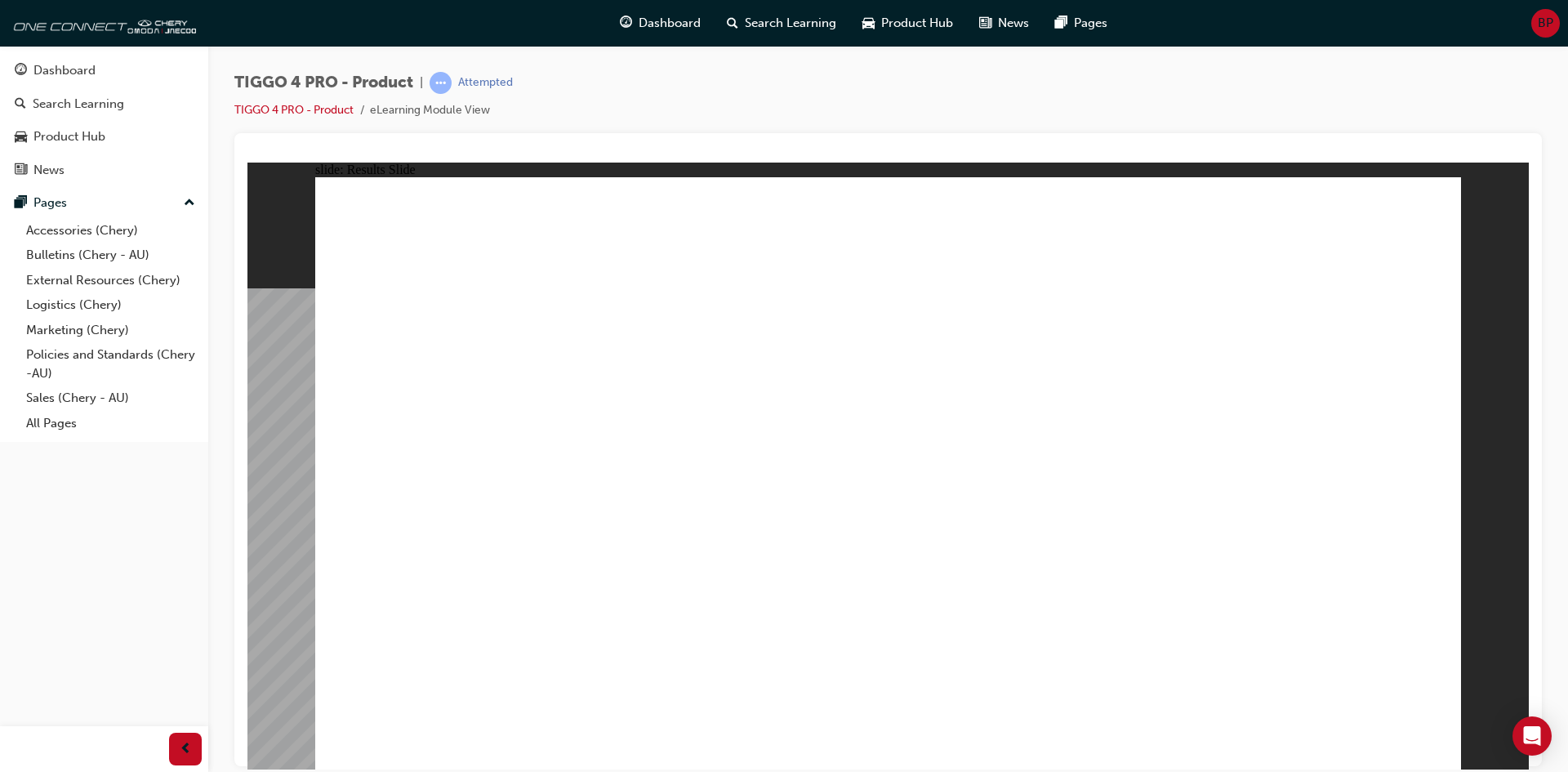
radio input "false"
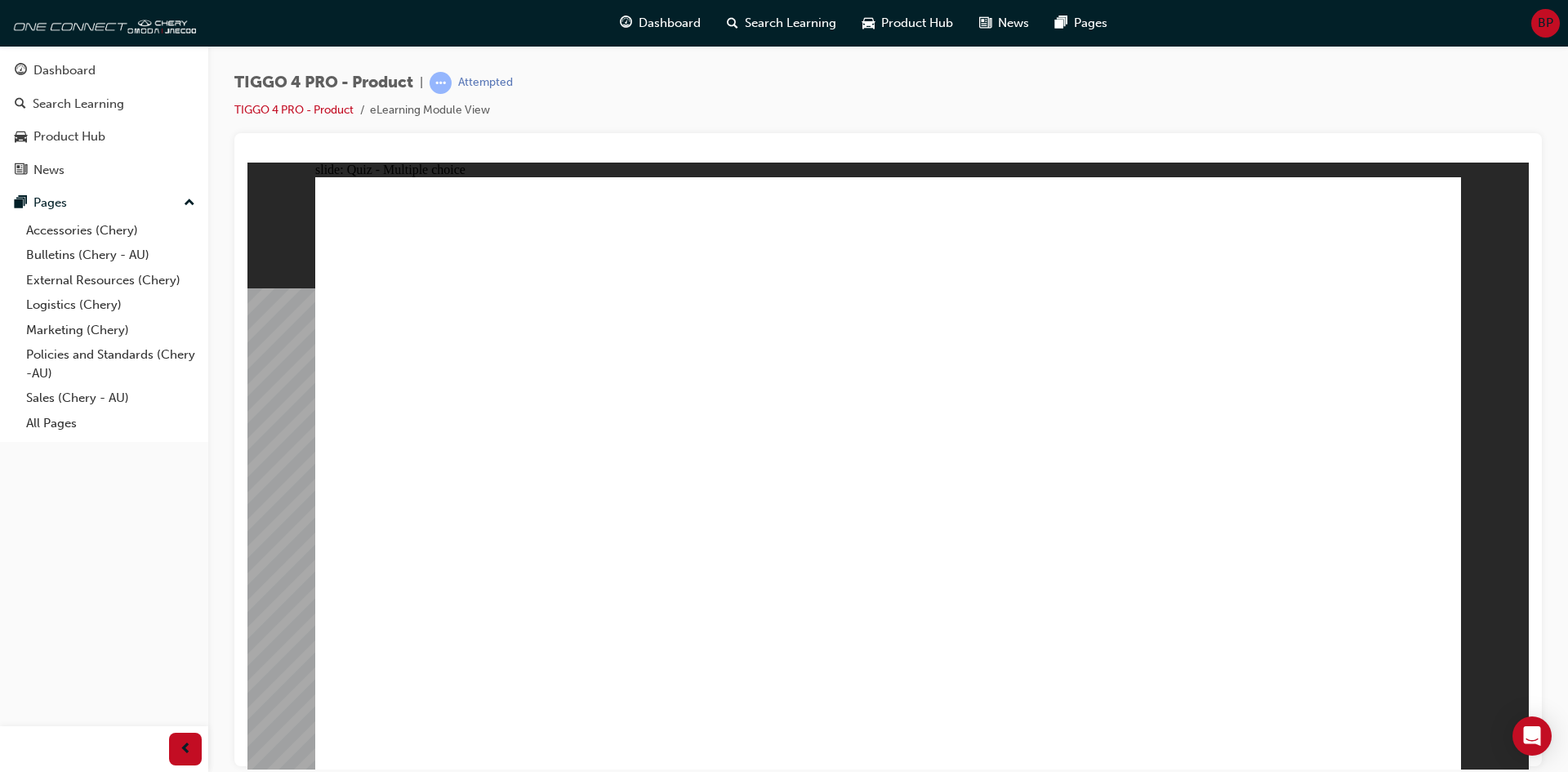
radio input "false"
radio input "true"
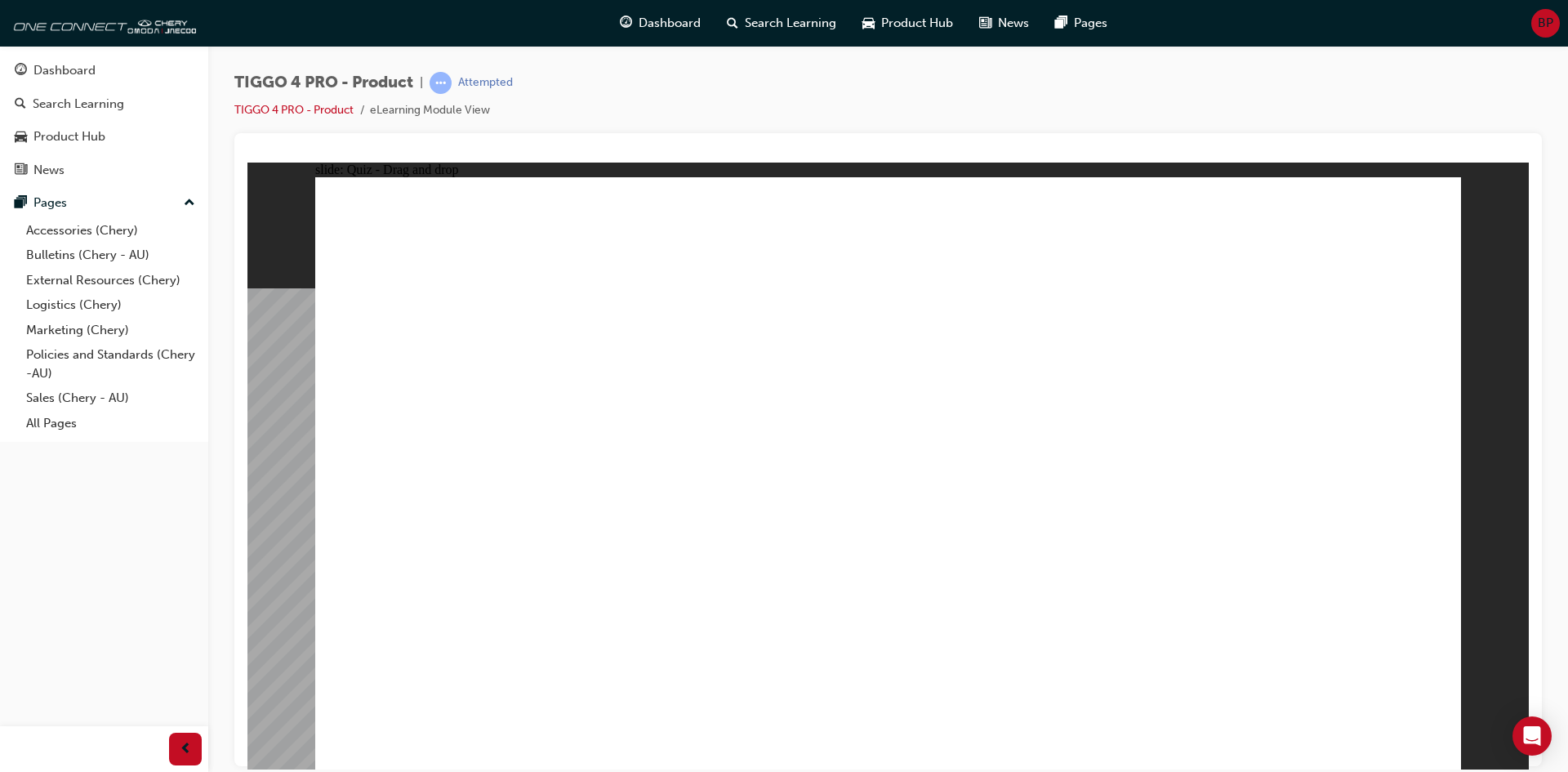
drag, startPoint x: 702, startPoint y: 381, endPoint x: 724, endPoint y: 610, distance: 230.1
drag, startPoint x: 925, startPoint y: 367, endPoint x: 1137, endPoint y: 530, distance: 267.4
drag, startPoint x: 1098, startPoint y: 377, endPoint x: 465, endPoint y: 624, distance: 679.5
drag, startPoint x: 477, startPoint y: 378, endPoint x: 1237, endPoint y: 467, distance: 765.2
drag, startPoint x: 1300, startPoint y: 393, endPoint x: 1324, endPoint y: 621, distance: 229.3
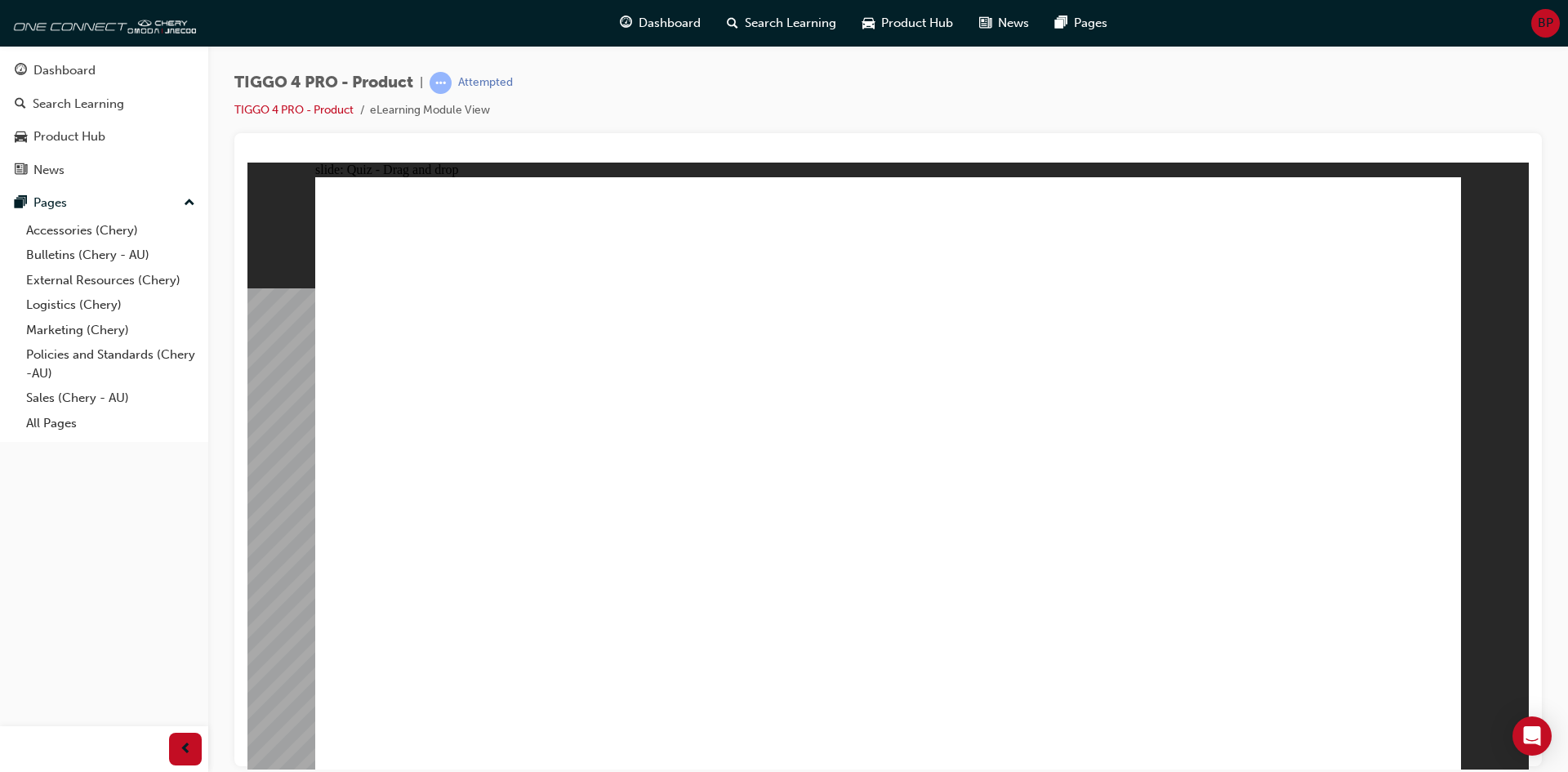
drag, startPoint x: 893, startPoint y: 483, endPoint x: 839, endPoint y: 516, distance: 63.3
radio input "true"
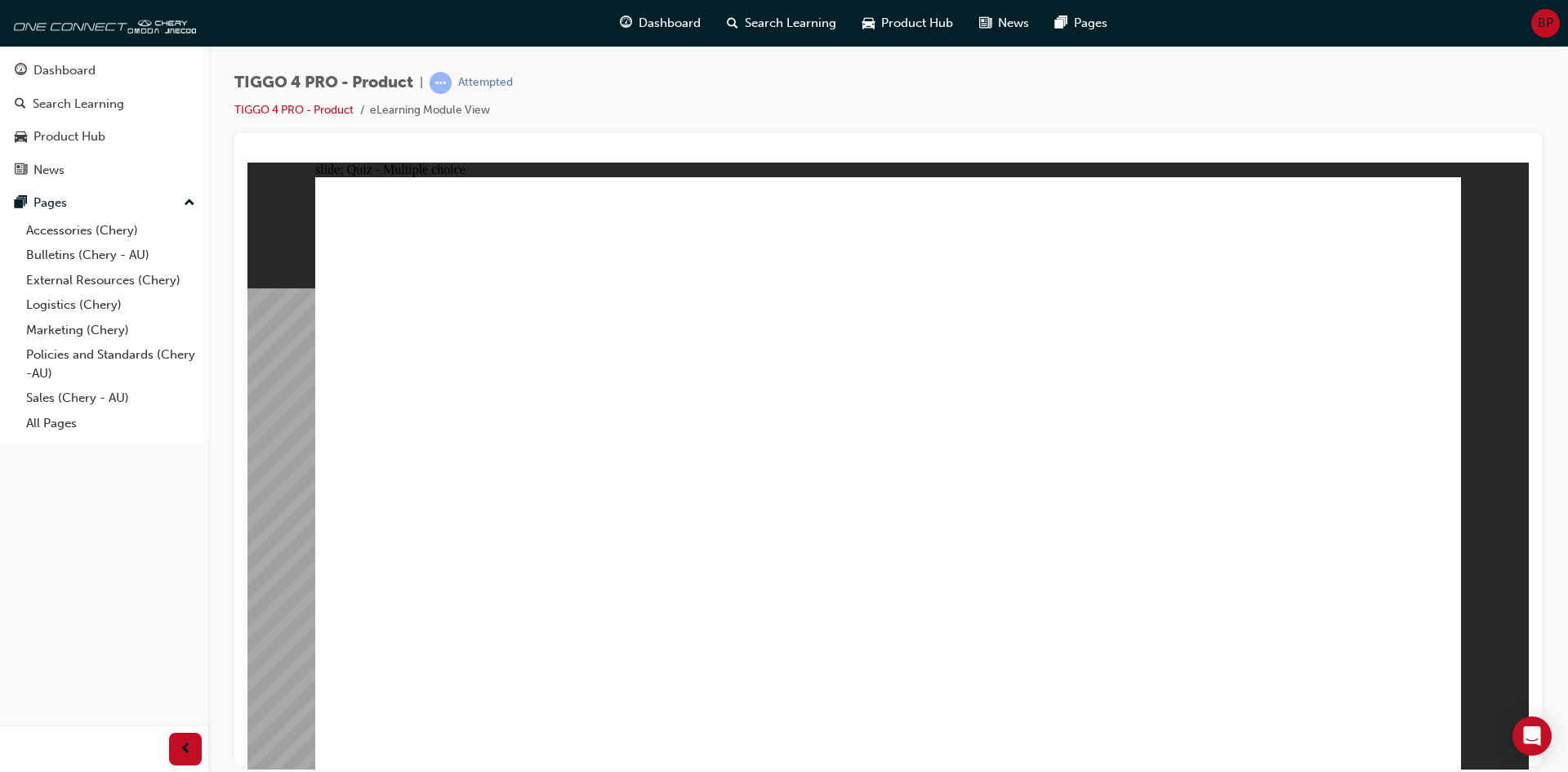
radio input "true"
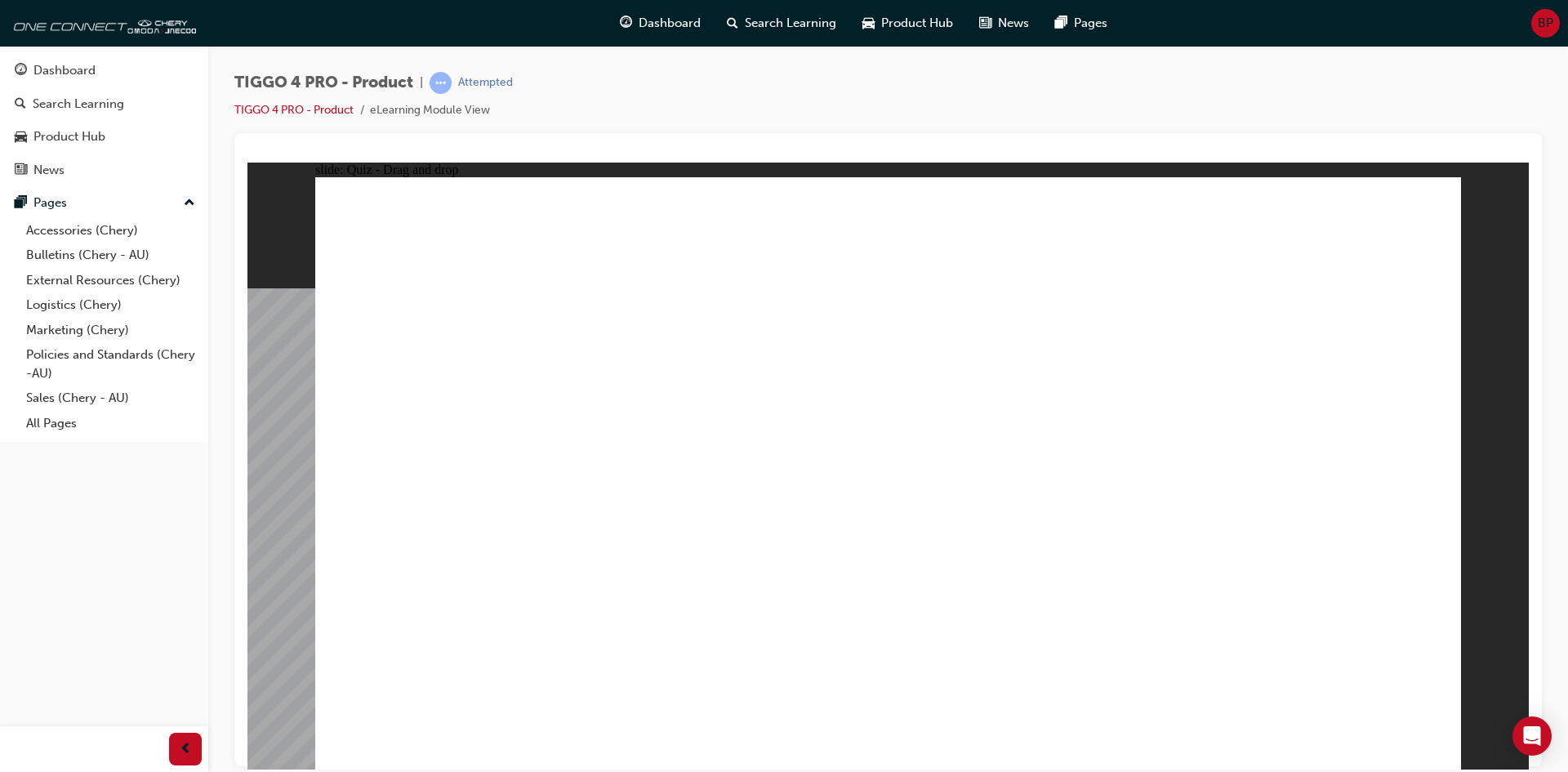
drag, startPoint x: 495, startPoint y: 440, endPoint x: 1278, endPoint y: 414, distance: 783.4
drag, startPoint x: 728, startPoint y: 417, endPoint x: 1026, endPoint y: 411, distance: 298.1
drag, startPoint x: 817, startPoint y: 473, endPoint x: 1250, endPoint y: 447, distance: 433.8
drag, startPoint x: 786, startPoint y: 534, endPoint x: 1228, endPoint y: 471, distance: 446.5
drag, startPoint x: 480, startPoint y: 477, endPoint x: 1213, endPoint y: 493, distance: 733.2
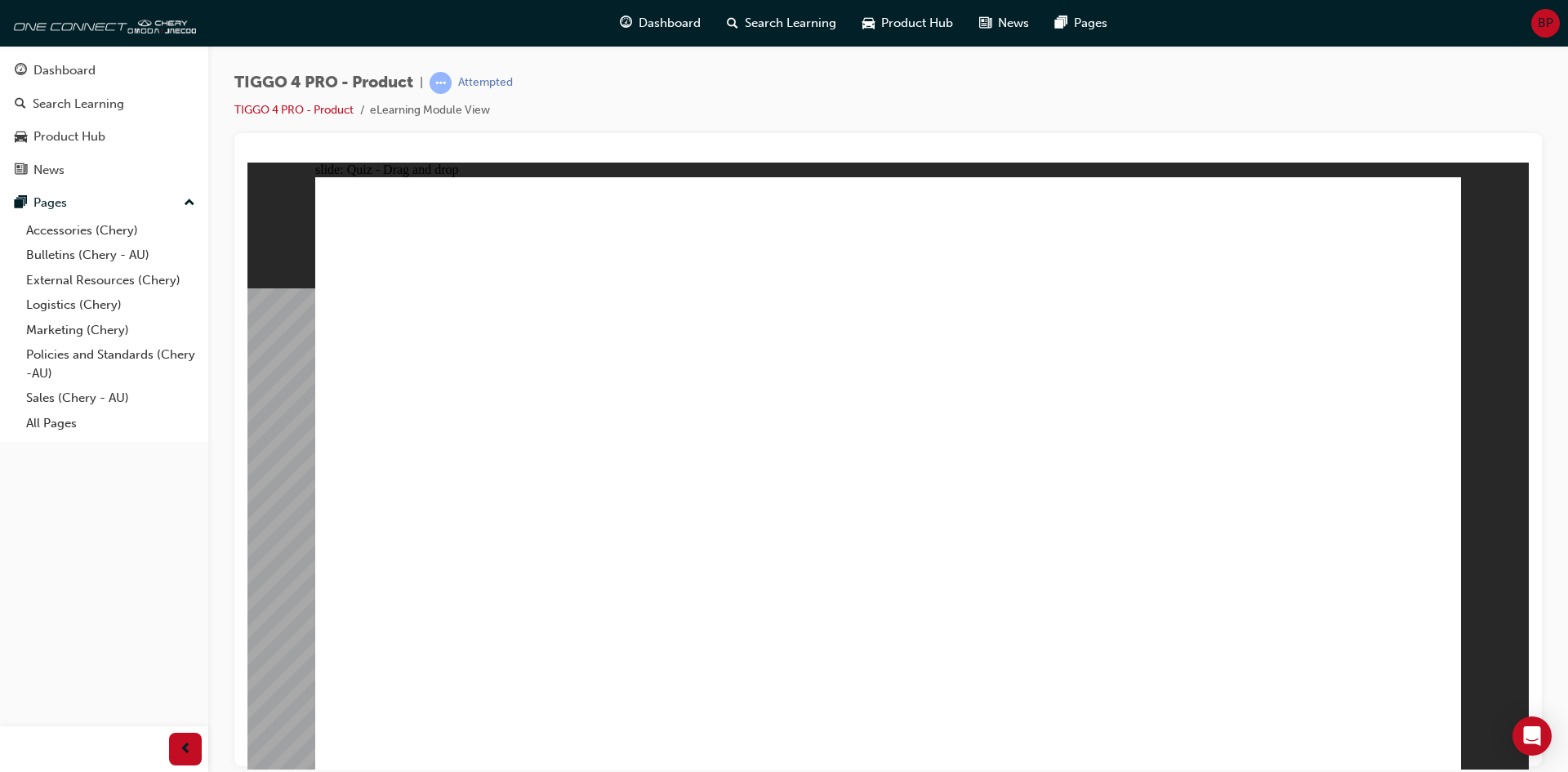
drag, startPoint x: 440, startPoint y: 546, endPoint x: 839, endPoint y: 555, distance: 399.1
drag, startPoint x: 492, startPoint y: 596, endPoint x: 1241, endPoint y: 542, distance: 750.9
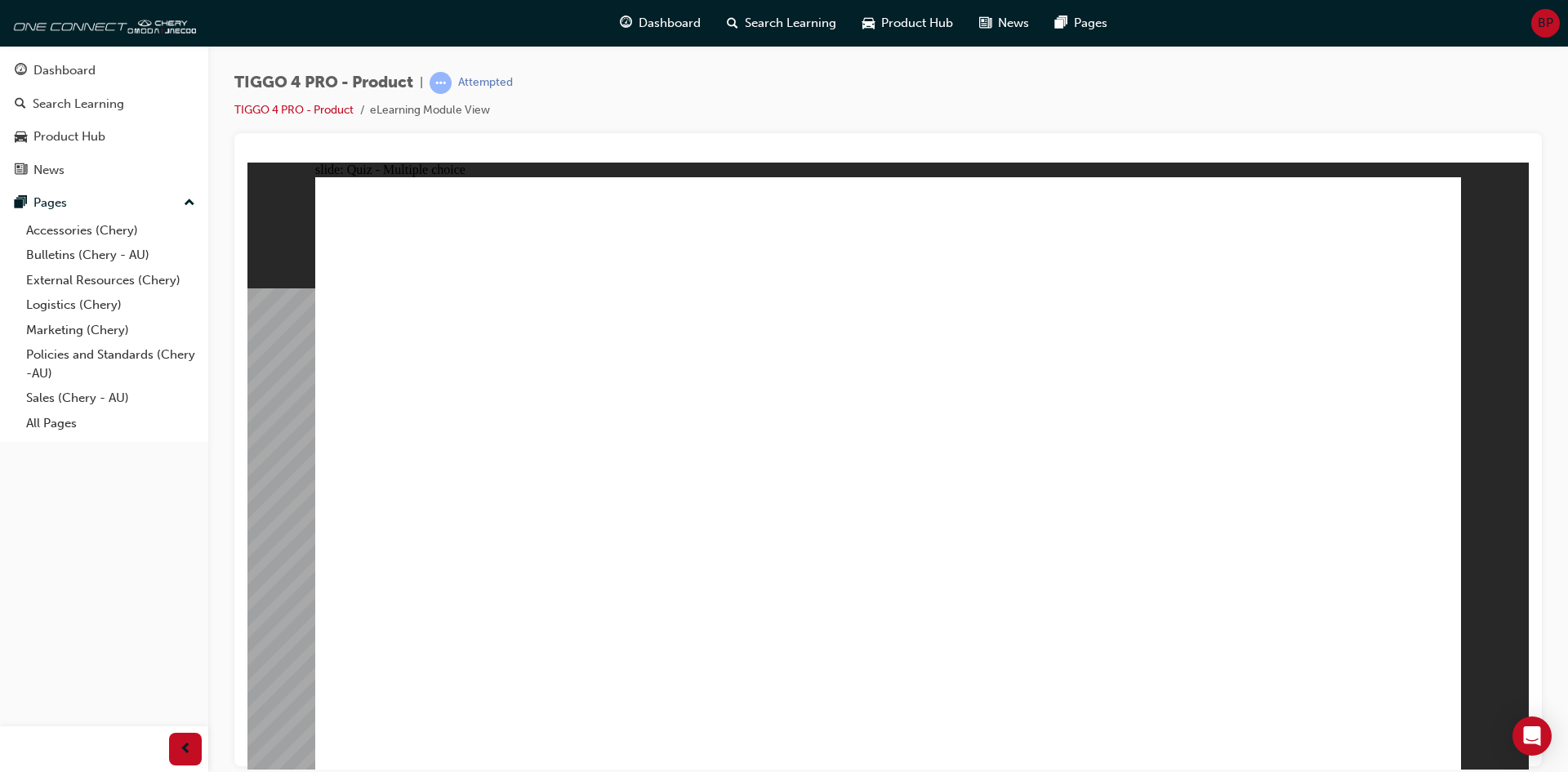
radio input "true"
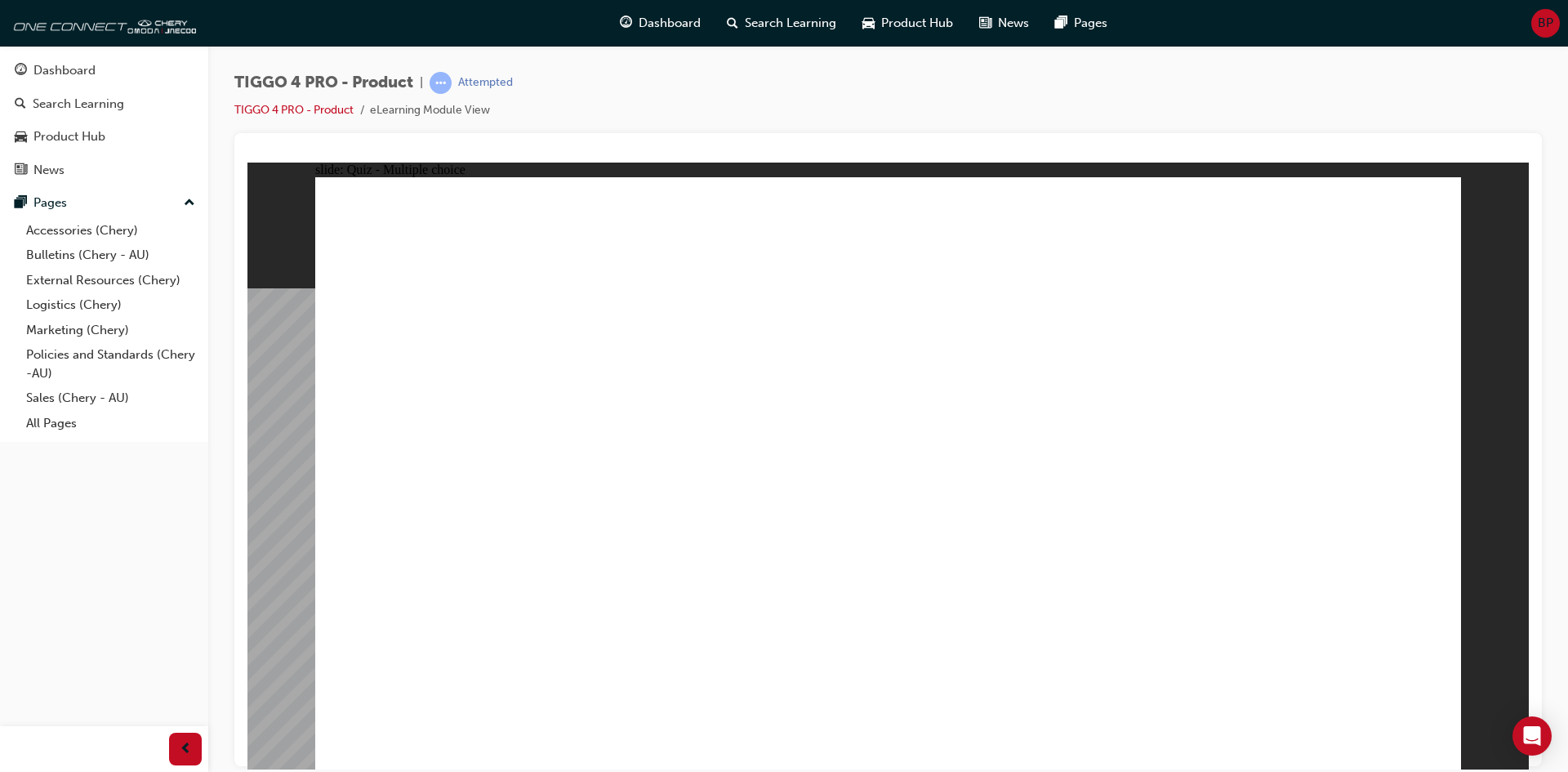
radio input "true"
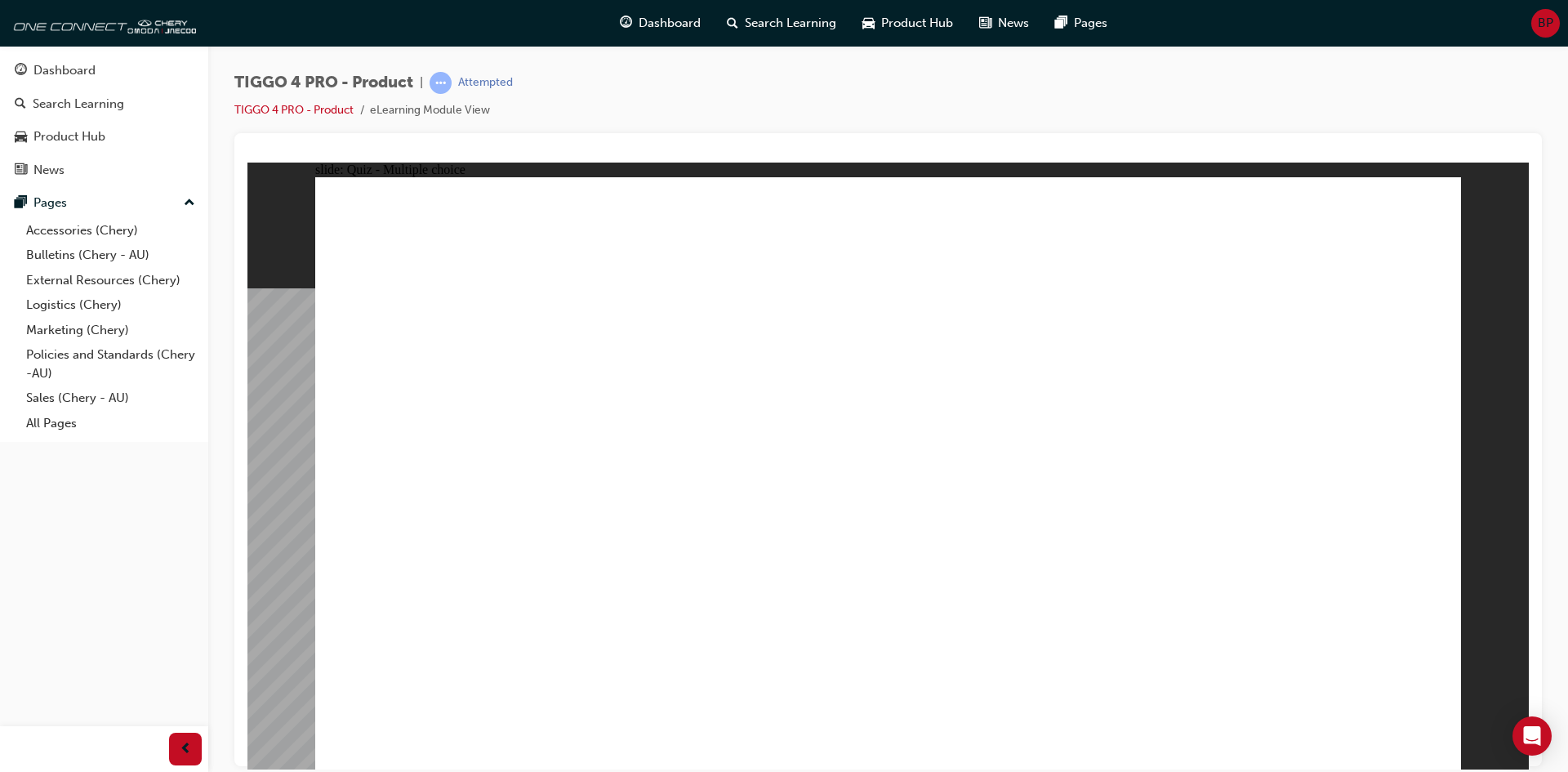
radio input "true"
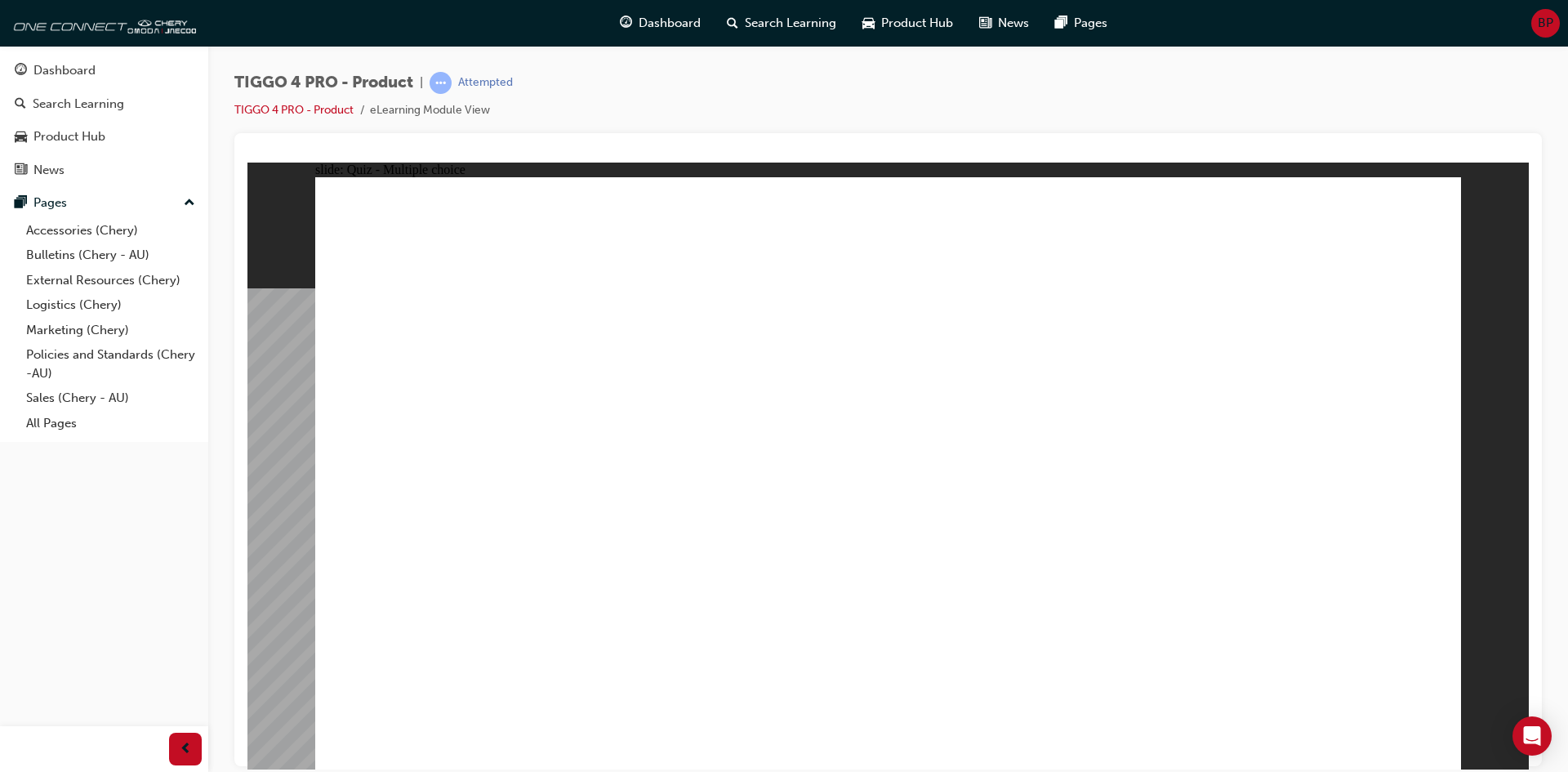
radio input "true"
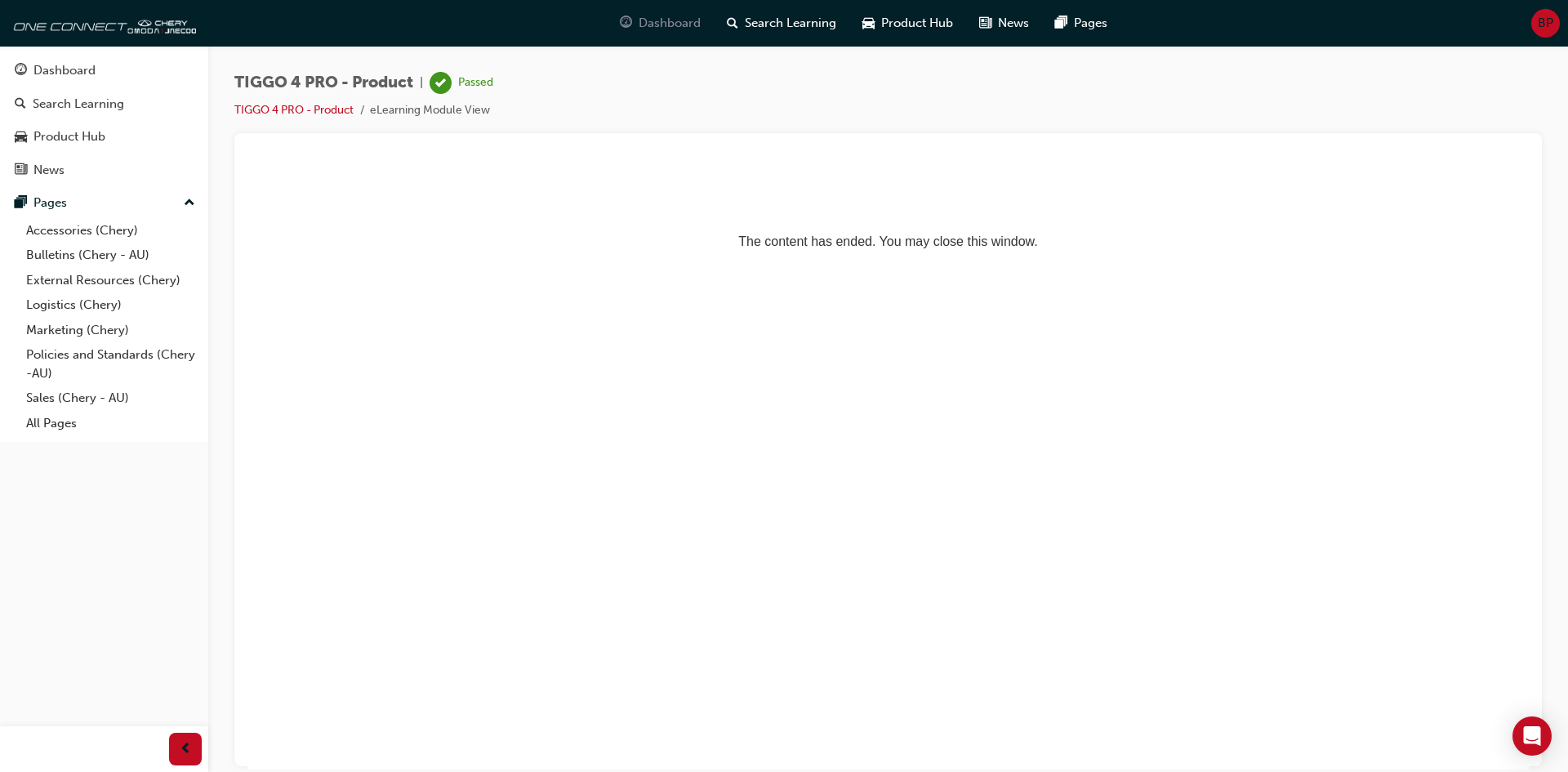
click at [649, 15] on span "Dashboard" at bounding box center [670, 23] width 62 height 18
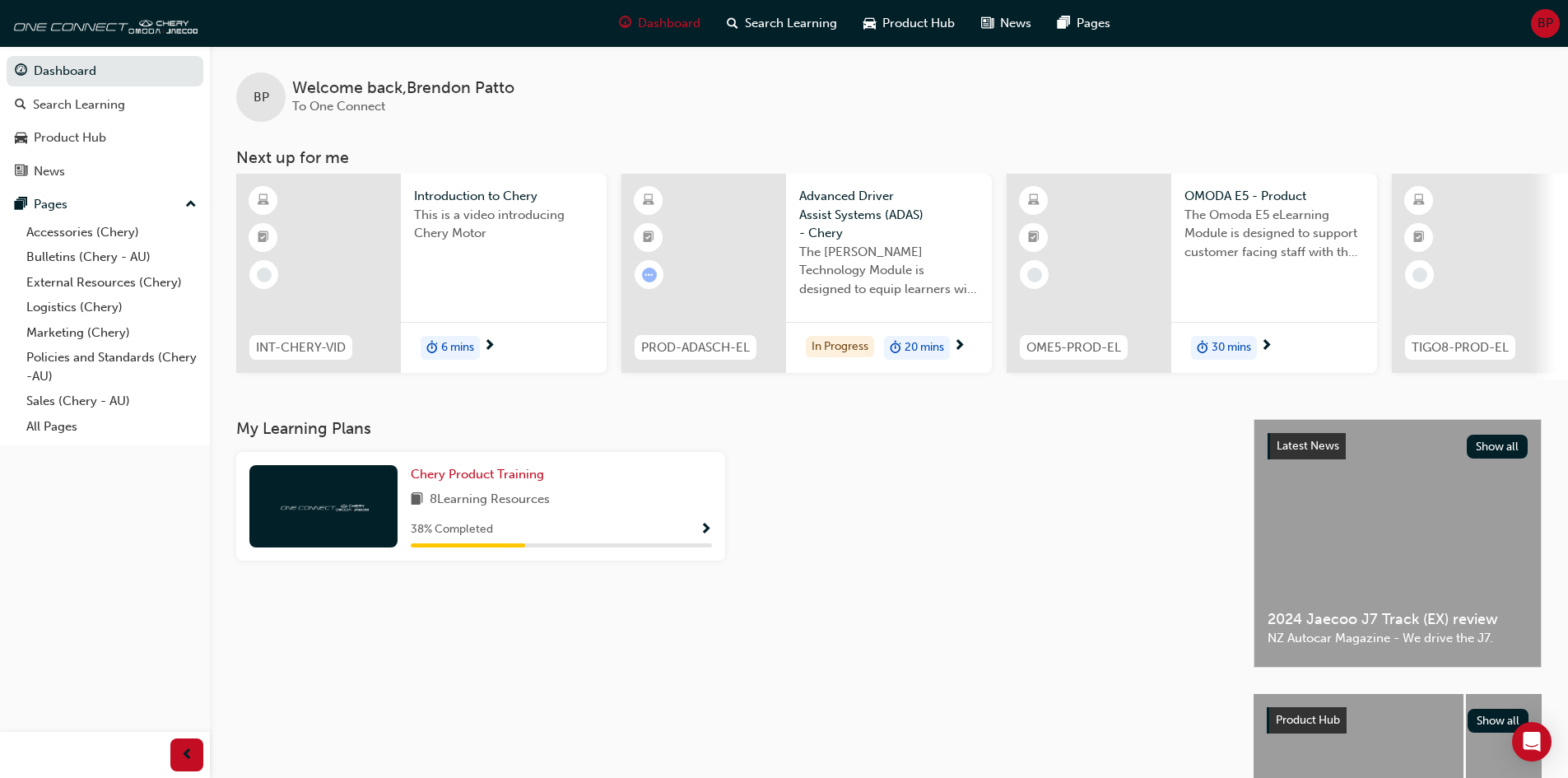
click at [1543, 25] on span "BP" at bounding box center [1545, 24] width 16 height 19
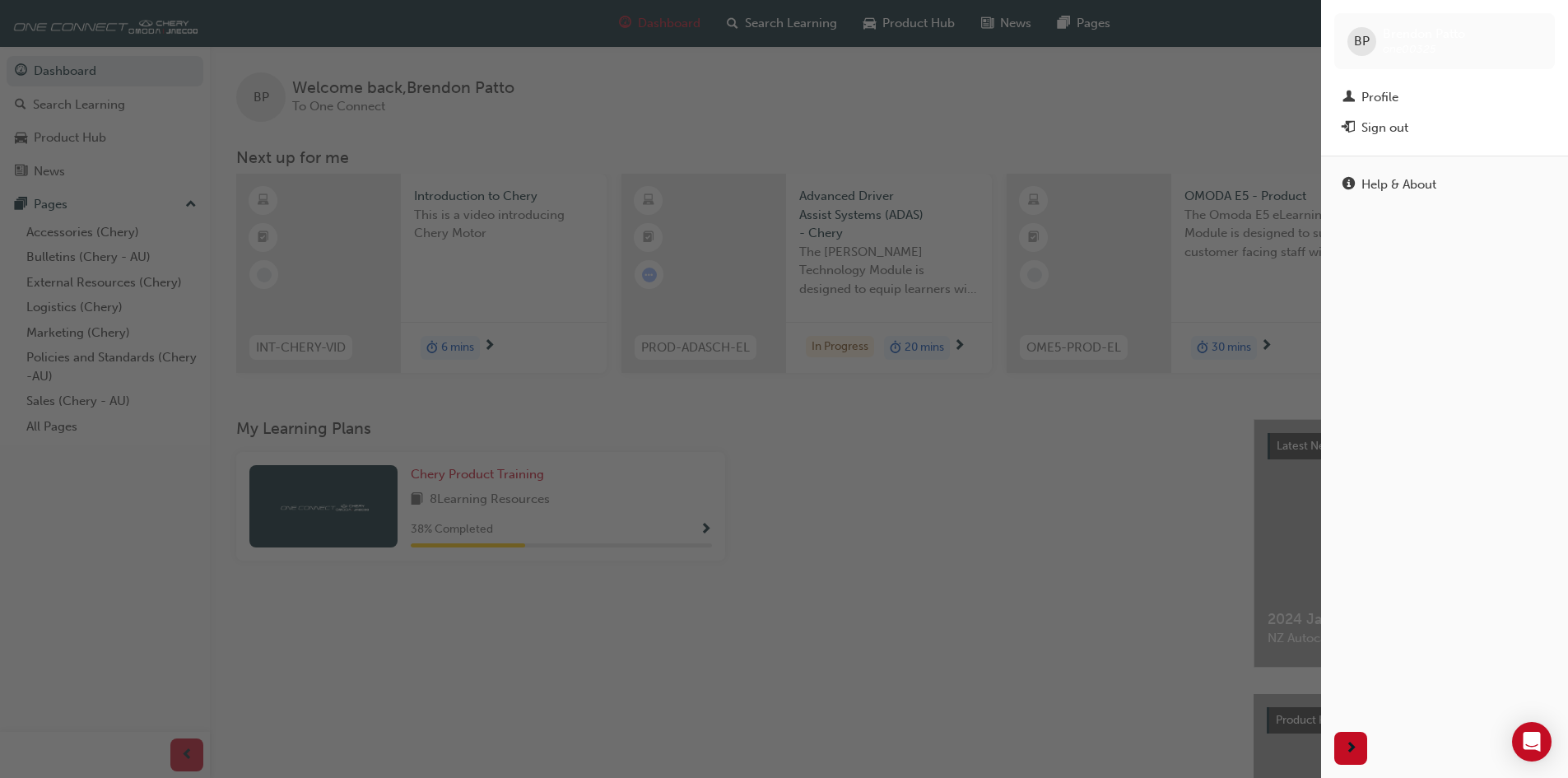
click at [1402, 78] on div "BP [PERSON_NAME] one00325 Profile Sign out" at bounding box center [1444, 78] width 247 height 156
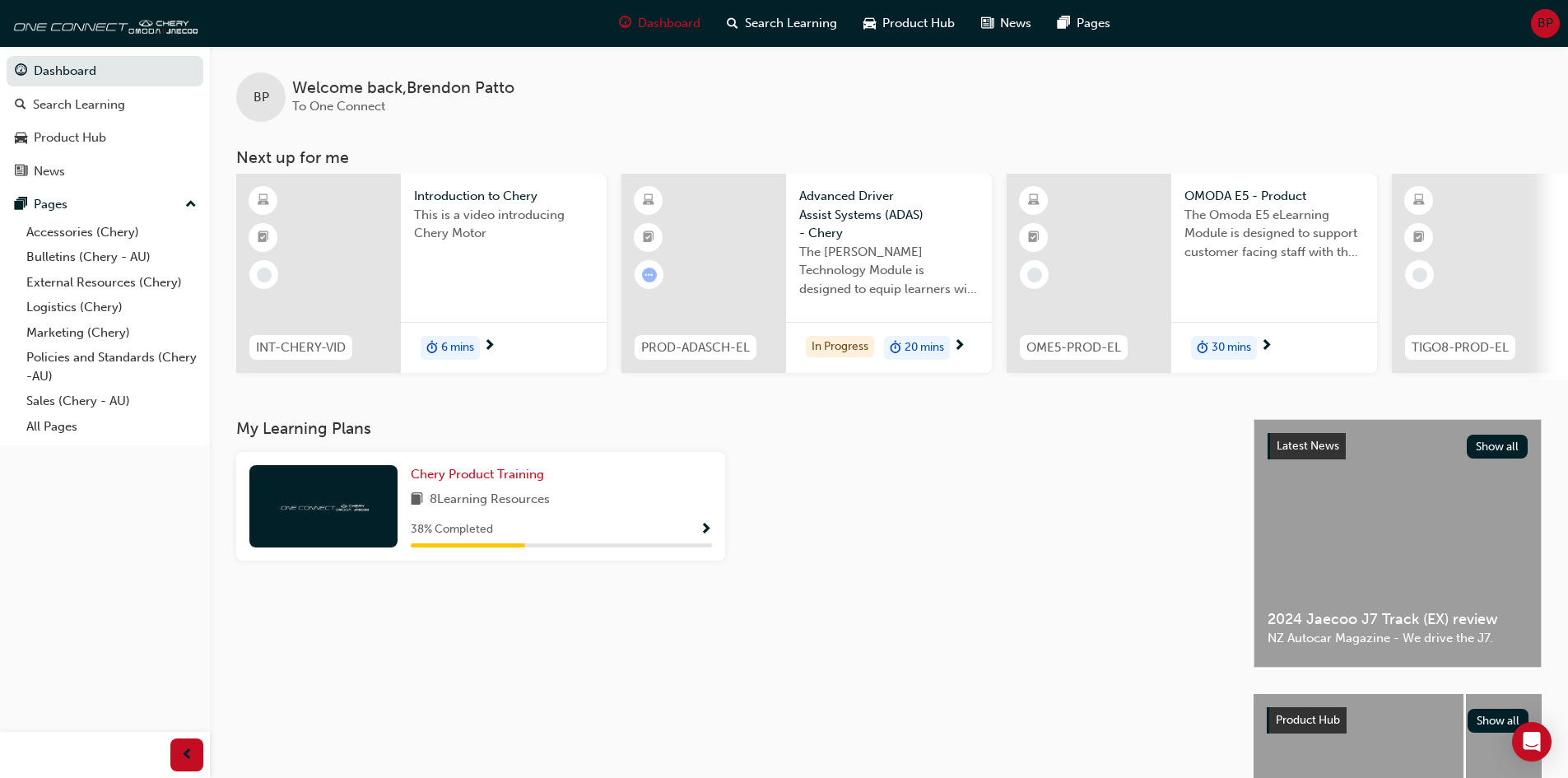
click at [1401, 78] on div "BP Welcome back , [PERSON_NAME] To One Connect" at bounding box center [889, 84] width 1358 height 76
click at [1549, 25] on span "BP" at bounding box center [1545, 24] width 16 height 19
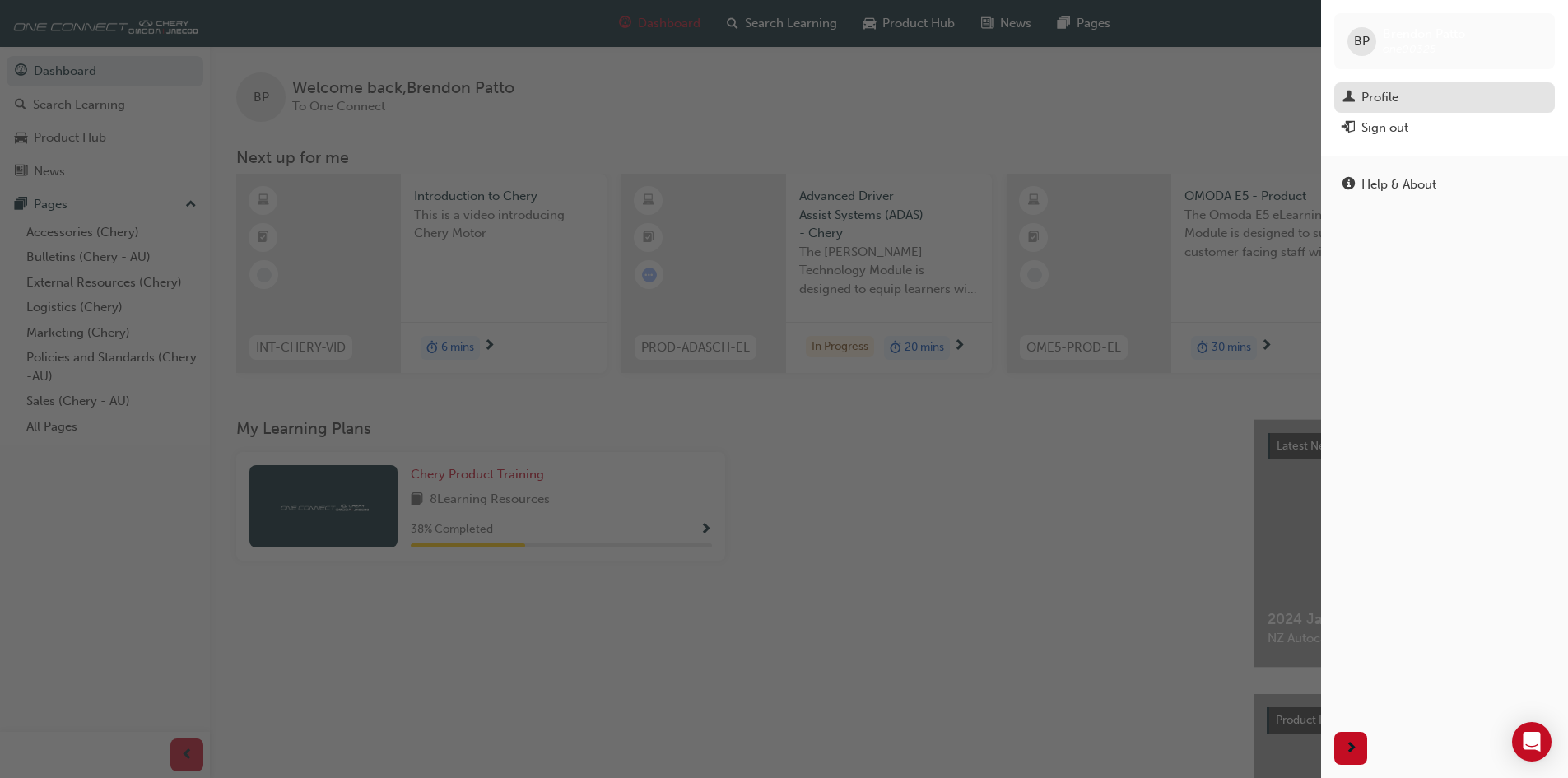
click at [1495, 92] on div "Profile" at bounding box center [1444, 98] width 204 height 20
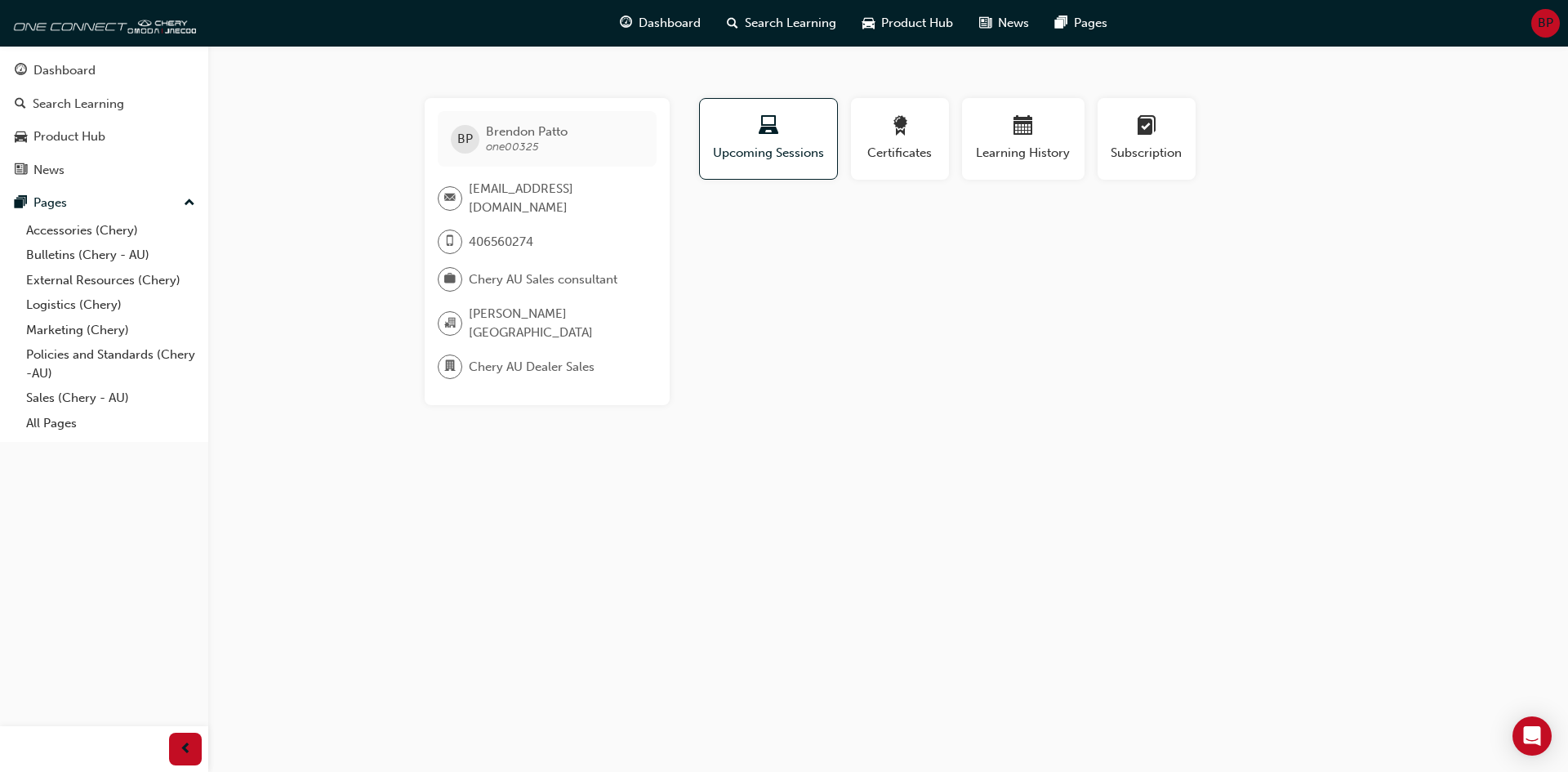
click at [949, 137] on div "Certificates" at bounding box center [900, 145] width 111 height 95
click at [919, 138] on div "button" at bounding box center [900, 129] width 74 height 25
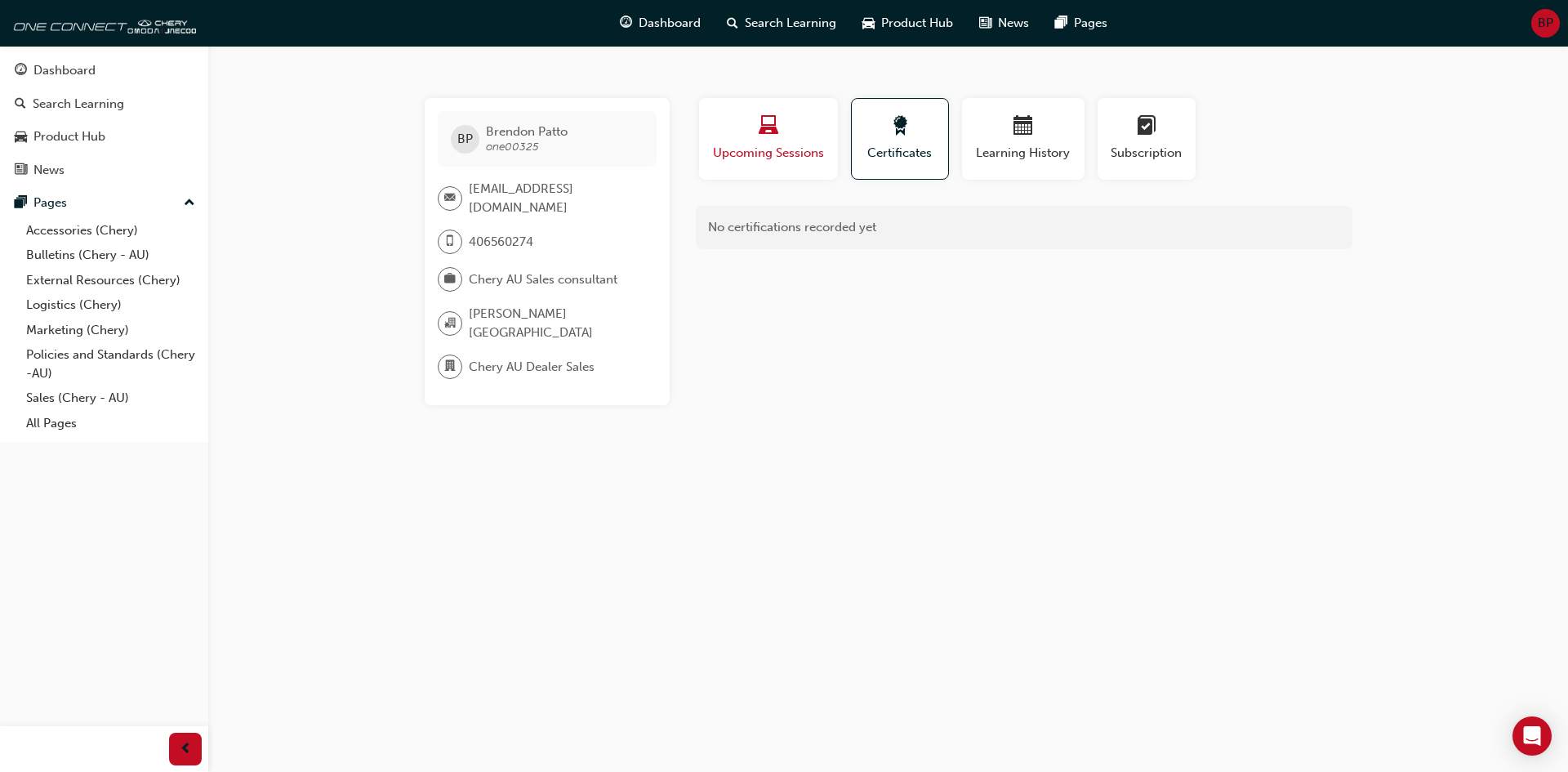
click at [788, 151] on span "Upcoming Sessions" at bounding box center [769, 153] width 115 height 18
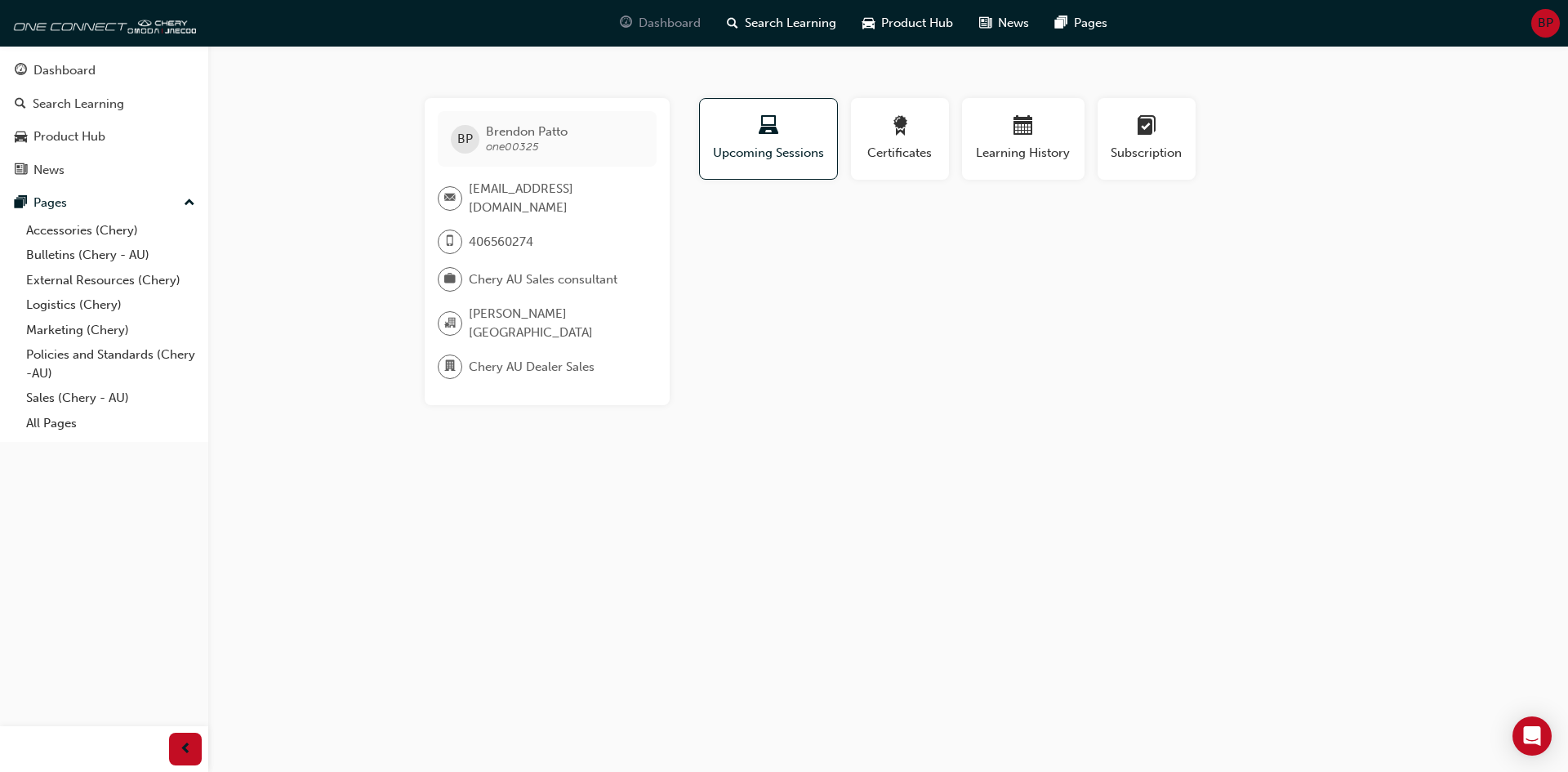
click at [641, 30] on span "Dashboard" at bounding box center [670, 23] width 62 height 18
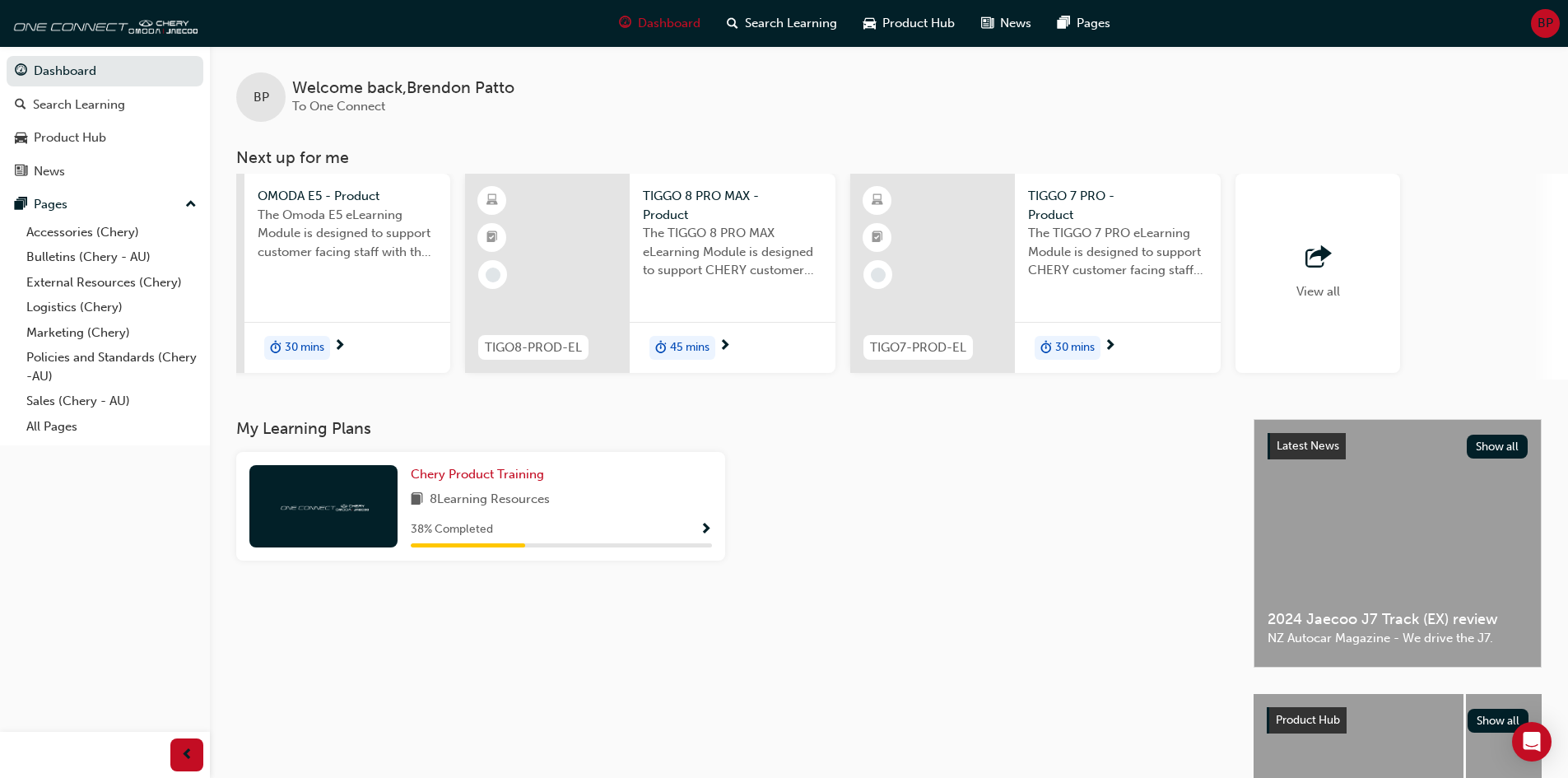
scroll to position [0, 928]
click at [1303, 257] on span "outbound-icon" at bounding box center [1315, 257] width 24 height 23
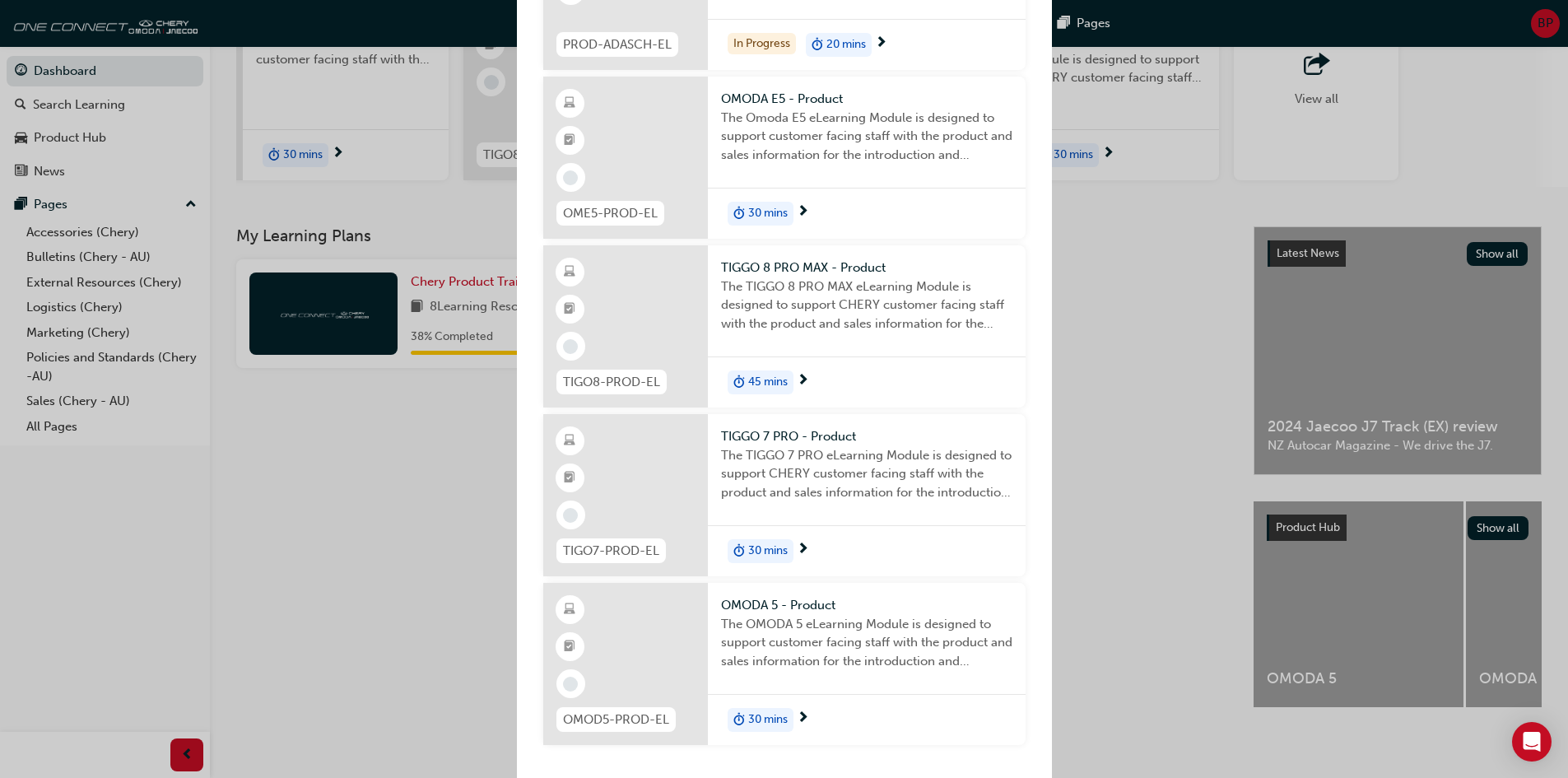
scroll to position [0, 0]
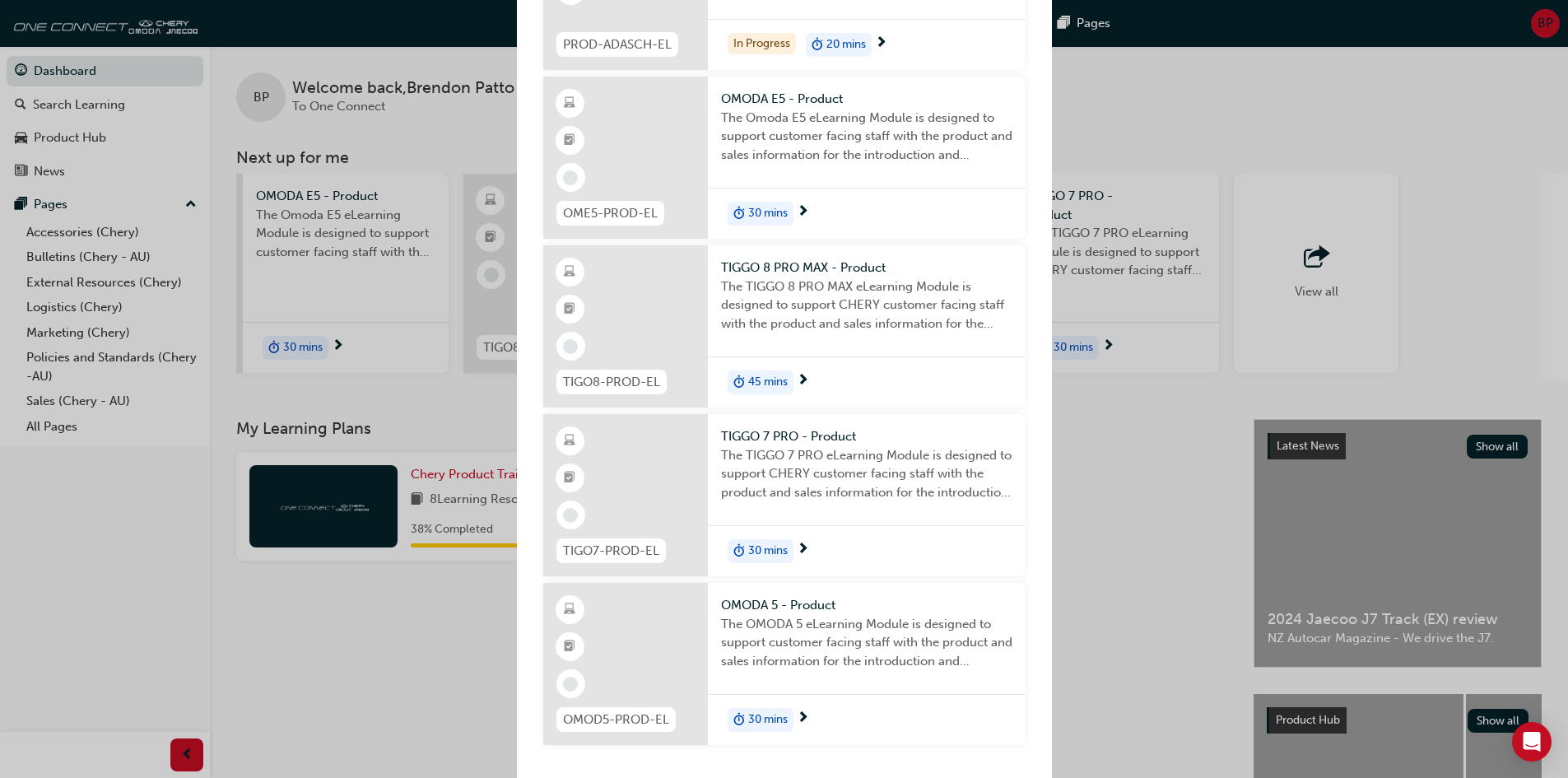
click at [1171, 615] on div "Next up for me INT-CHERY-VID Introduction to Chery This is a video introducing …" at bounding box center [784, 389] width 1568 height 778
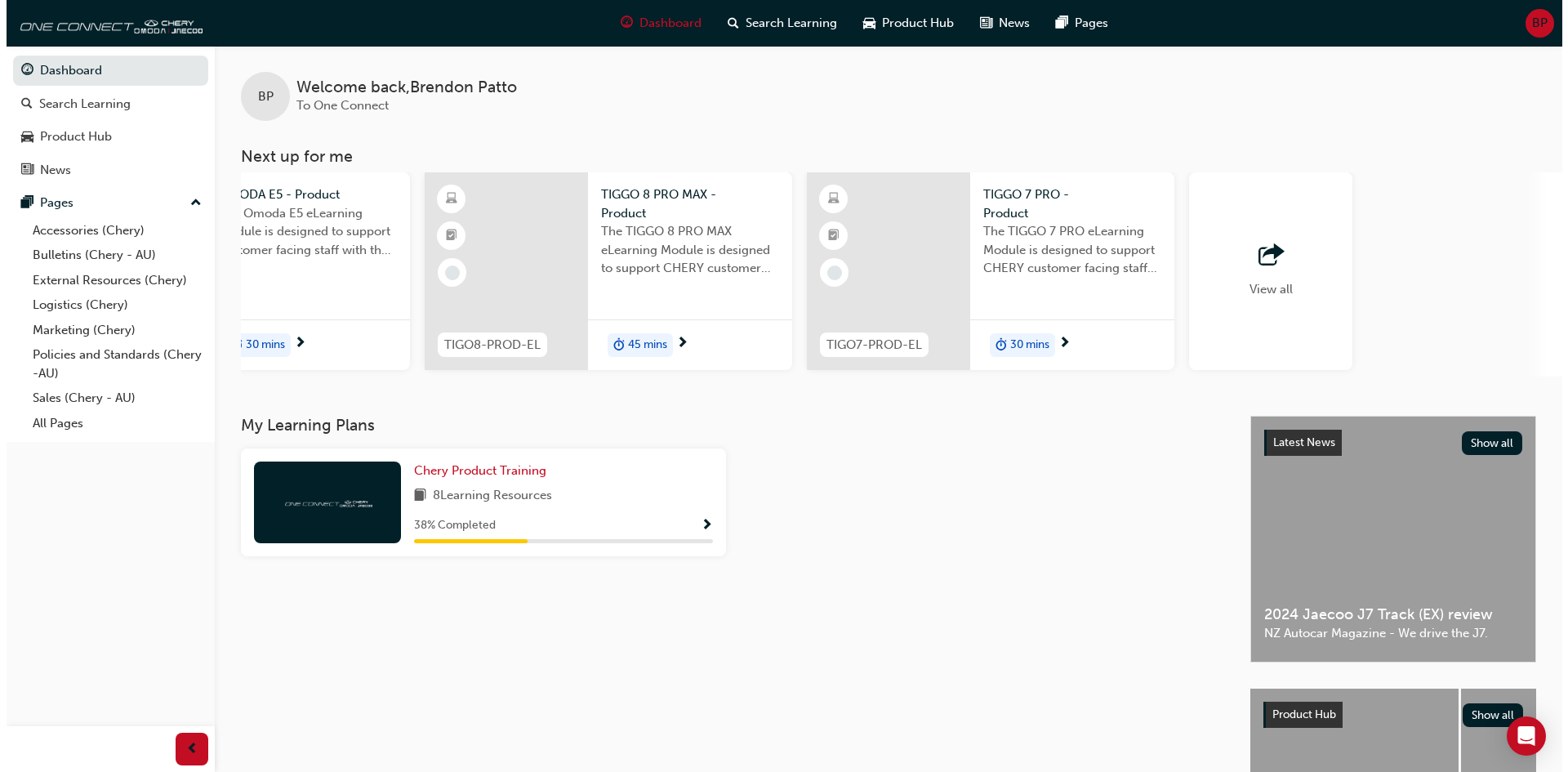
scroll to position [0, 969]
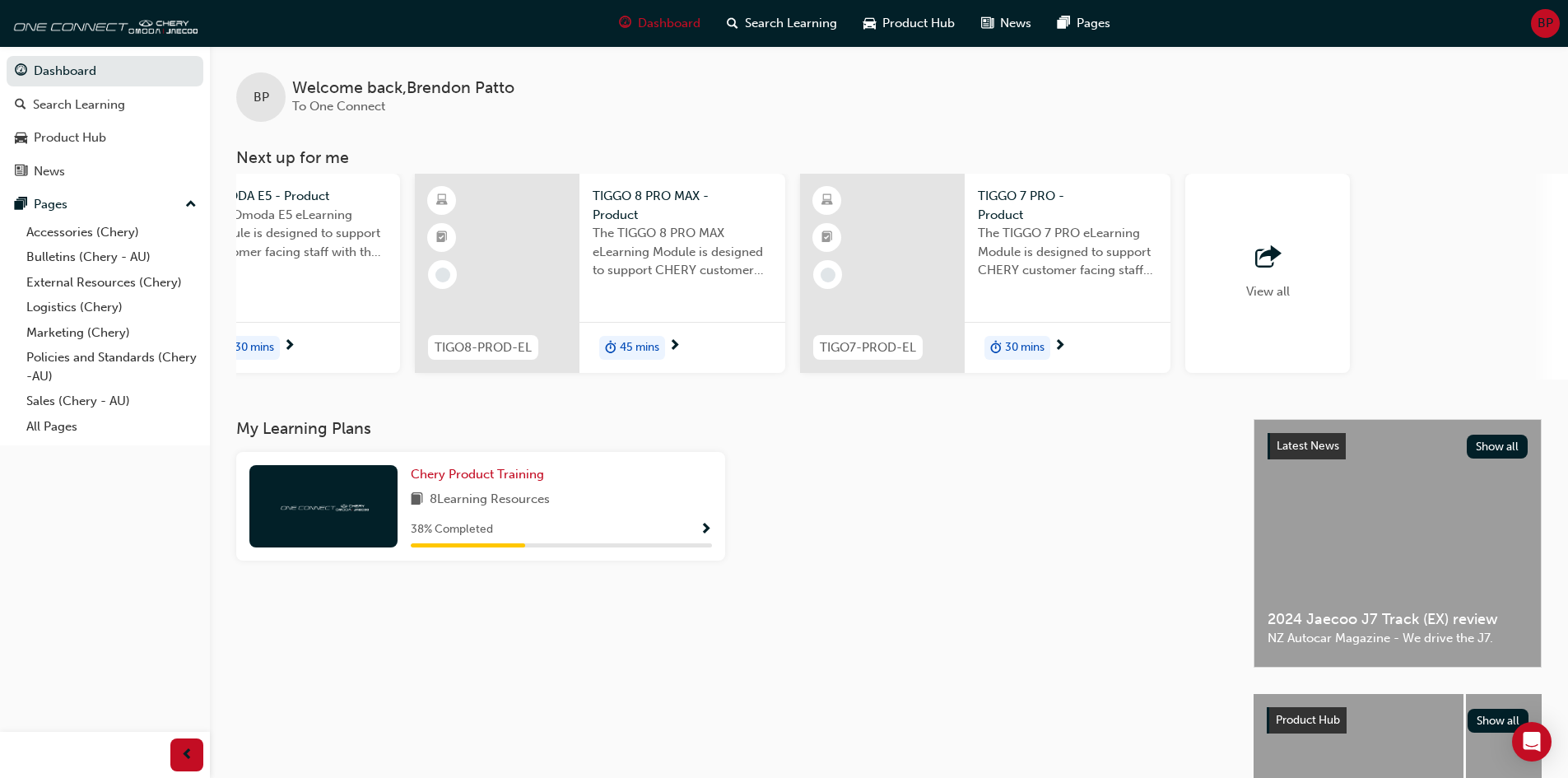
click at [1073, 356] on div "30 mins" at bounding box center [1068, 348] width 206 height 52
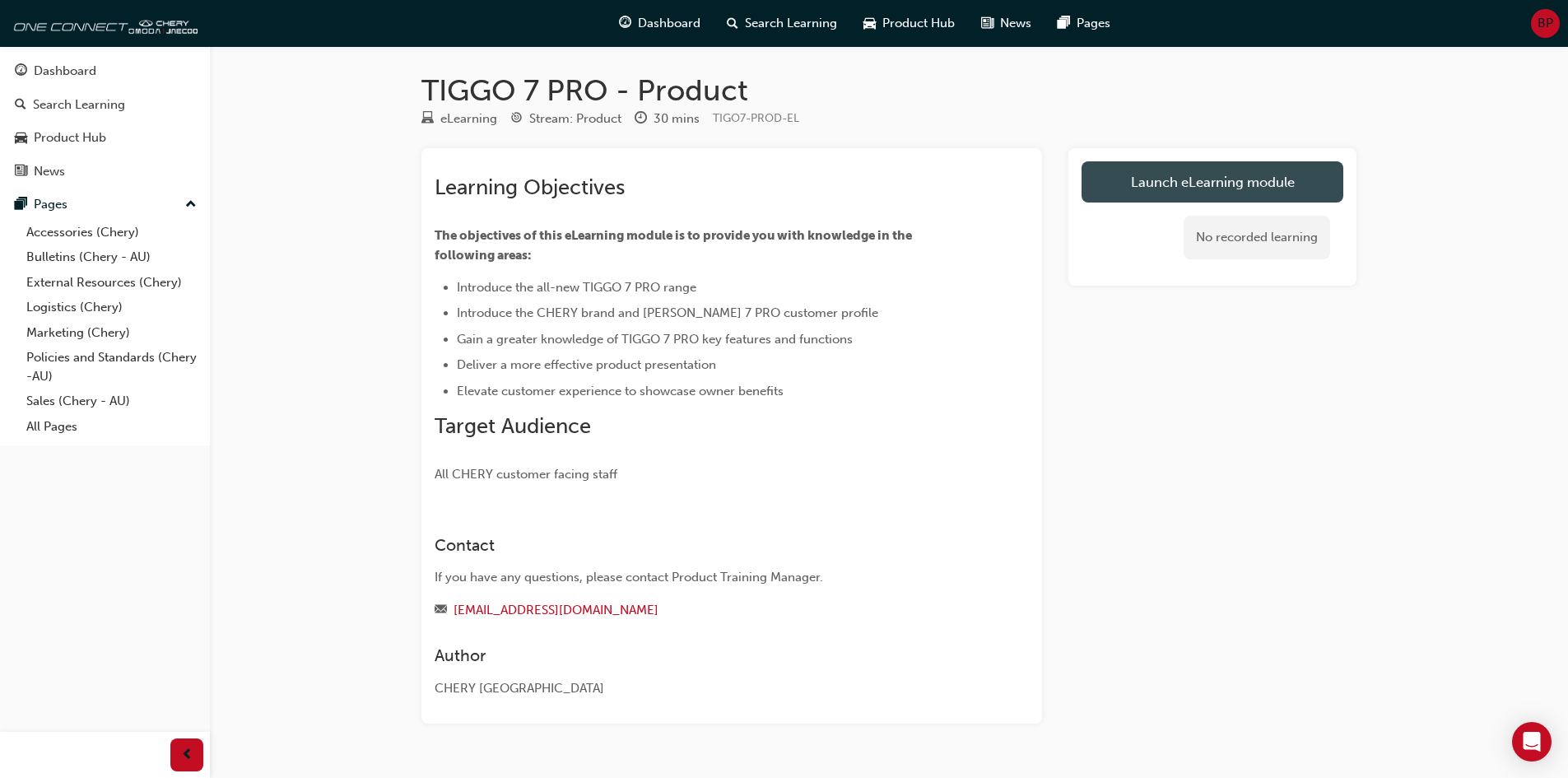
click at [1195, 196] on link "Launch eLearning module" at bounding box center [1212, 181] width 262 height 41
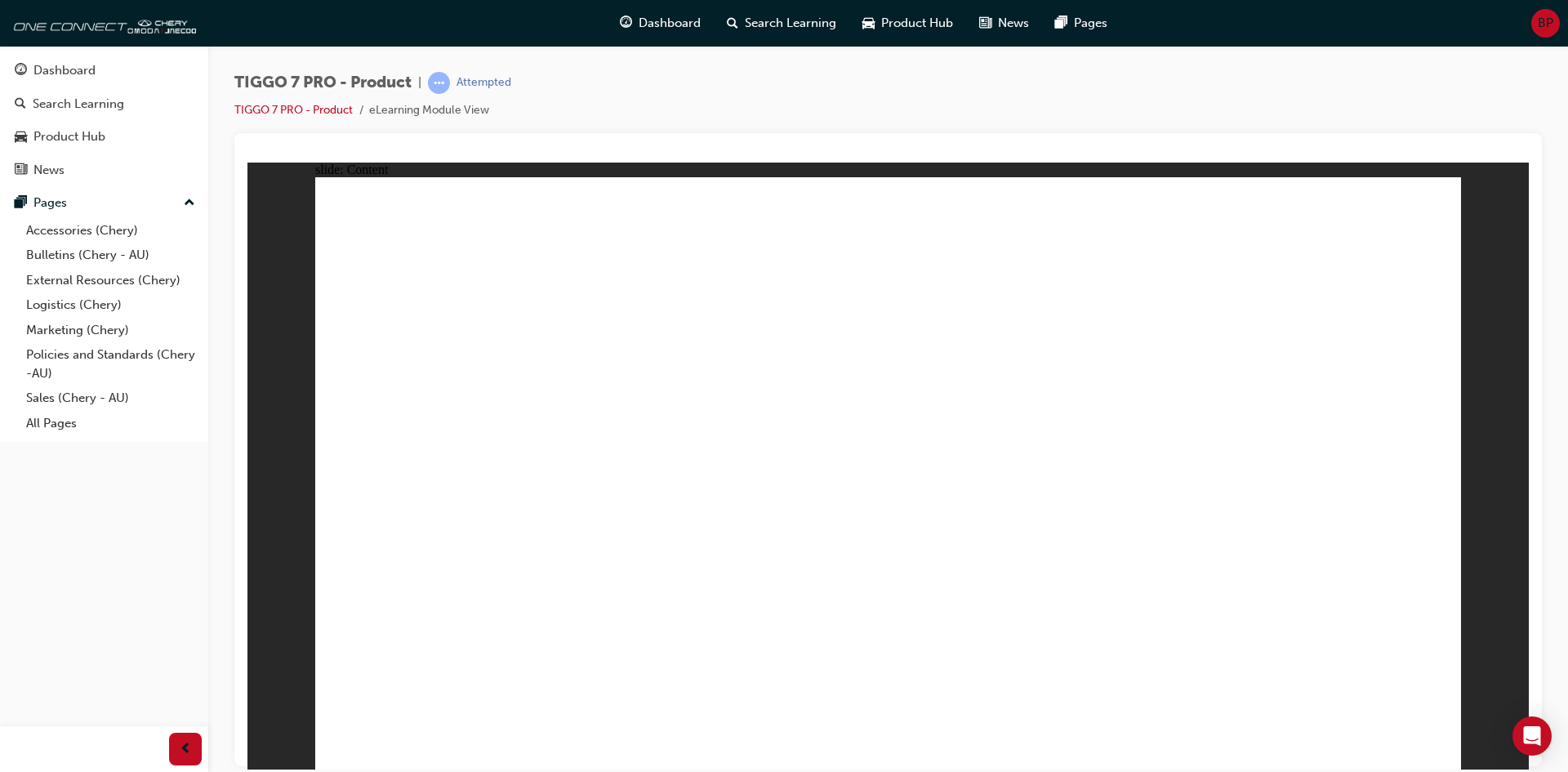
drag, startPoint x: 840, startPoint y: 319, endPoint x: 882, endPoint y: 417, distance: 106.6
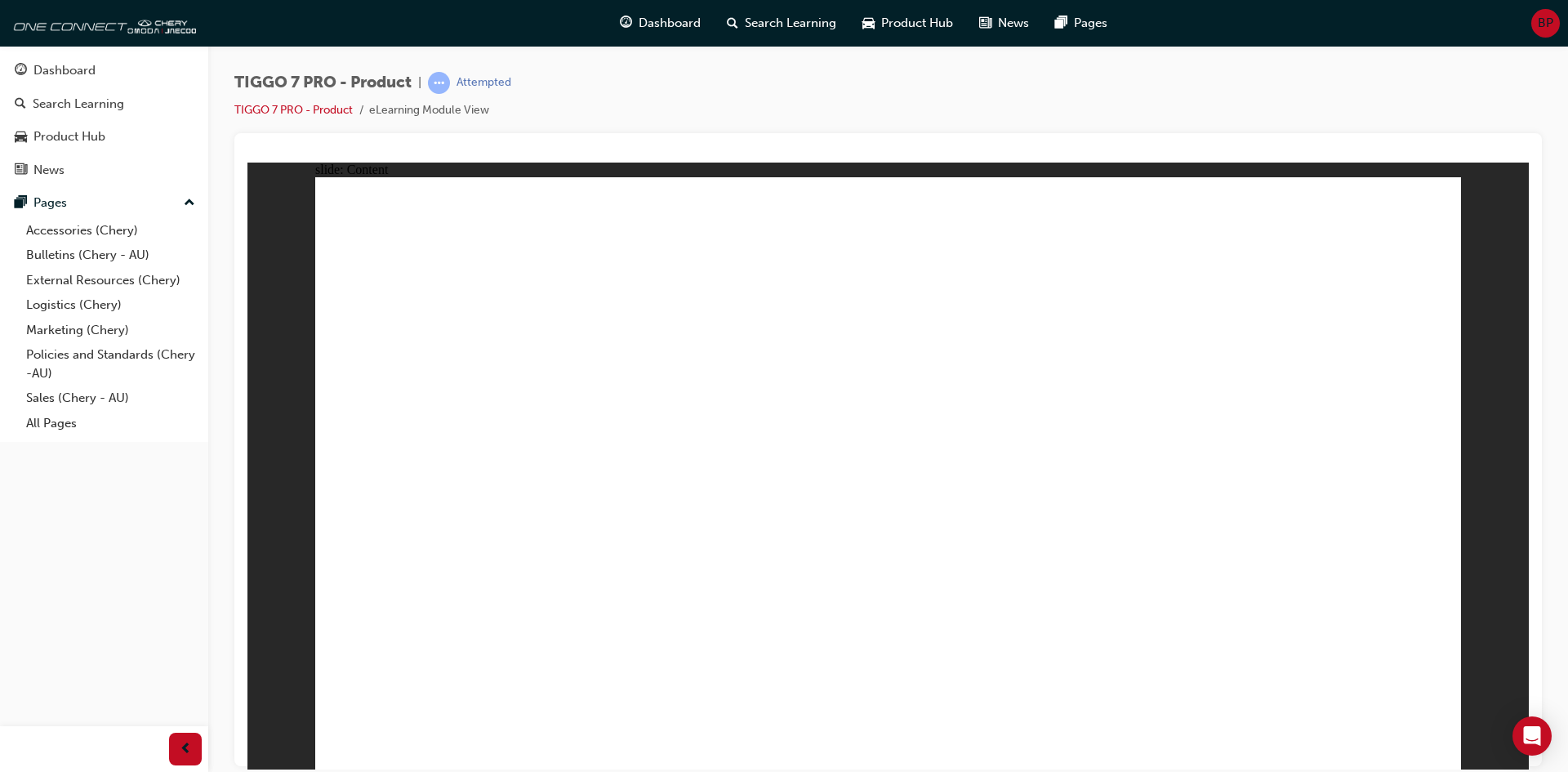
drag, startPoint x: 1075, startPoint y: 373, endPoint x: 1199, endPoint y: 488, distance: 169.1
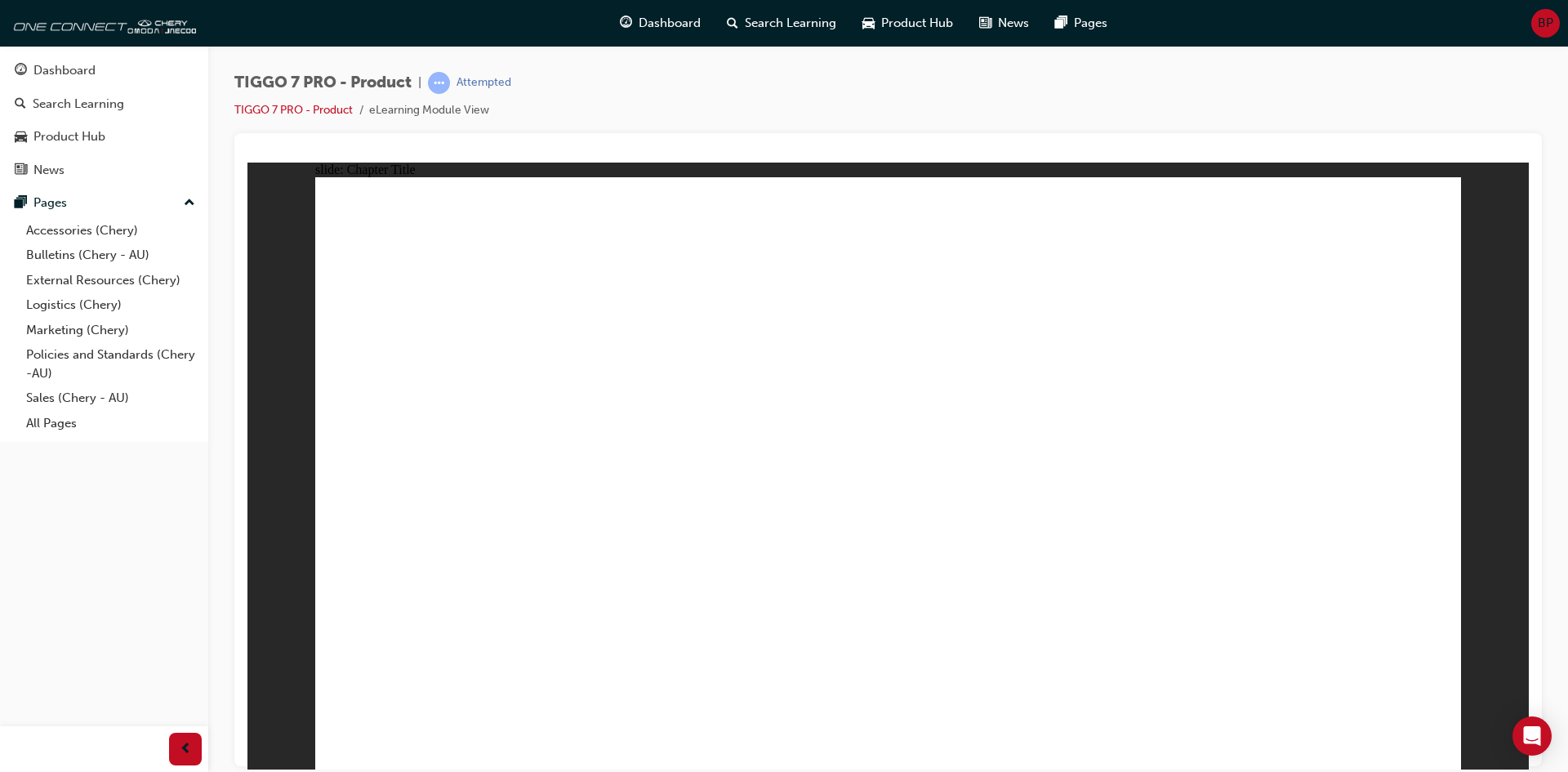
drag, startPoint x: 514, startPoint y: 576, endPoint x: 1149, endPoint y: 578, distance: 635.0
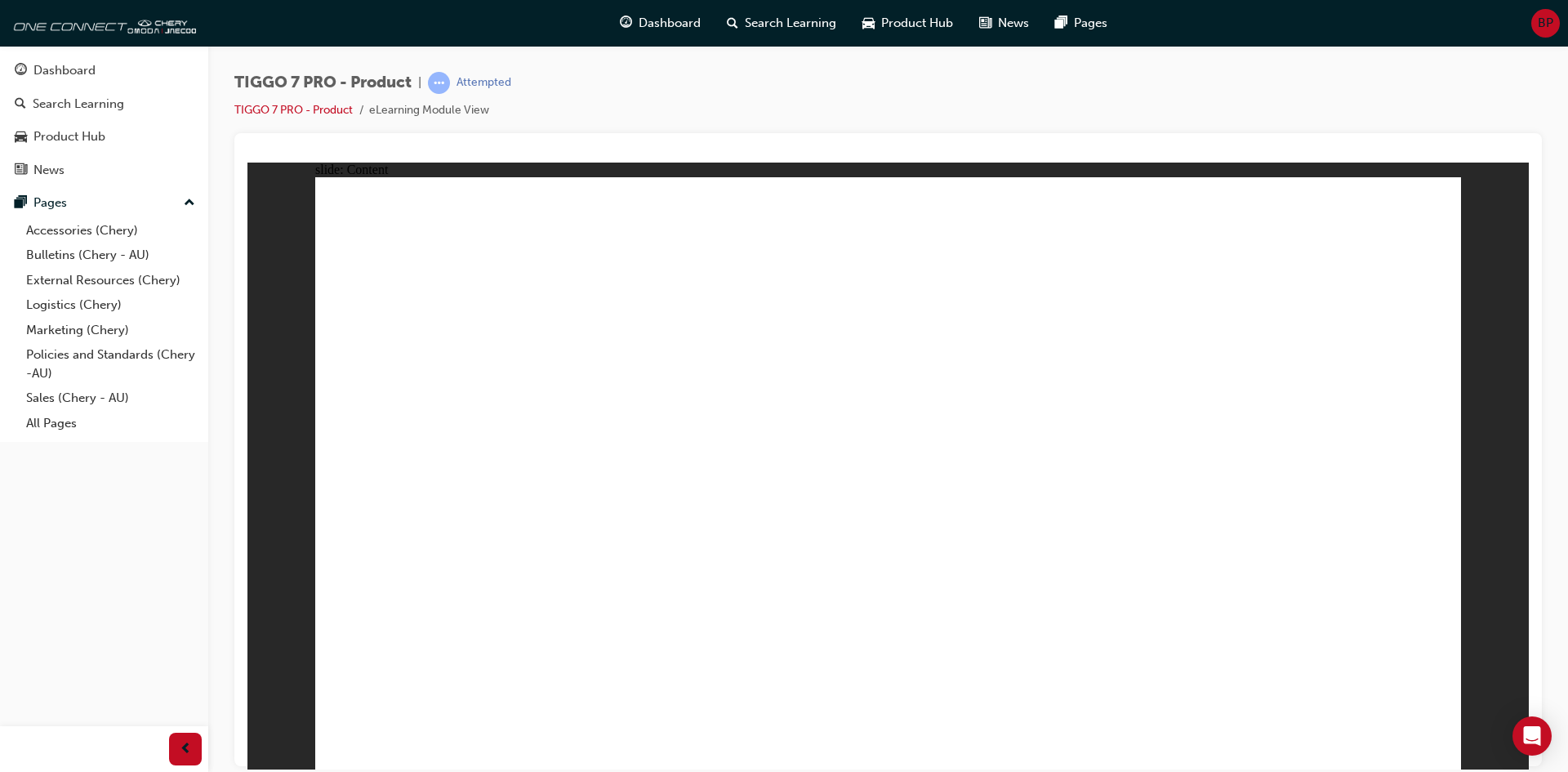
drag, startPoint x: 738, startPoint y: 619, endPoint x: 677, endPoint y: 585, distance: 69.8
click at [504, 585] on span "Group 2 Rectangle 6 Group 1 Rectangle 7 EXTERIOR DESIGN INTERIOR DESIGN DRIVE…" at bounding box center [888, 480] width 1146 height 607
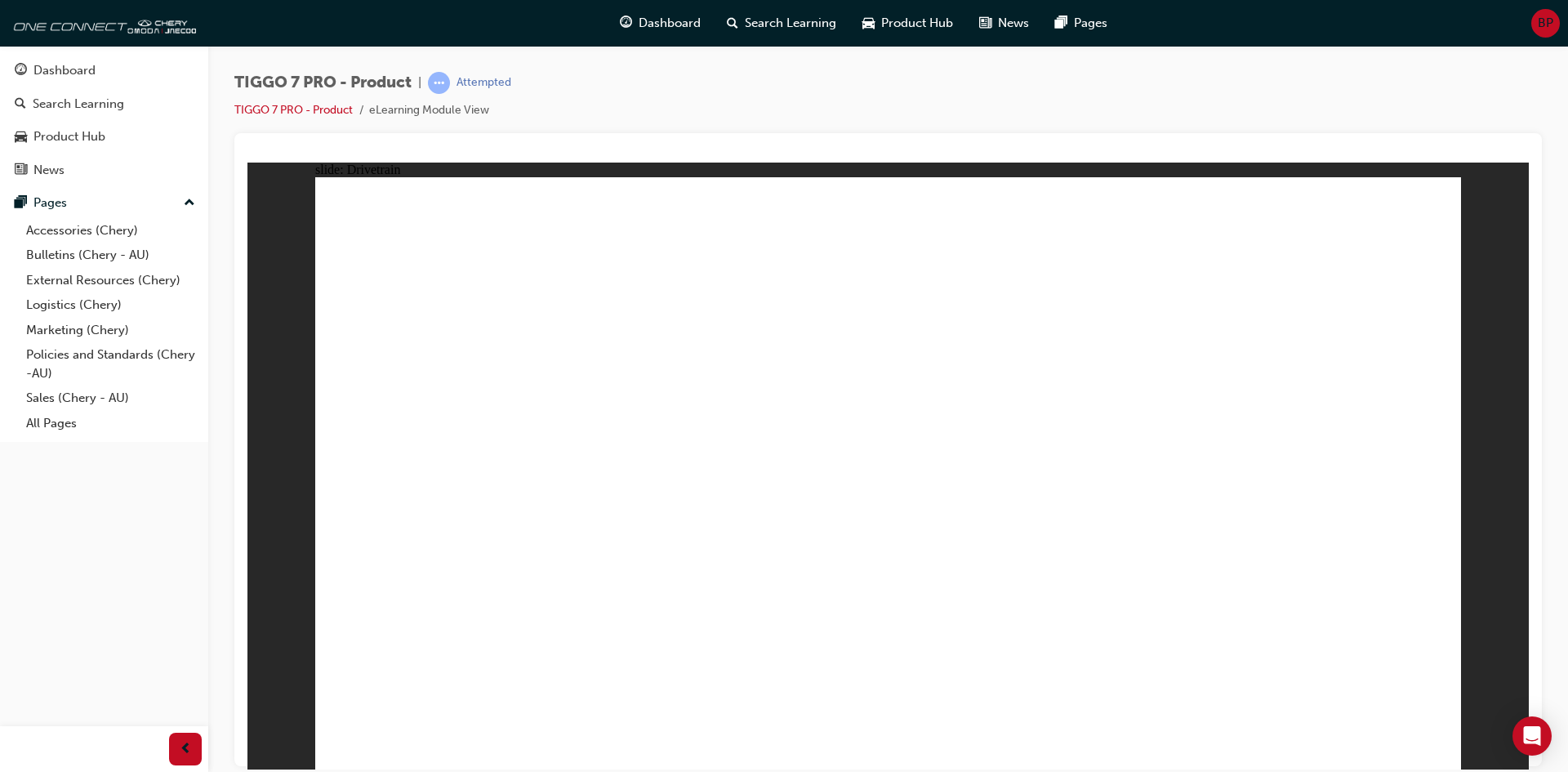
drag, startPoint x: 476, startPoint y: 583, endPoint x: 472, endPoint y: 618, distance: 35.2
drag, startPoint x: 471, startPoint y: 648, endPoint x: 472, endPoint y: 665, distance: 17.0
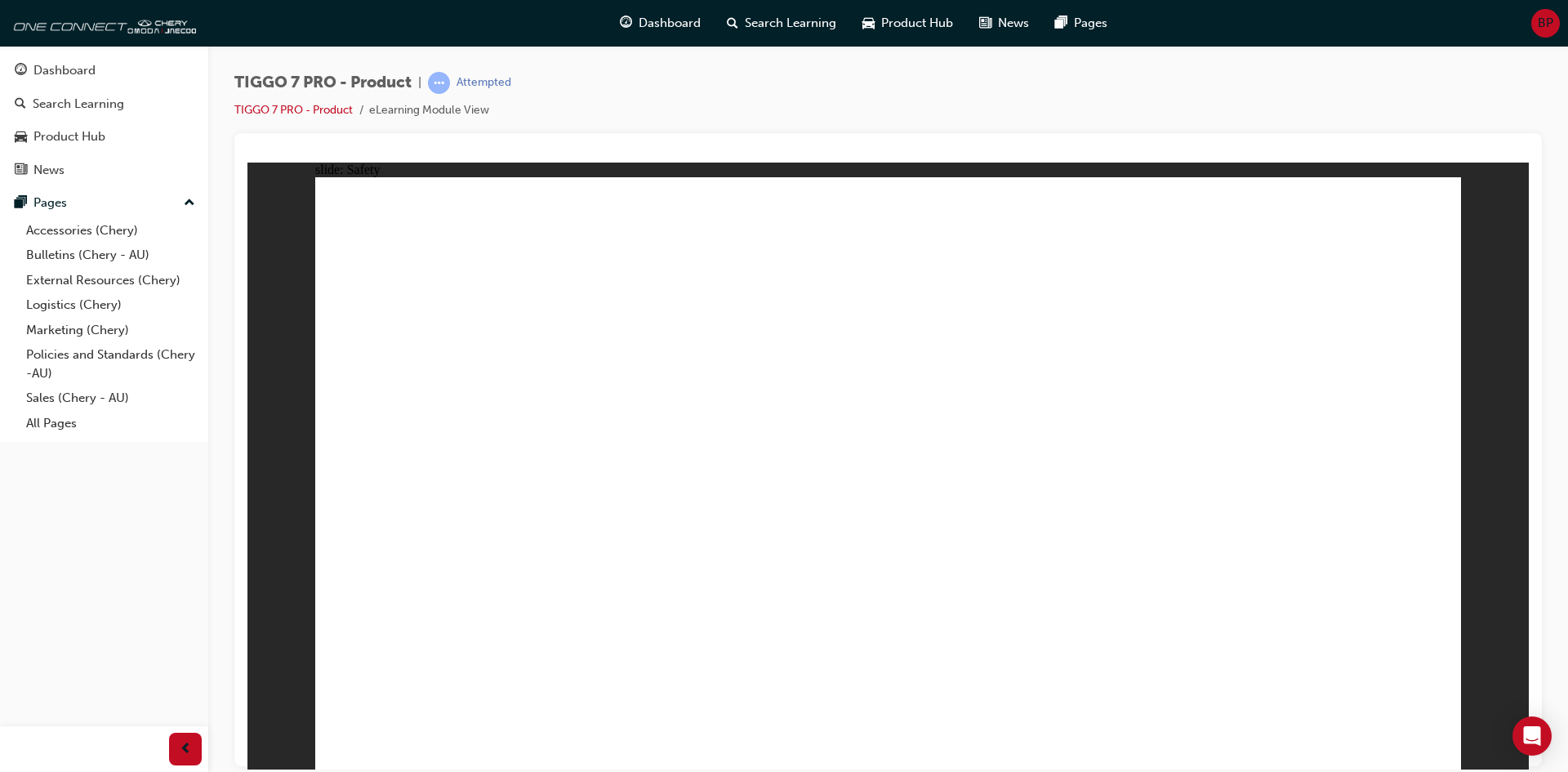
drag, startPoint x: 481, startPoint y: 639, endPoint x: 475, endPoint y: 621, distance: 19.0
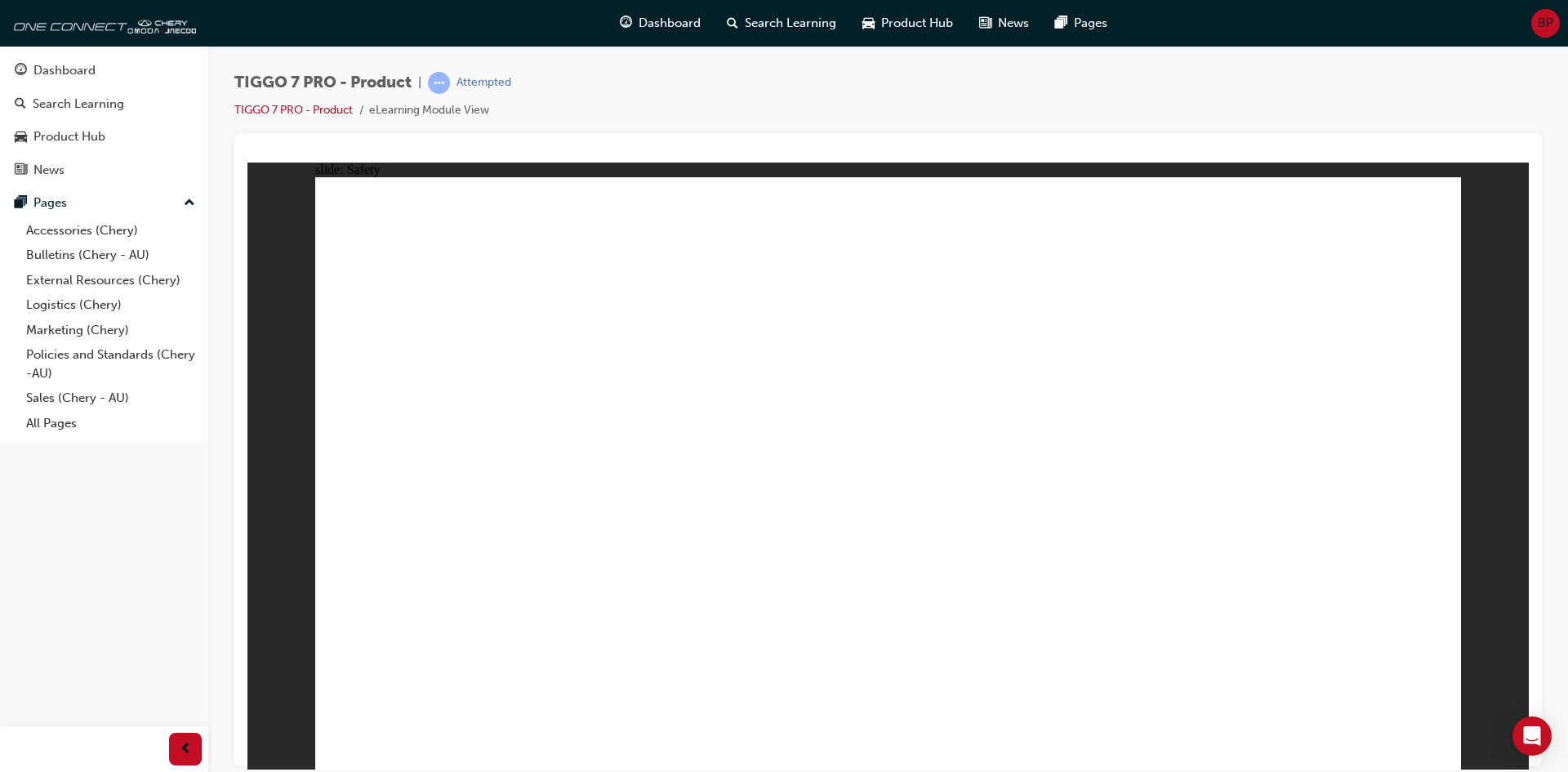
drag, startPoint x: 363, startPoint y: 530, endPoint x: 335, endPoint y: 525, distance: 28.4
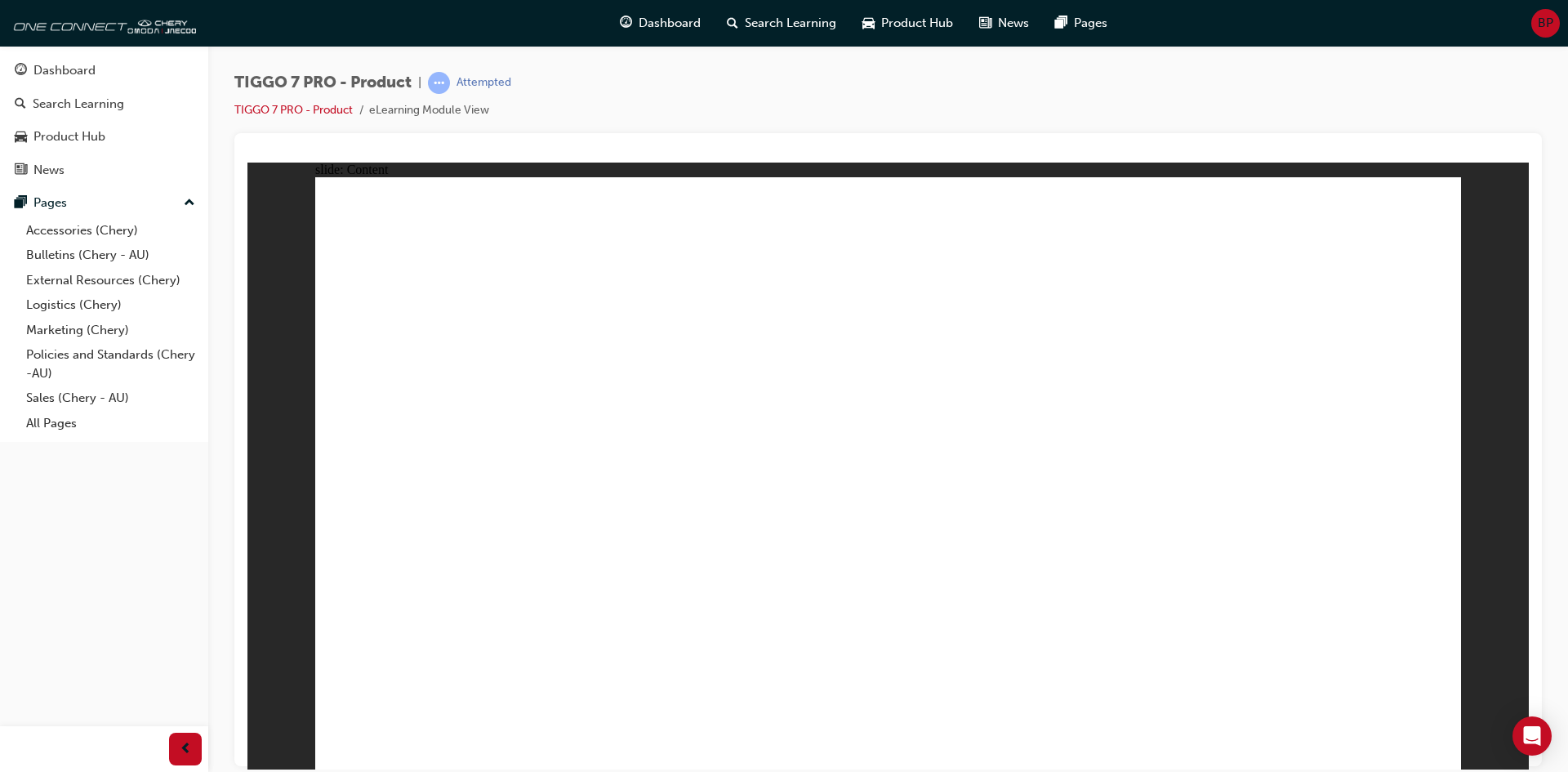
drag, startPoint x: 847, startPoint y: 437, endPoint x: 838, endPoint y: 534, distance: 97.4
drag, startPoint x: 831, startPoint y: 577, endPoint x: 639, endPoint y: 509, distance: 203.7
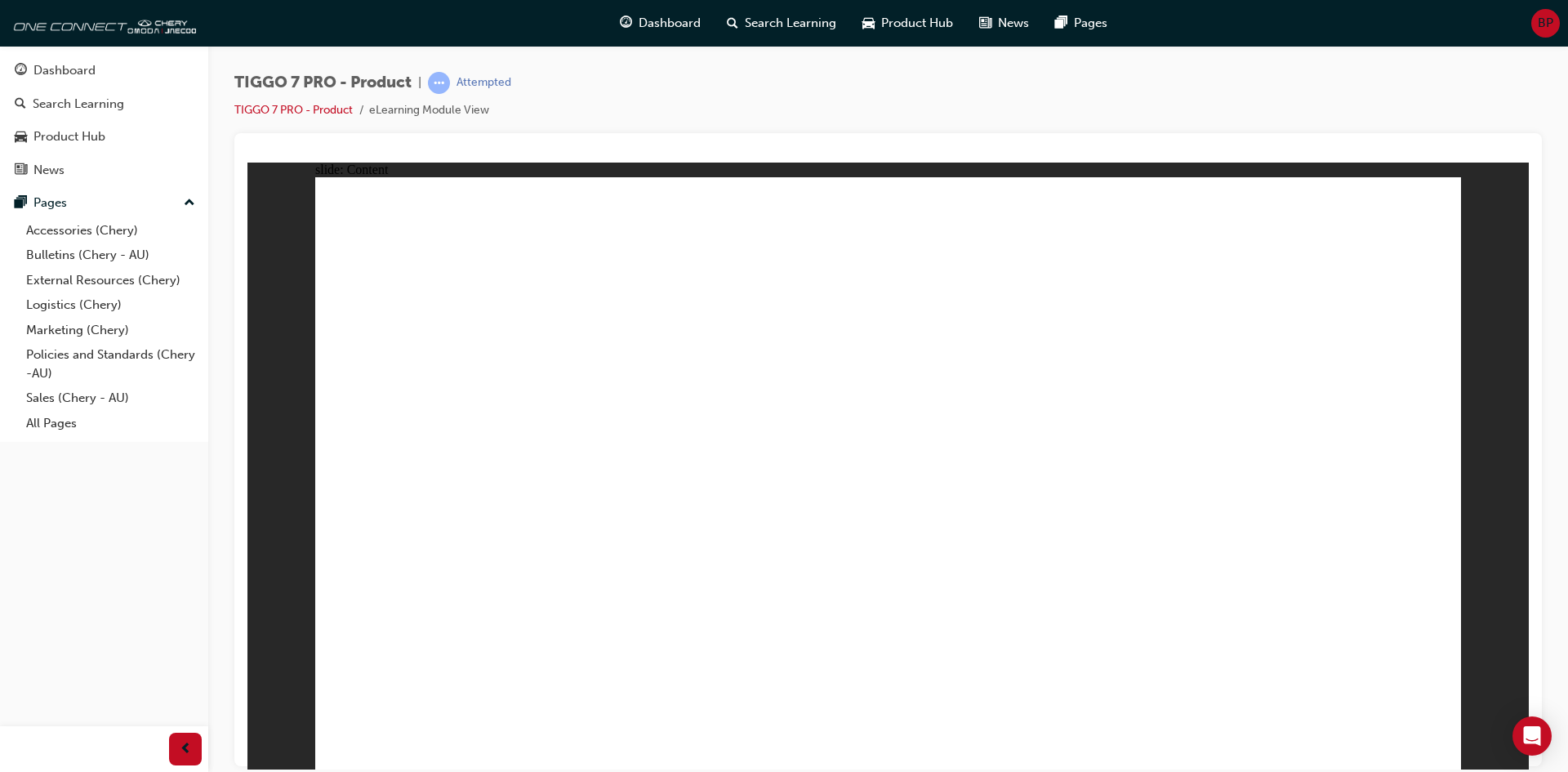
drag, startPoint x: 467, startPoint y: 463, endPoint x: 472, endPoint y: 567, distance: 104.1
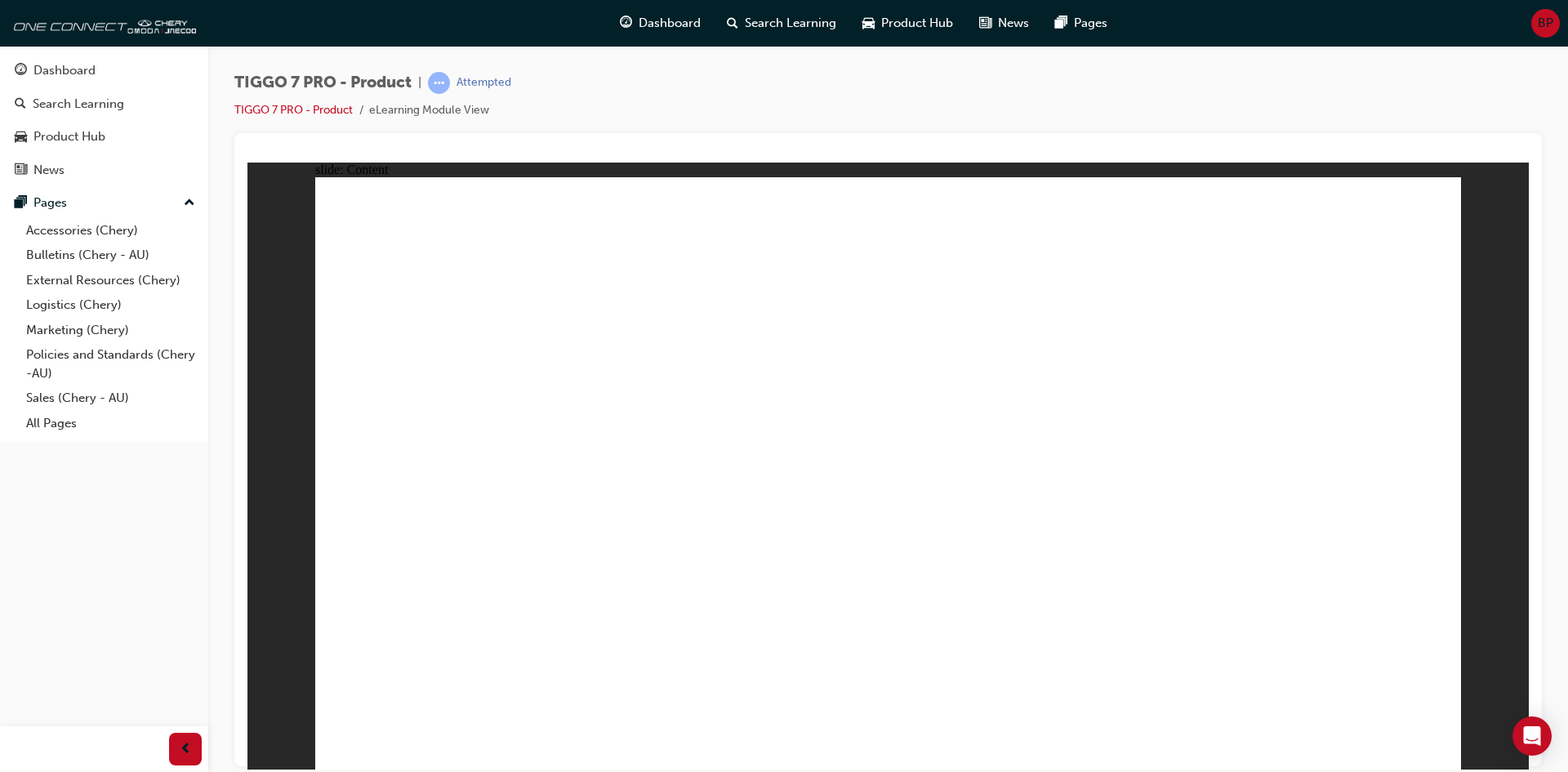
drag, startPoint x: 472, startPoint y: 567, endPoint x: 1159, endPoint y: 646, distance: 691.5
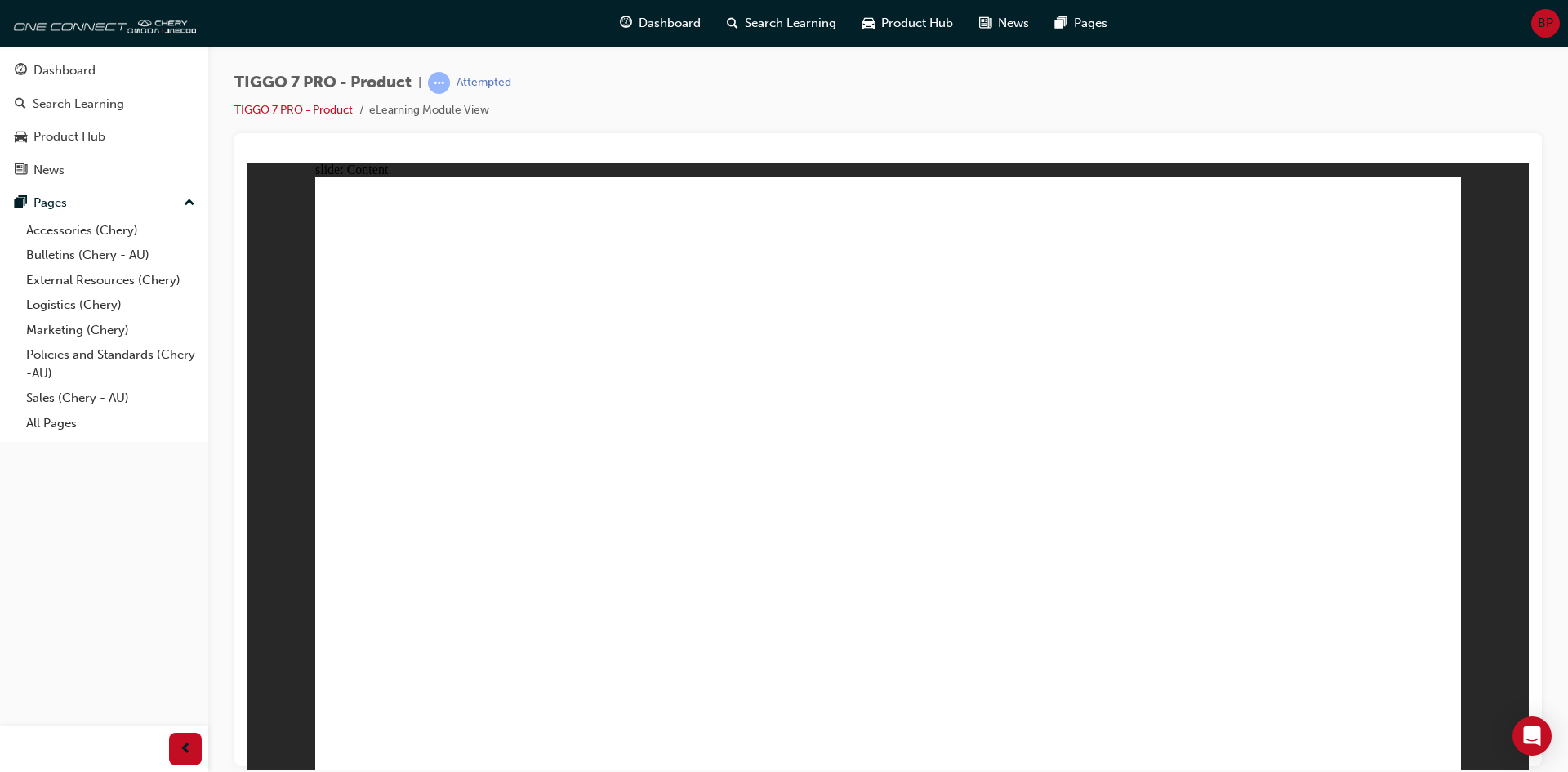
drag, startPoint x: 1202, startPoint y: 300, endPoint x: 1218, endPoint y: 340, distance: 43.1
drag, startPoint x: 1187, startPoint y: 275, endPoint x: 1200, endPoint y: 359, distance: 85.0
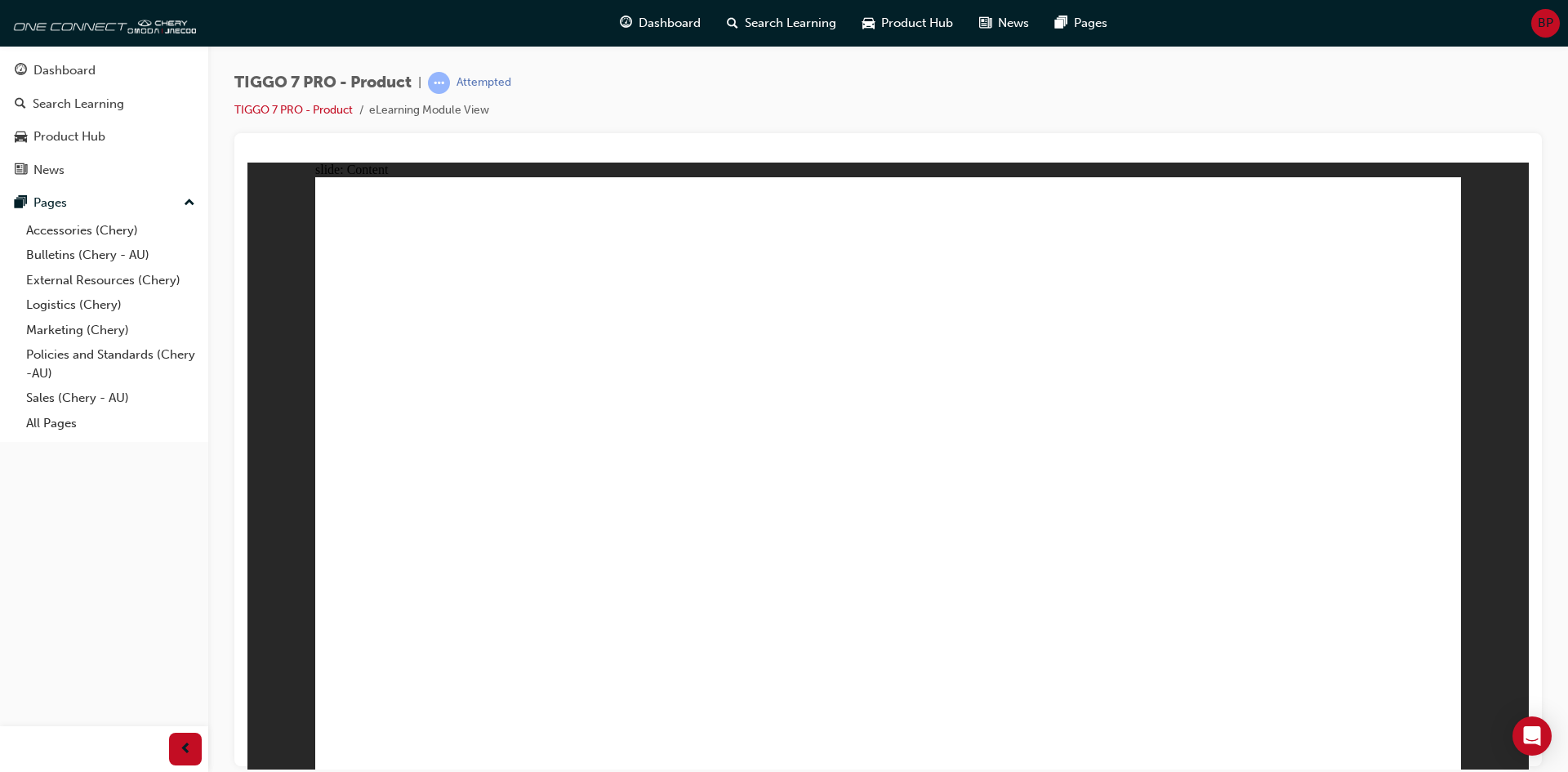
drag, startPoint x: 1199, startPoint y: 324, endPoint x: 1198, endPoint y: 442, distance: 118.0
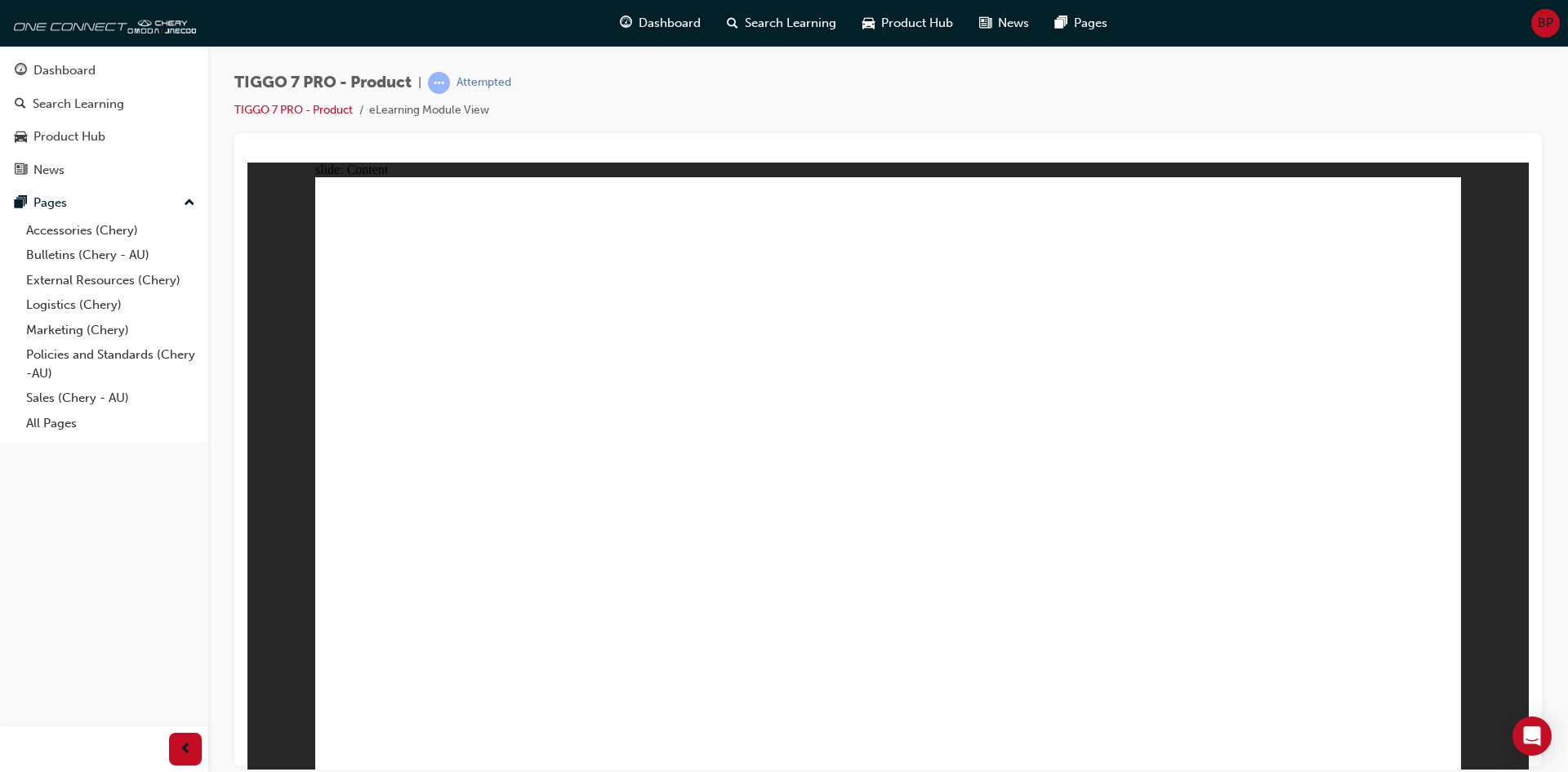
drag, startPoint x: 1207, startPoint y: 314, endPoint x: 1509, endPoint y: 723, distance: 508.4
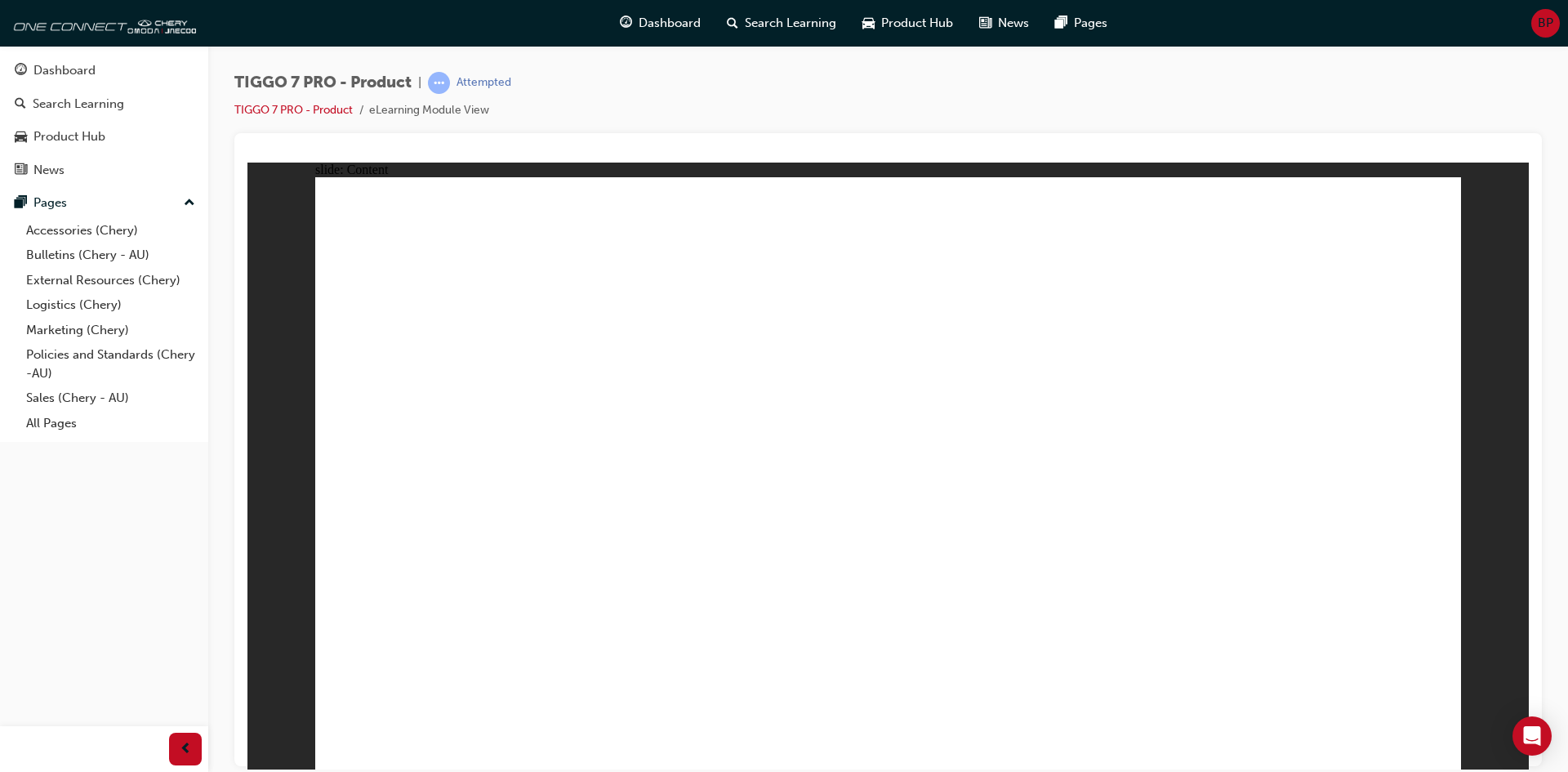
click at [1471, 191] on div "slide: Content Rectangle 1 Rectangle 1 Rectangle 22 close.png FEATURE Line 1 BS…" at bounding box center [888, 465] width 1282 height 607
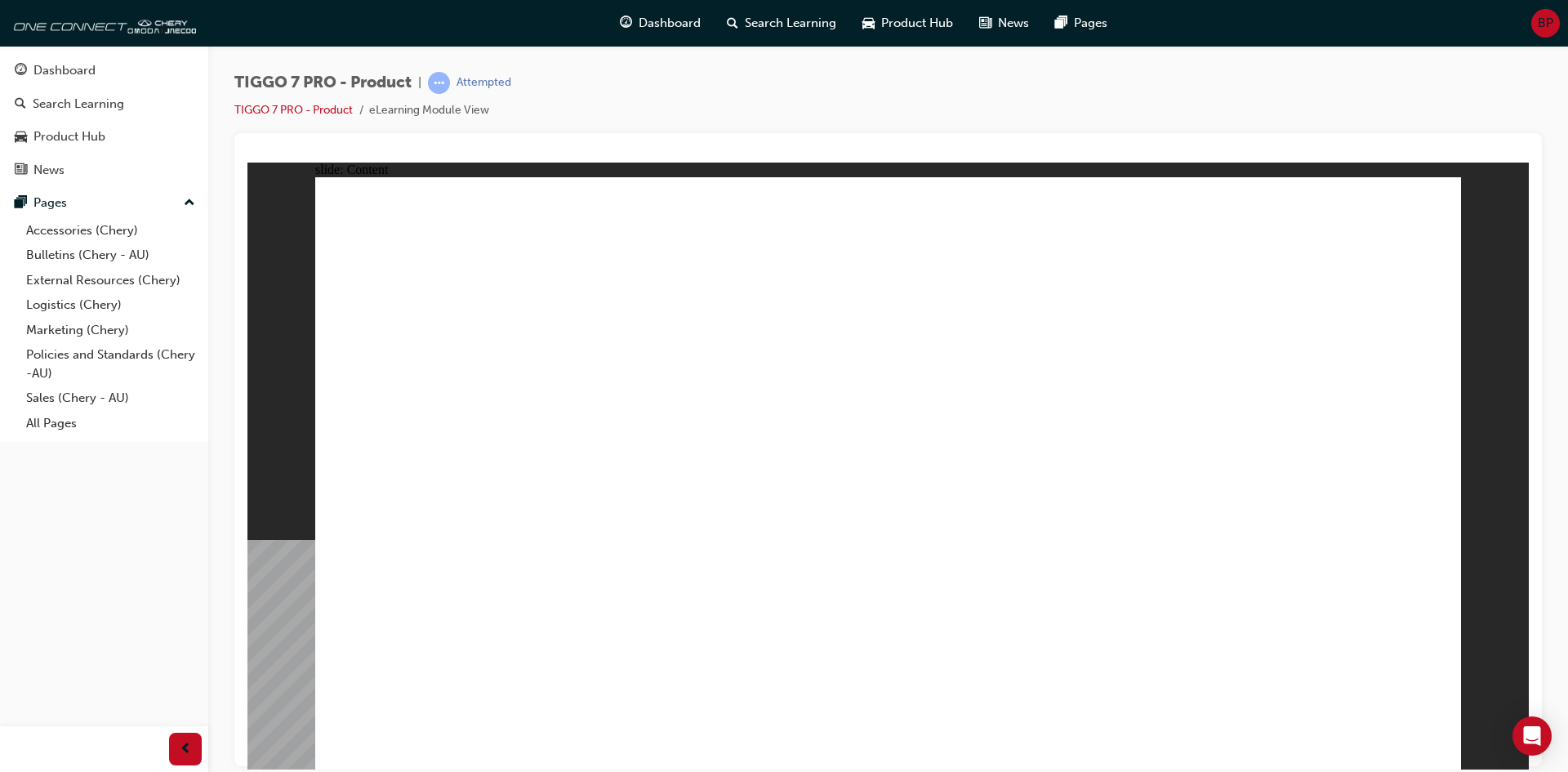
drag, startPoint x: 1419, startPoint y: 223, endPoint x: 1446, endPoint y: 194, distance: 39.6
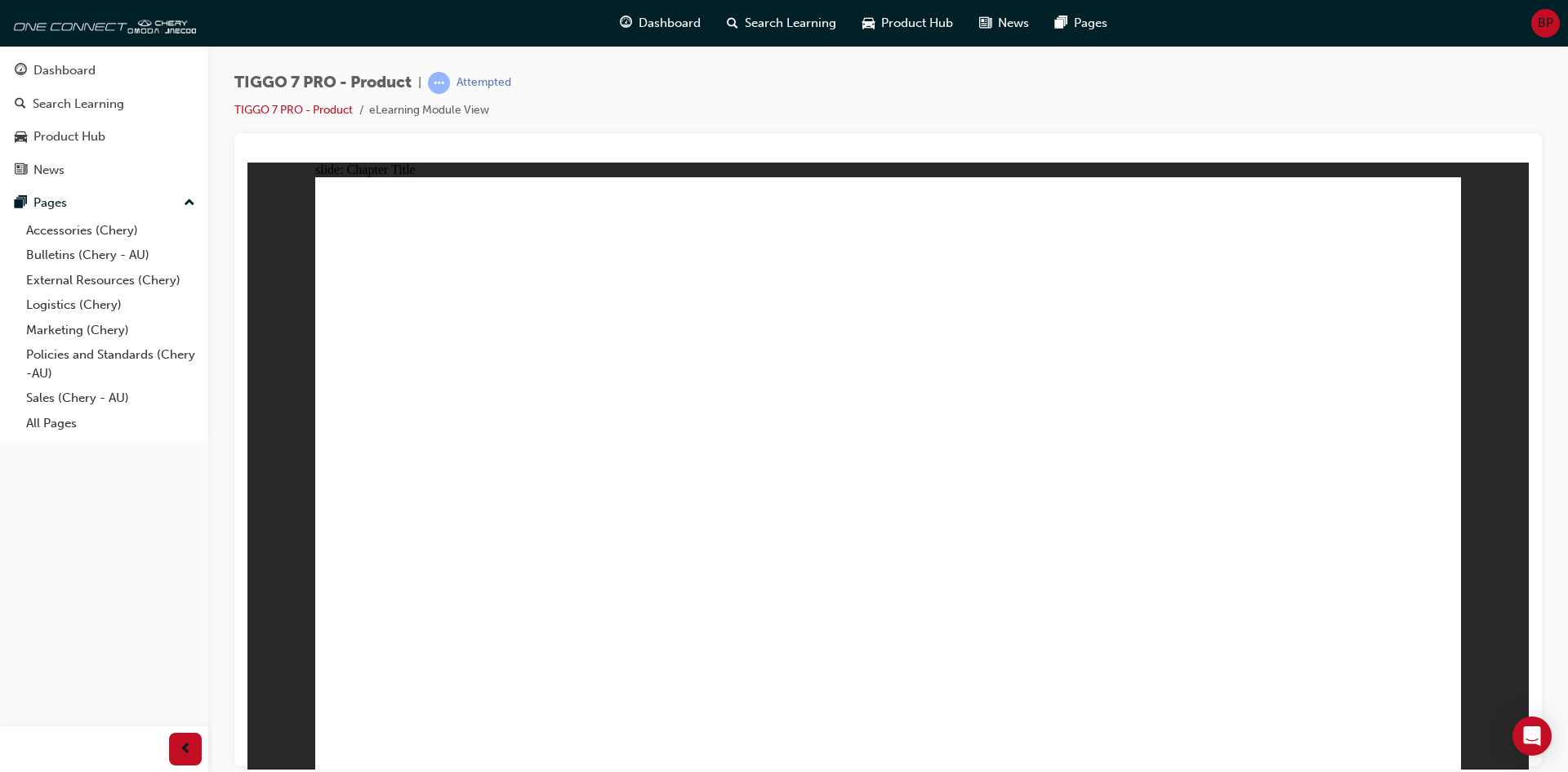
drag, startPoint x: 973, startPoint y: 594, endPoint x: 1157, endPoint y: 596, distance: 184.0
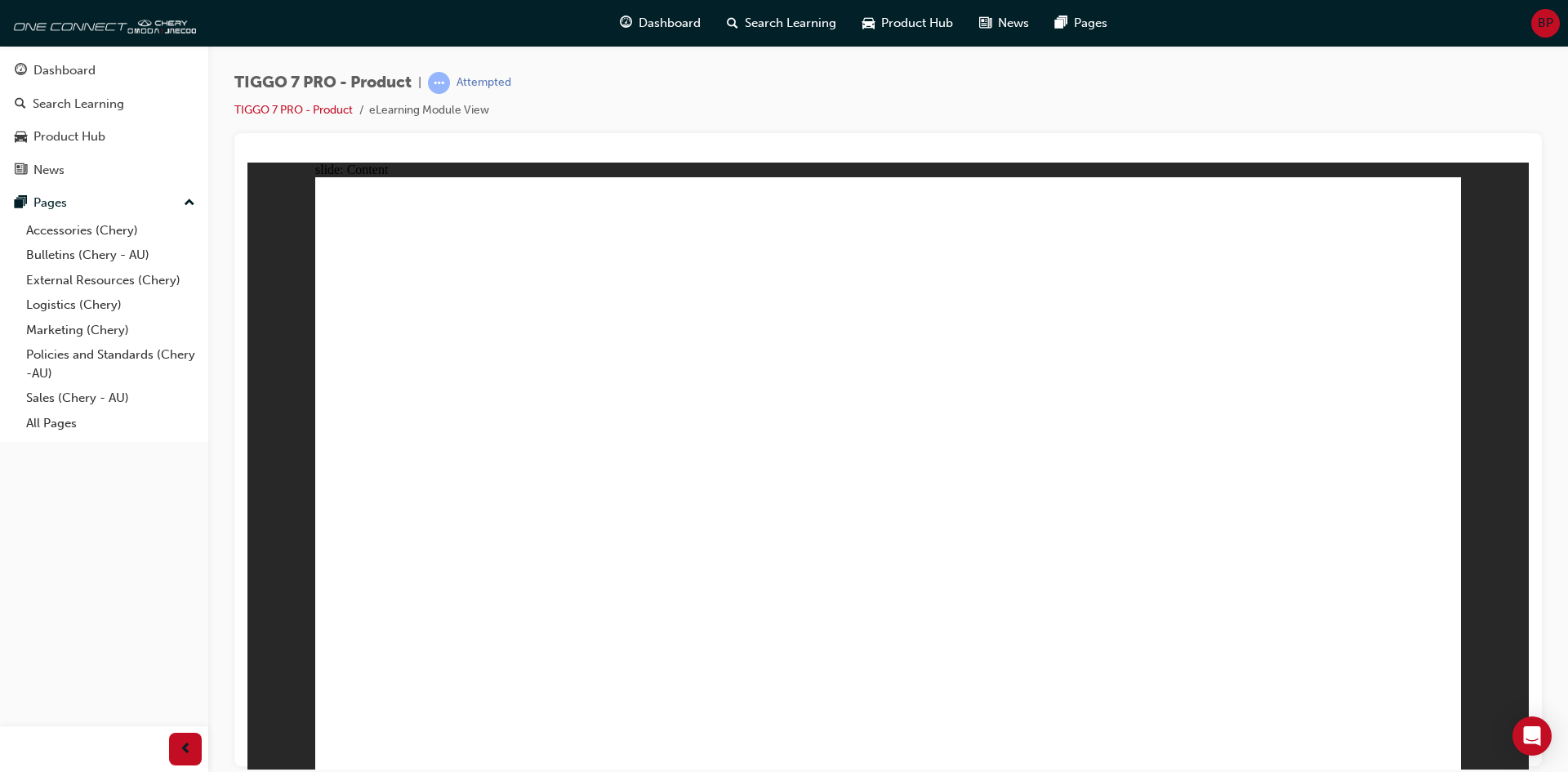
drag, startPoint x: 1409, startPoint y: 733, endPoint x: 1415, endPoint y: 739, distance: 8.5
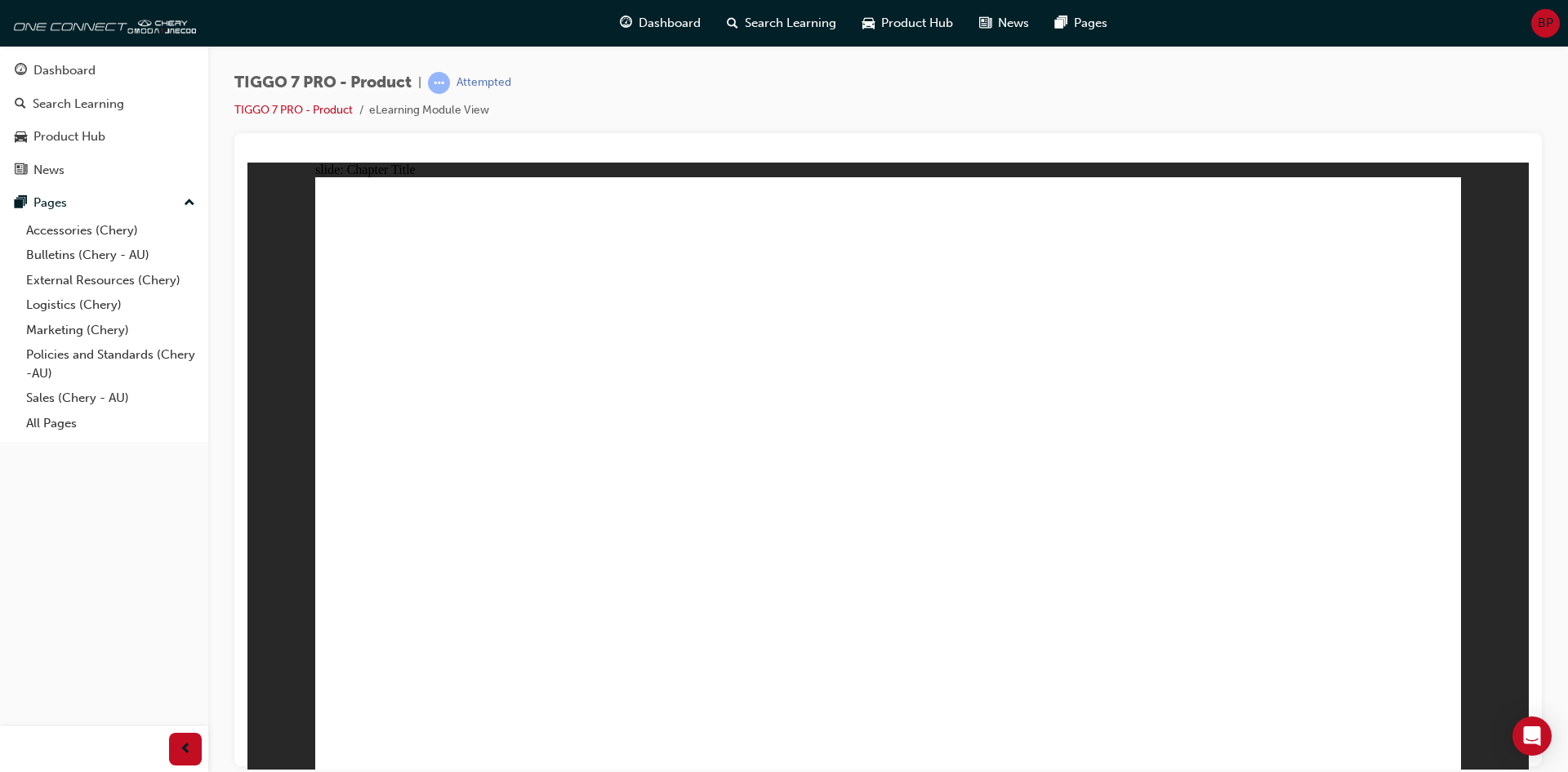
drag, startPoint x: 1068, startPoint y: 243, endPoint x: 1084, endPoint y: 246, distance: 16.3
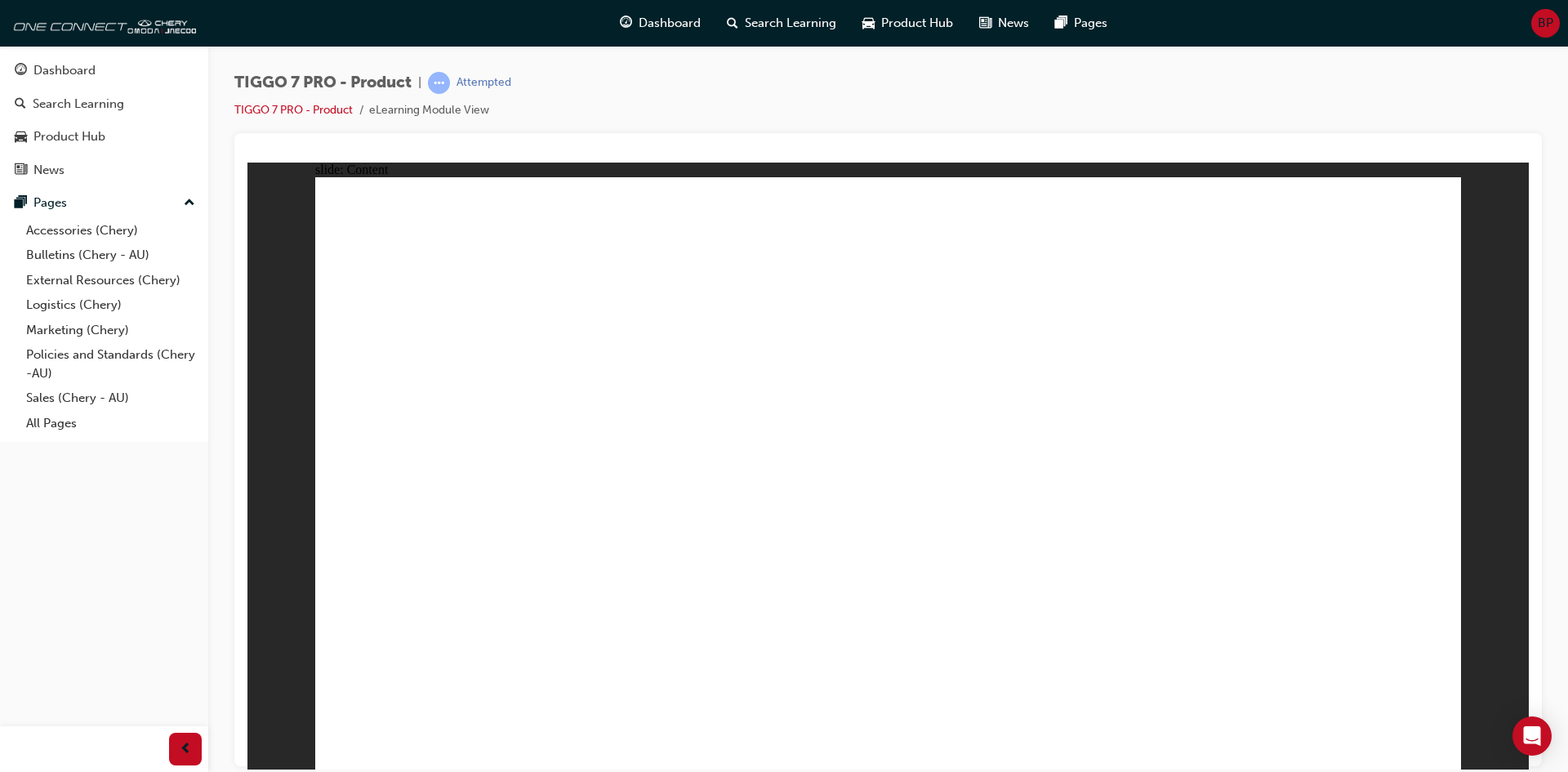
drag, startPoint x: 488, startPoint y: 356, endPoint x: 490, endPoint y: 366, distance: 10.2
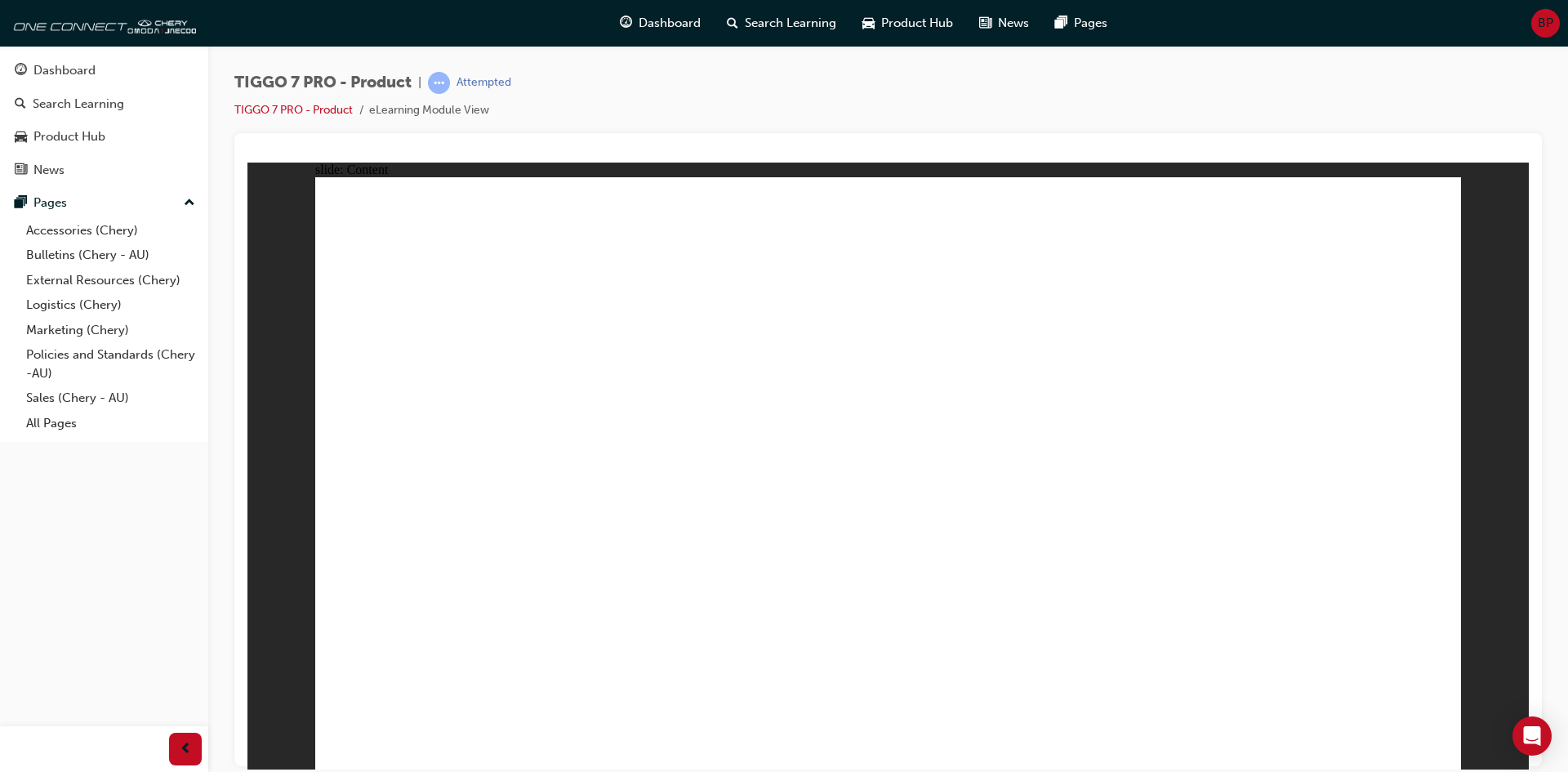
drag, startPoint x: 486, startPoint y: 391, endPoint x: 491, endPoint y: 430, distance: 39.3
drag, startPoint x: 493, startPoint y: 442, endPoint x: 494, endPoint y: 480, distance: 38.0
drag, startPoint x: 494, startPoint y: 492, endPoint x: 496, endPoint y: 523, distance: 31.1
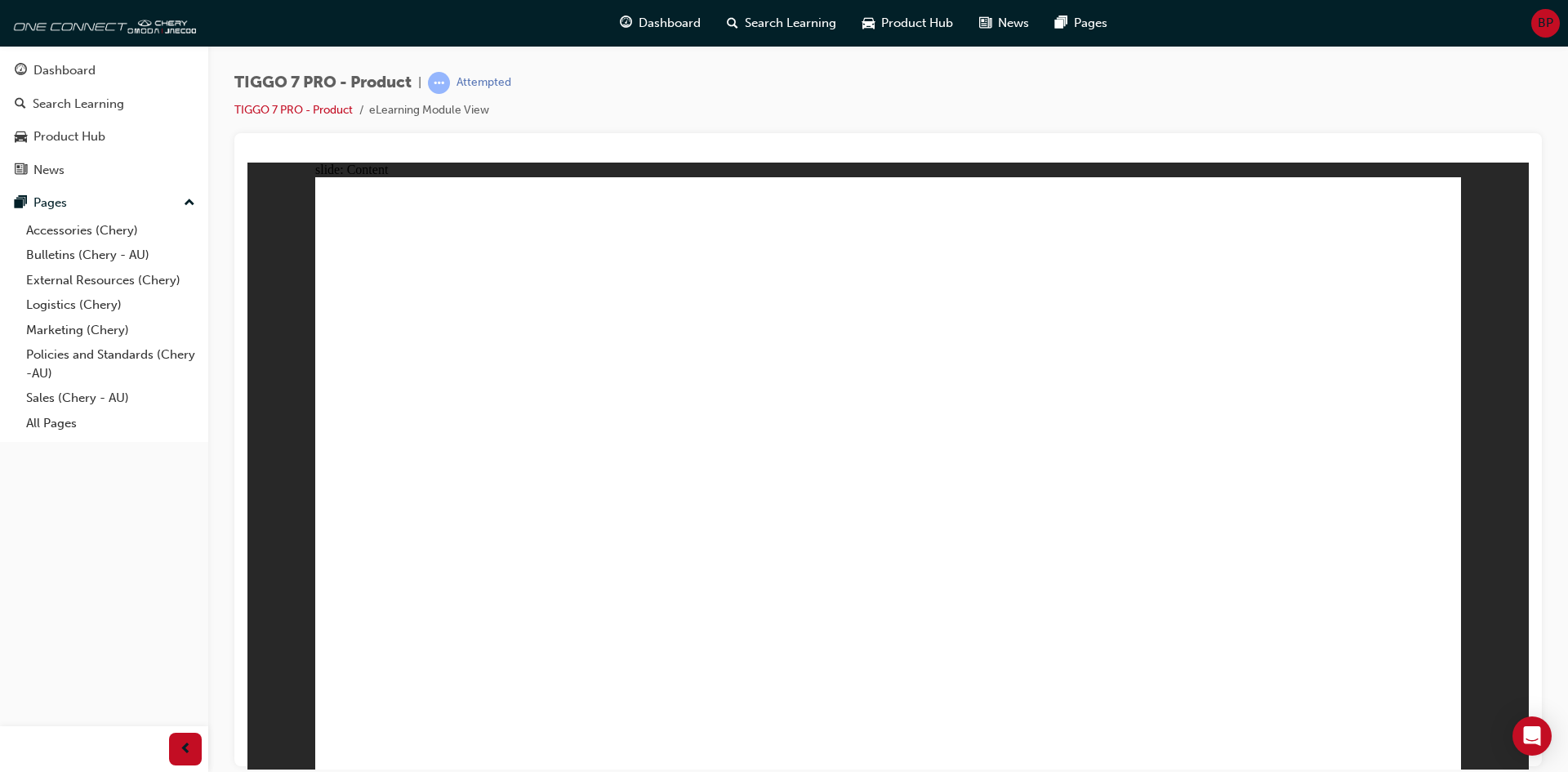
drag, startPoint x: 503, startPoint y: 545, endPoint x: 508, endPoint y: 591, distance: 46.3
drag, startPoint x: 508, startPoint y: 591, endPoint x: 510, endPoint y: 621, distance: 30.1
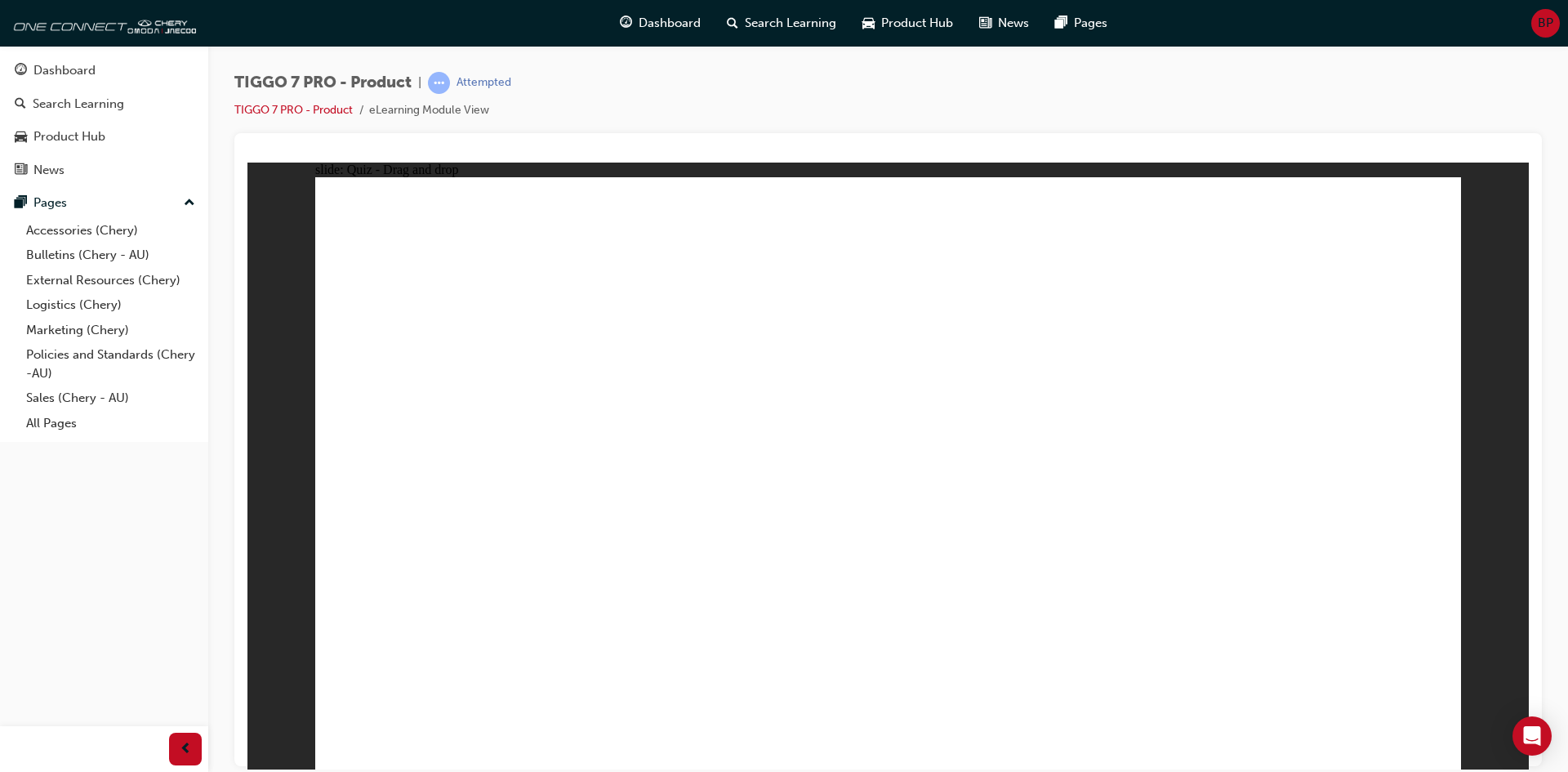
drag, startPoint x: 947, startPoint y: 243, endPoint x: 1465, endPoint y: 519, distance: 586.9
drag, startPoint x: 1106, startPoint y: 410, endPoint x: 1022, endPoint y: 544, distance: 158.2
drag, startPoint x: 978, startPoint y: 355, endPoint x: 1099, endPoint y: 488, distance: 179.8
drag, startPoint x: 1067, startPoint y: 265, endPoint x: 464, endPoint y: 514, distance: 652.4
drag, startPoint x: 1260, startPoint y: 248, endPoint x: 579, endPoint y: 565, distance: 751.2
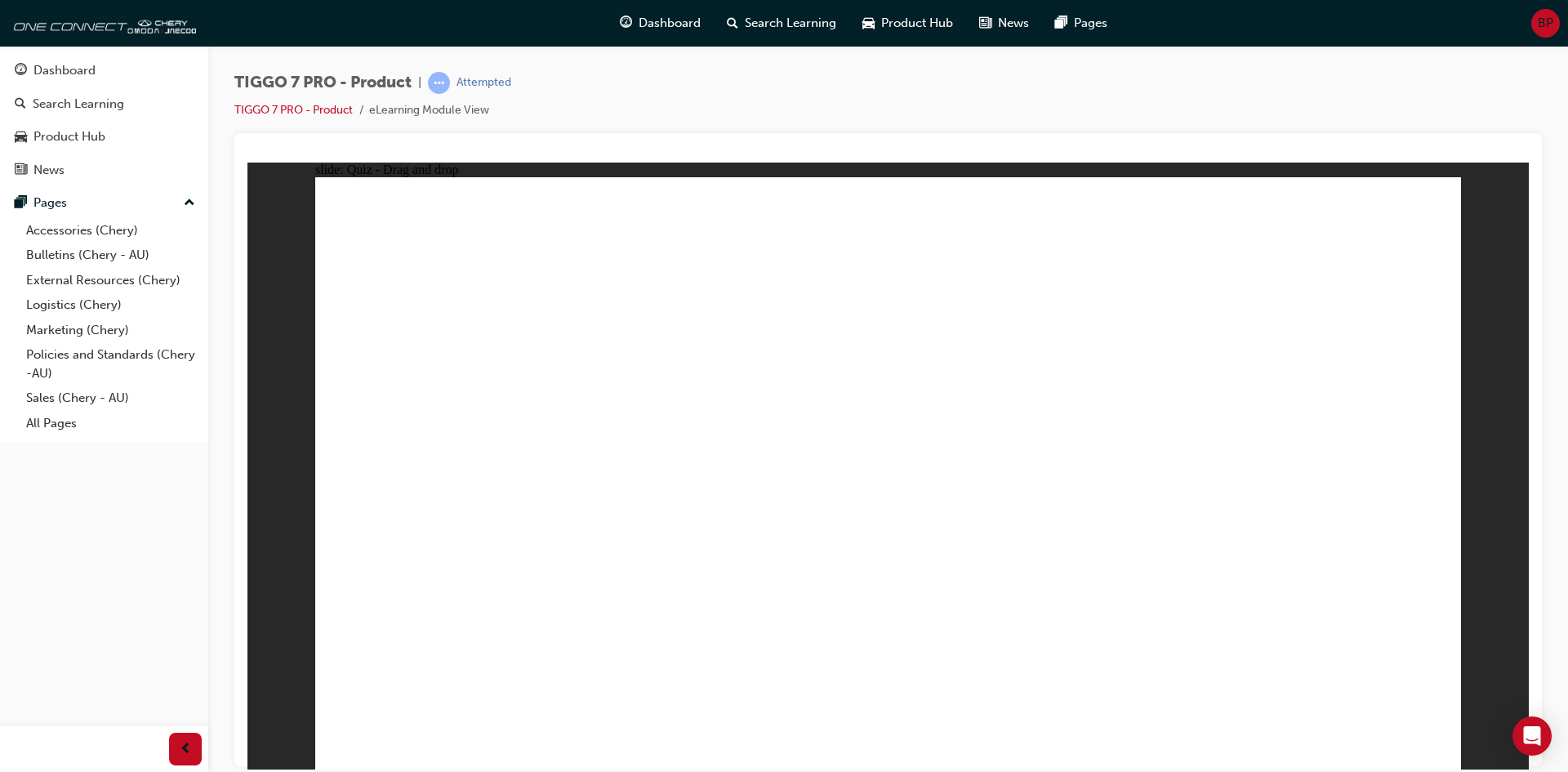
drag, startPoint x: 1301, startPoint y: 350, endPoint x: 1021, endPoint y: 578, distance: 361.1
drag, startPoint x: 1053, startPoint y: 314, endPoint x: 498, endPoint y: 544, distance: 600.8
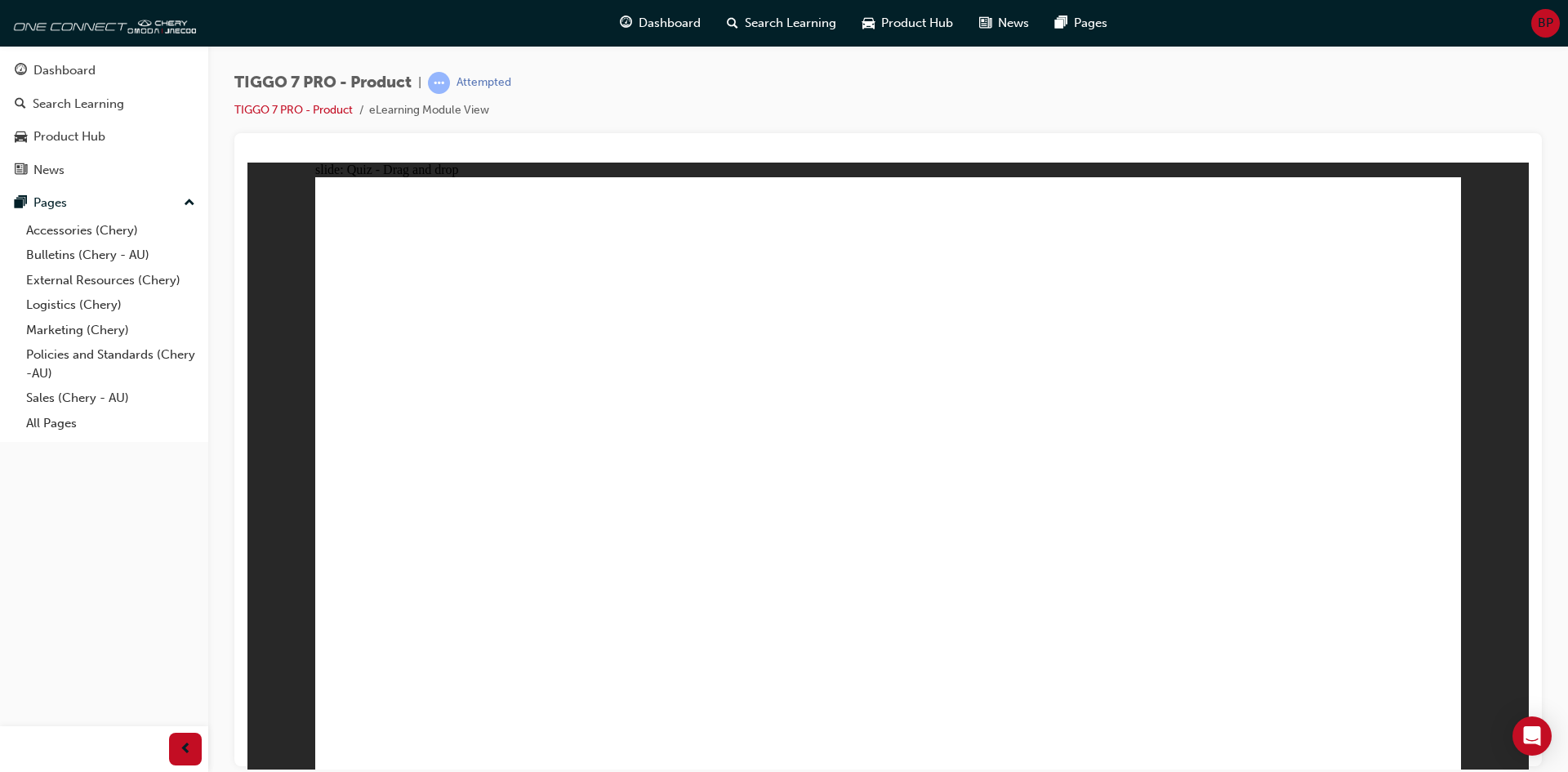
drag, startPoint x: 764, startPoint y: 419, endPoint x: 515, endPoint y: 606, distance: 311.4
drag, startPoint x: 1094, startPoint y: 379, endPoint x: 1079, endPoint y: 585, distance: 206.5
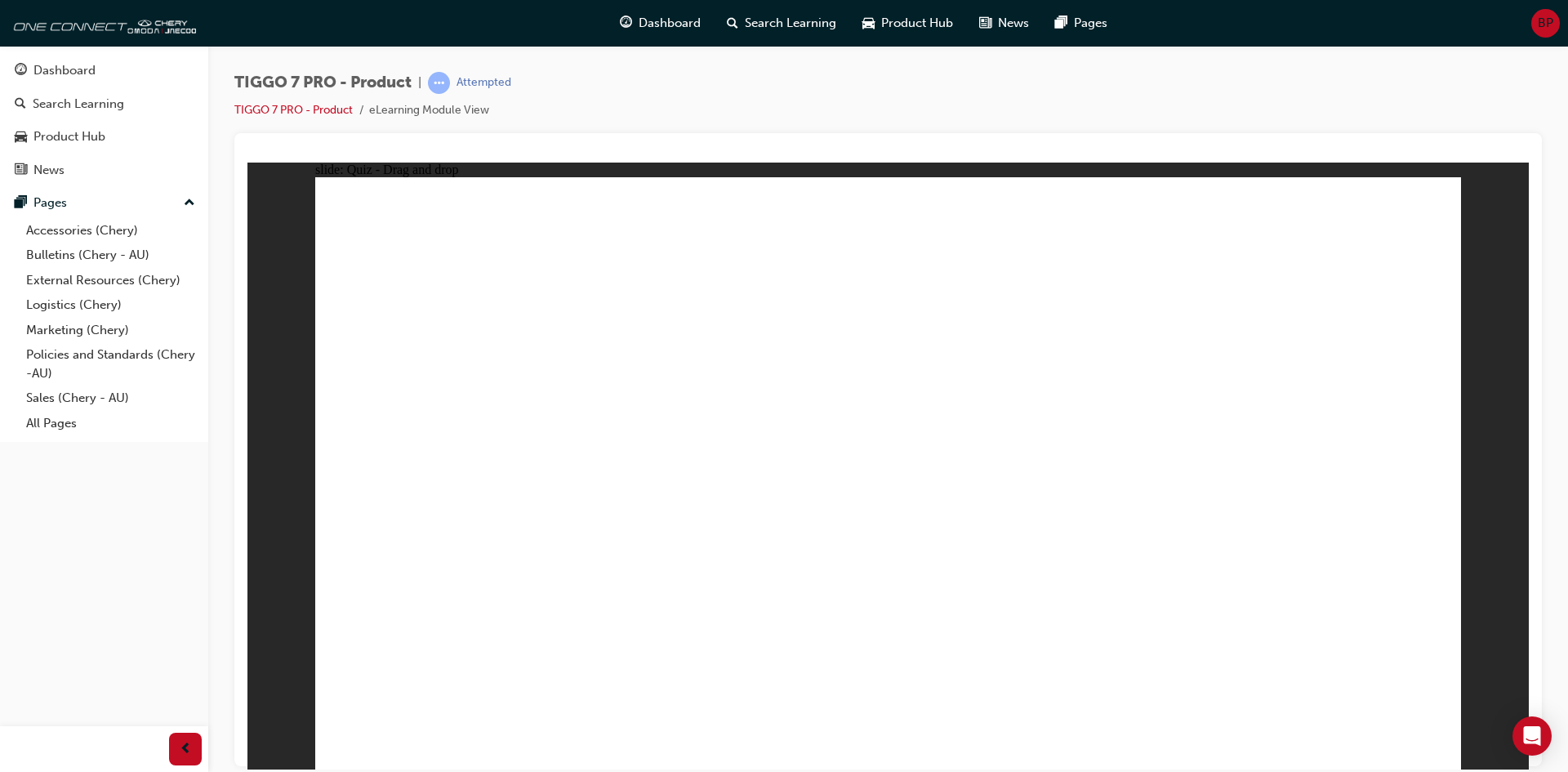
drag, startPoint x: 880, startPoint y: 285, endPoint x: 718, endPoint y: 507, distance: 274.8
drag, startPoint x: 1131, startPoint y: 289, endPoint x: 719, endPoint y: 521, distance: 472.8
drag, startPoint x: 1447, startPoint y: 274, endPoint x: 1131, endPoint y: 499, distance: 387.9
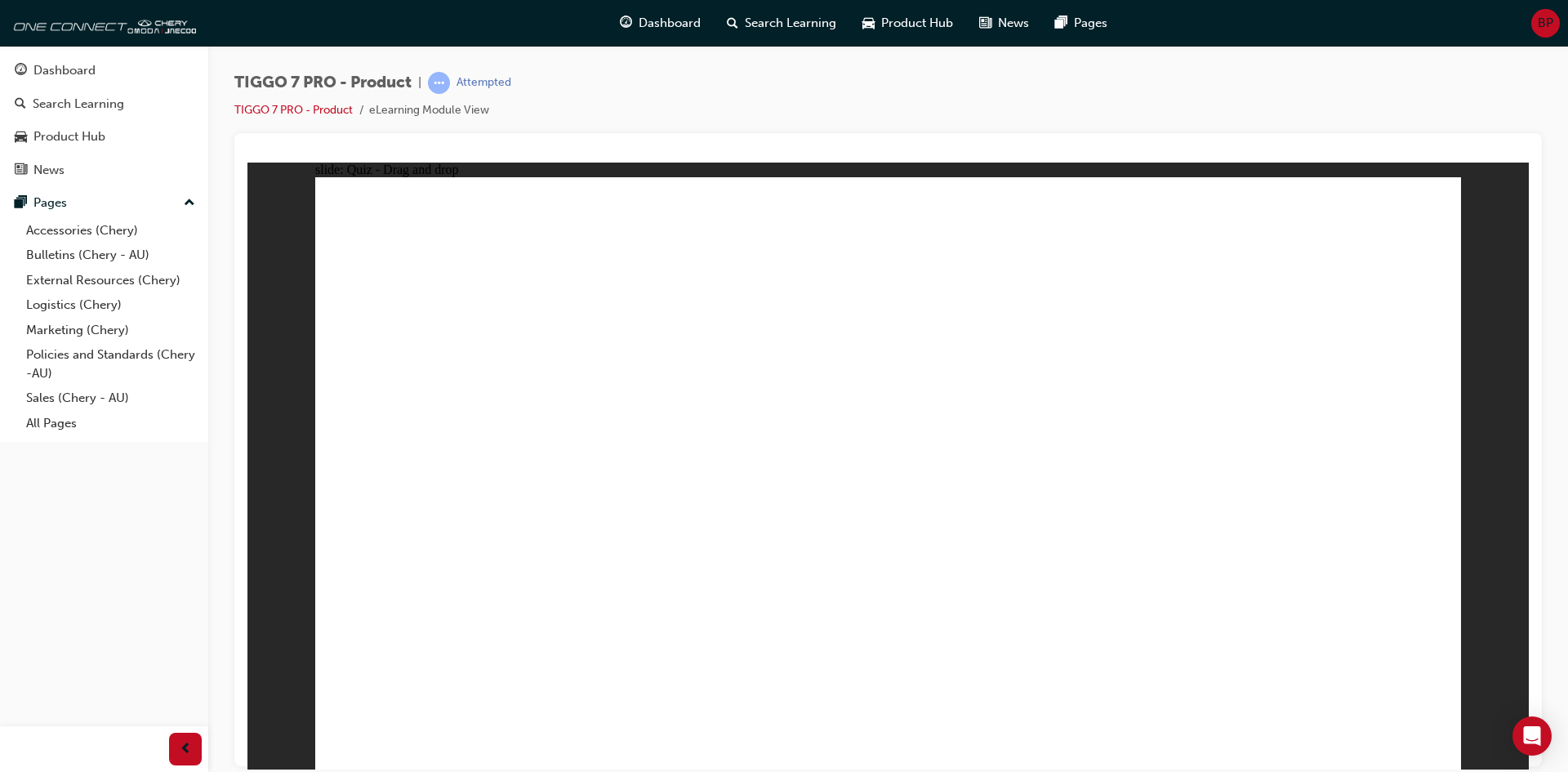
drag, startPoint x: 1389, startPoint y: 263, endPoint x: 1136, endPoint y: 507, distance: 351.5
drag, startPoint x: 1391, startPoint y: 705, endPoint x: 1389, endPoint y: 693, distance: 12.2
radio input "true"
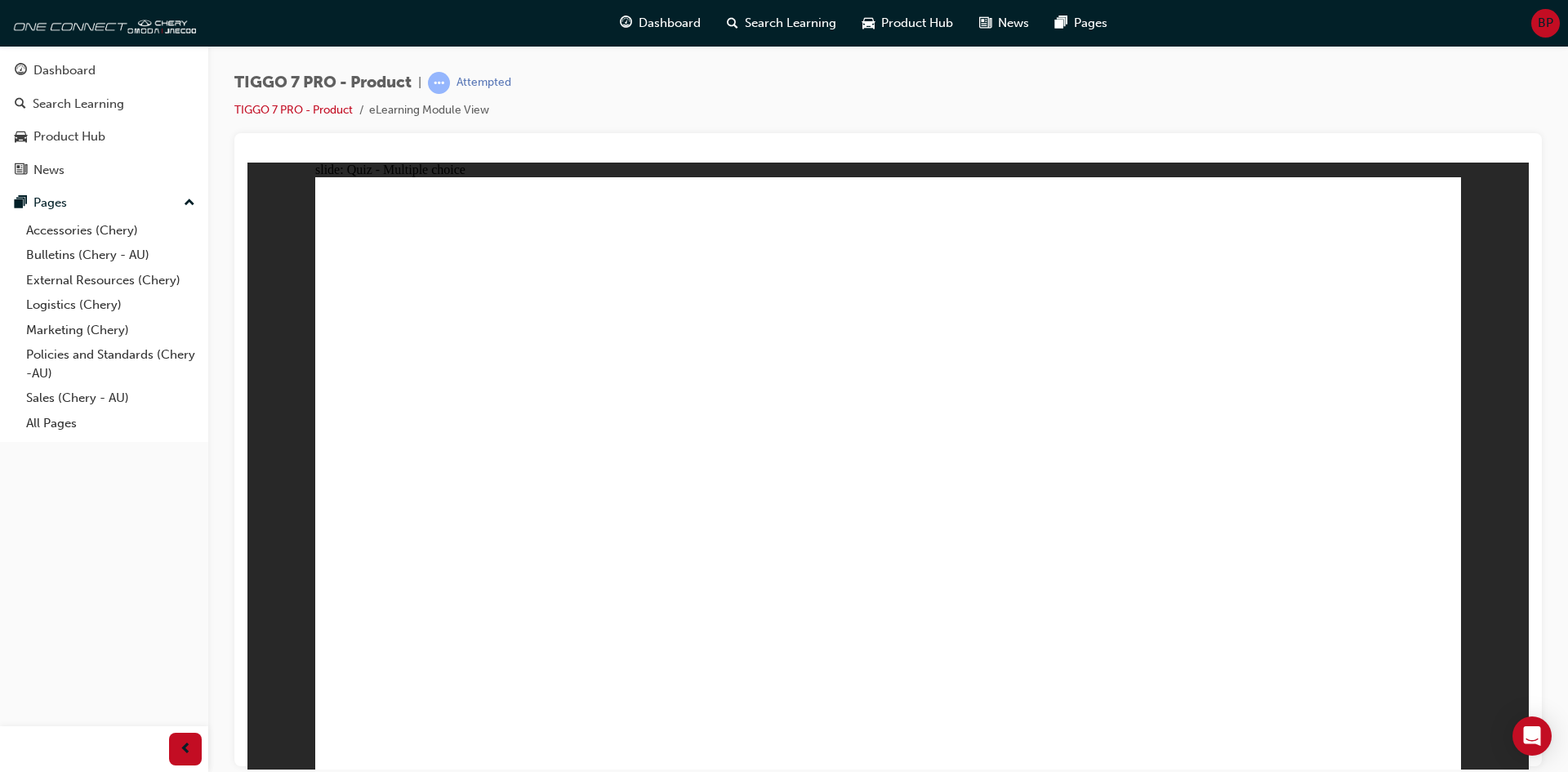
drag, startPoint x: 964, startPoint y: 233, endPoint x: 907, endPoint y: 417, distance: 192.6
